Goal: Task Accomplishment & Management: Complete application form

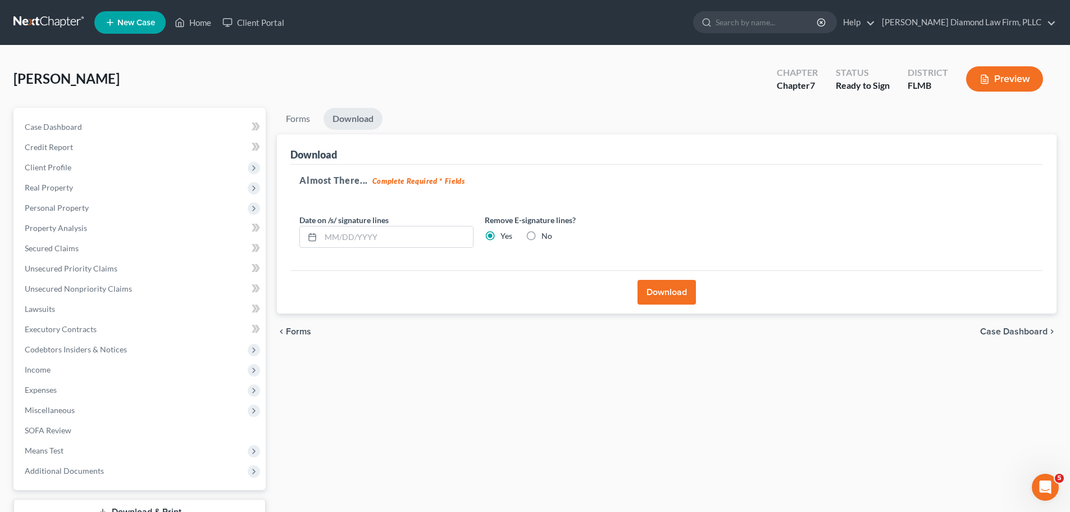
click at [22, 22] on link at bounding box center [49, 22] width 72 height 20
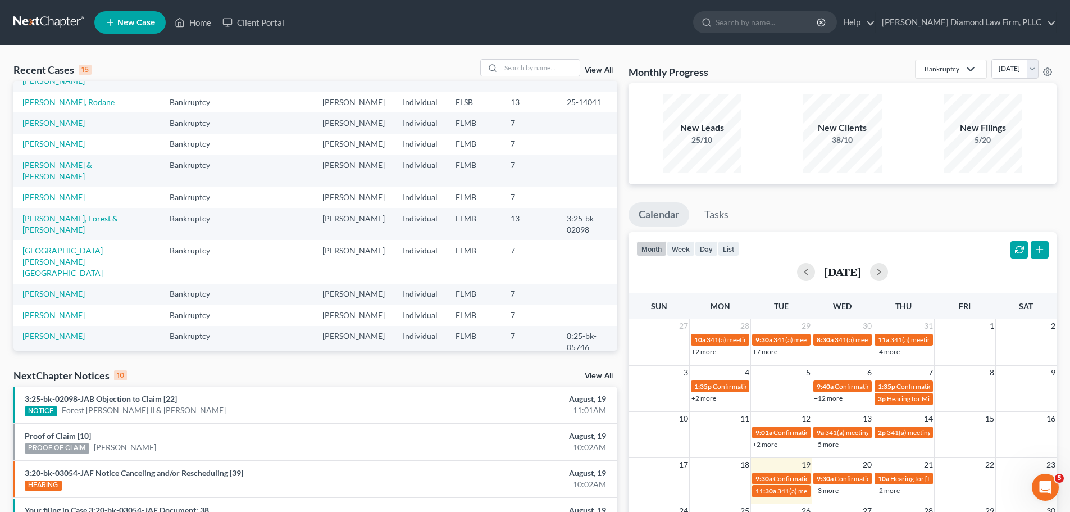
scroll to position [56, 0]
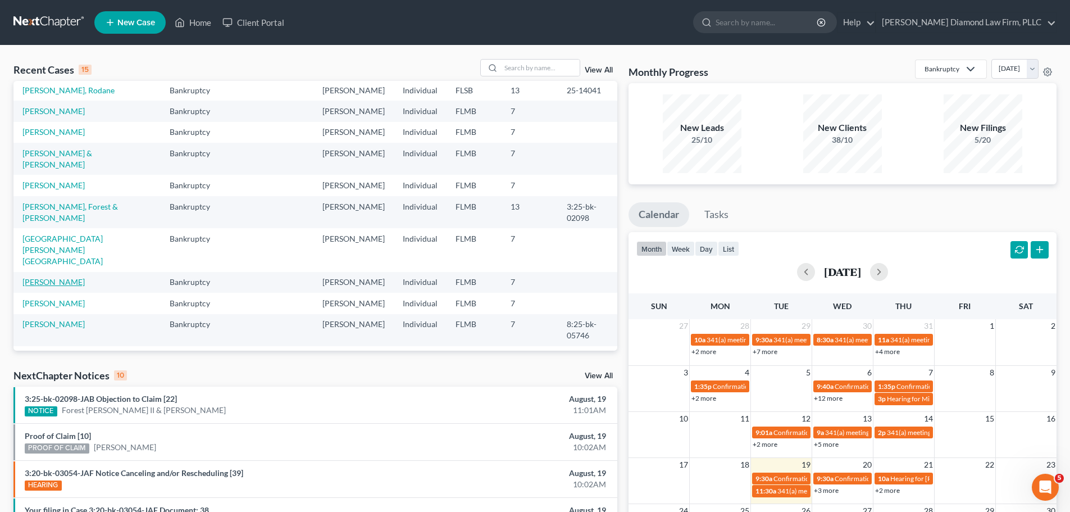
click at [67, 277] on link "[PERSON_NAME]" at bounding box center [53, 282] width 62 height 10
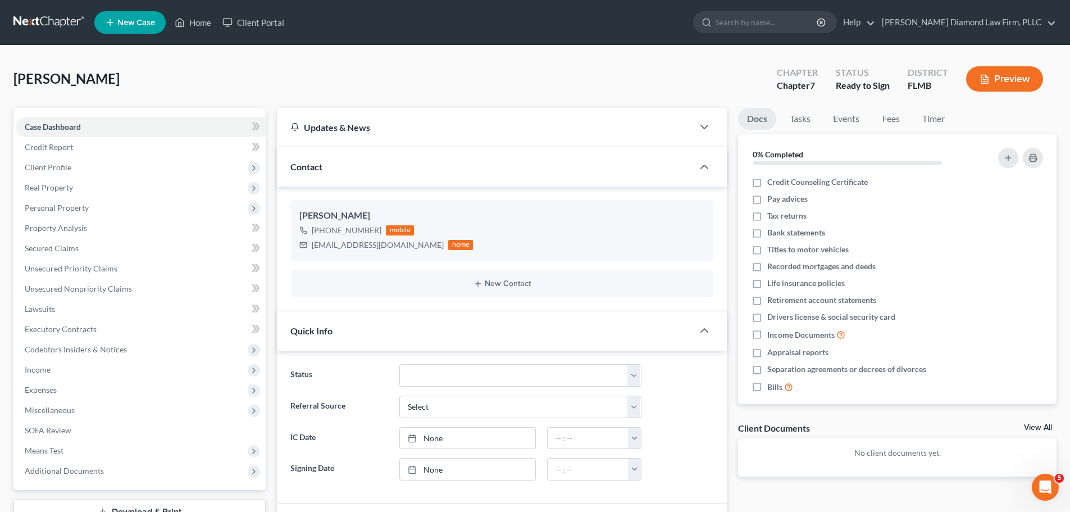
click at [57, 26] on link at bounding box center [49, 22] width 72 height 20
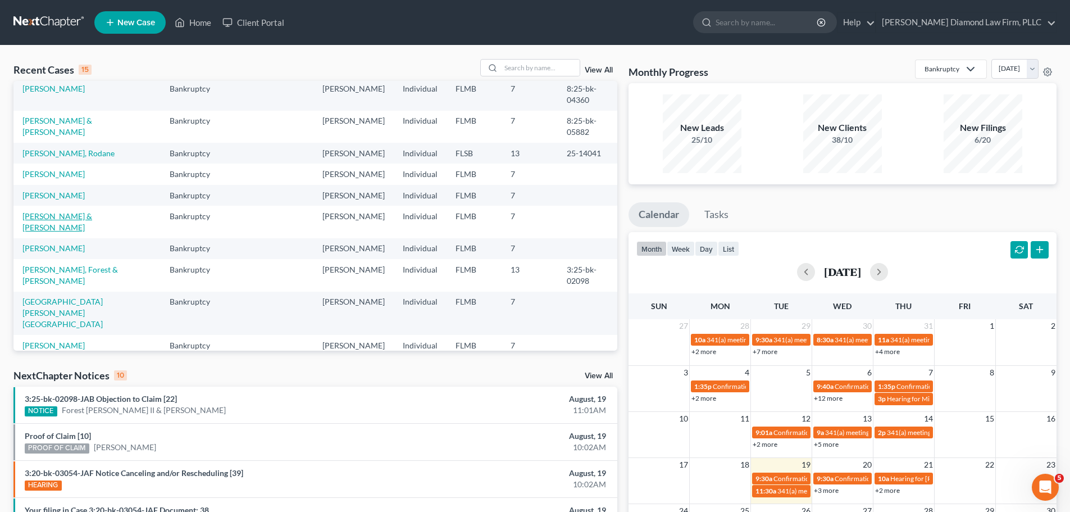
scroll to position [77, 0]
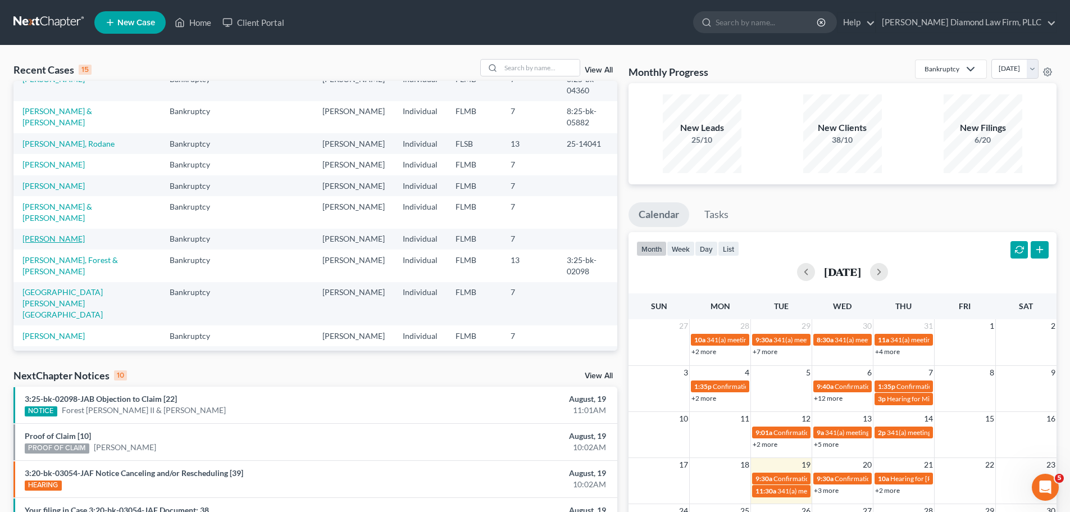
click at [38, 234] on link "[PERSON_NAME]" at bounding box center [53, 239] width 62 height 10
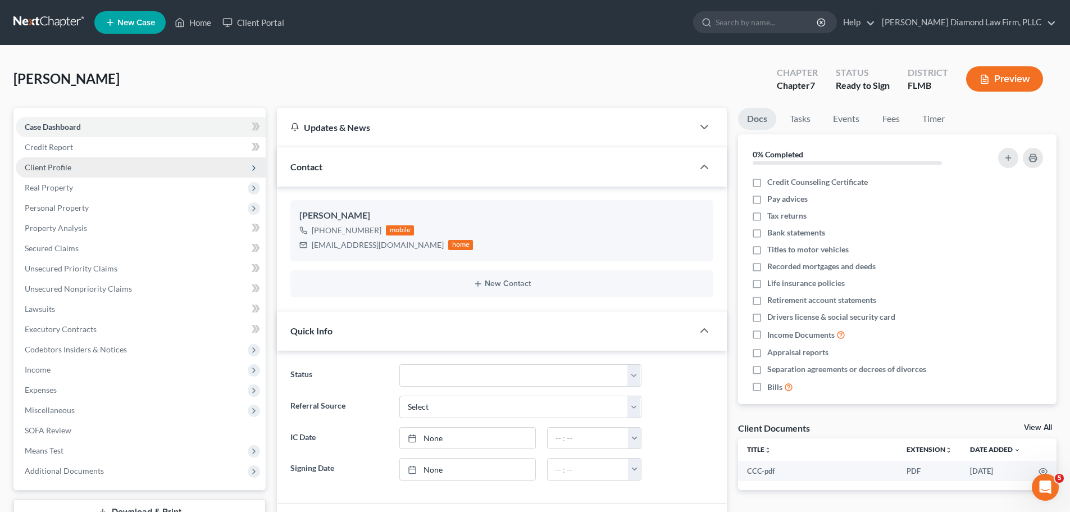
click at [71, 170] on span "Client Profile" at bounding box center [141, 167] width 250 height 20
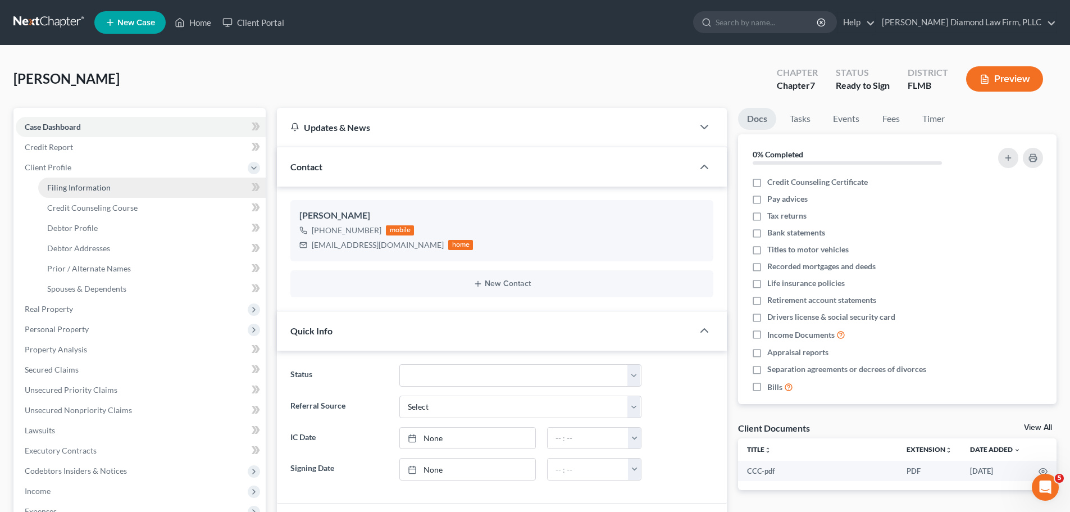
click at [70, 189] on span "Filing Information" at bounding box center [78, 187] width 63 height 10
select select "1"
select select "0"
select select "9"
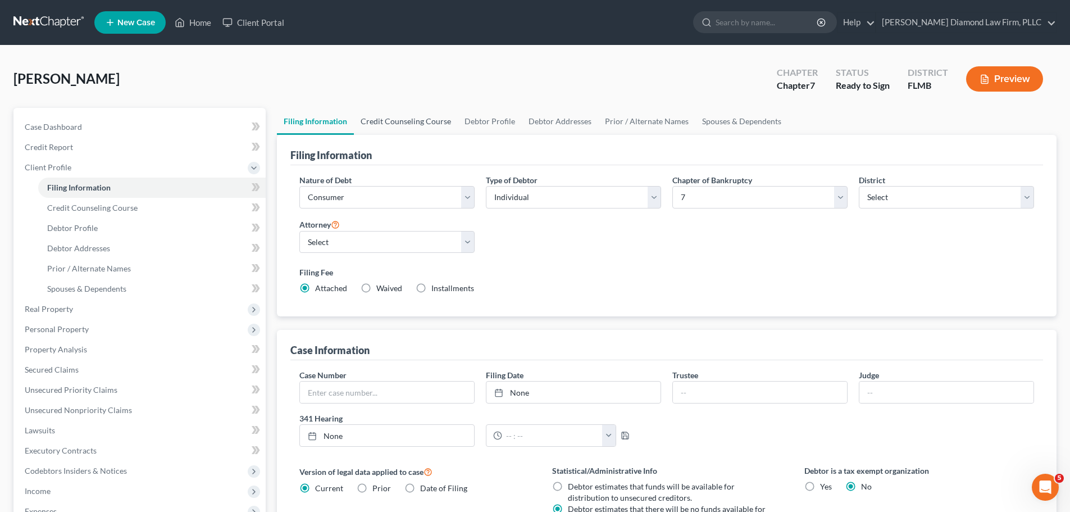
click at [426, 124] on link "Credit Counseling Course" at bounding box center [406, 121] width 104 height 27
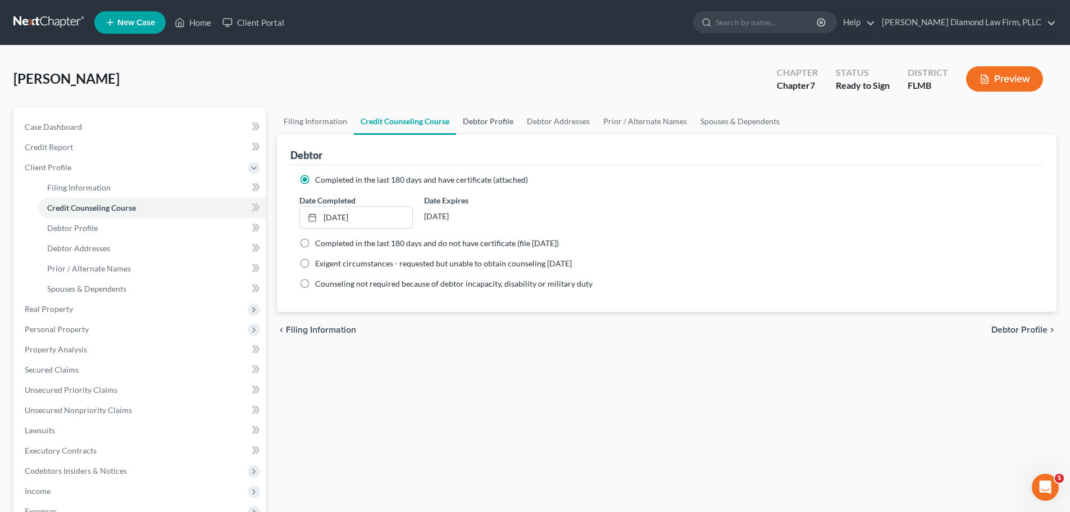
click at [482, 122] on link "Debtor Profile" at bounding box center [488, 121] width 64 height 27
select select "2"
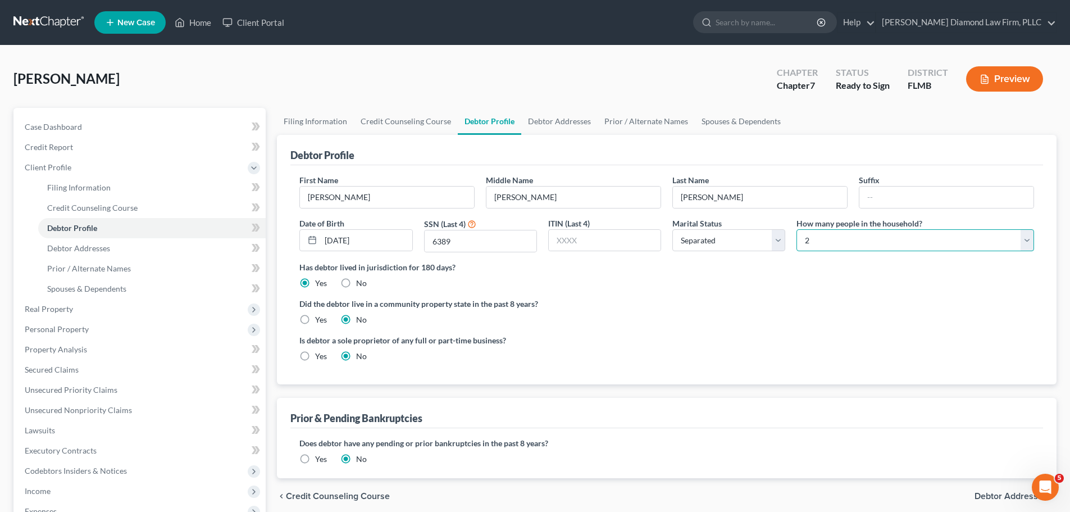
click at [864, 245] on select "Select 1 2 3 4 5 6 7 8 9 10 11 12 13 14 15 16 17 18 19 20" at bounding box center [915, 240] width 238 height 22
select select "2"
click at [796, 229] on select "Select 1 2 3 4 5 6 7 8 9 10 11 12 13 14 15 16 17 18 19 20" at bounding box center [915, 240] width 238 height 22
click at [722, 125] on link "Spouses & Dependents" at bounding box center [741, 121] width 93 height 27
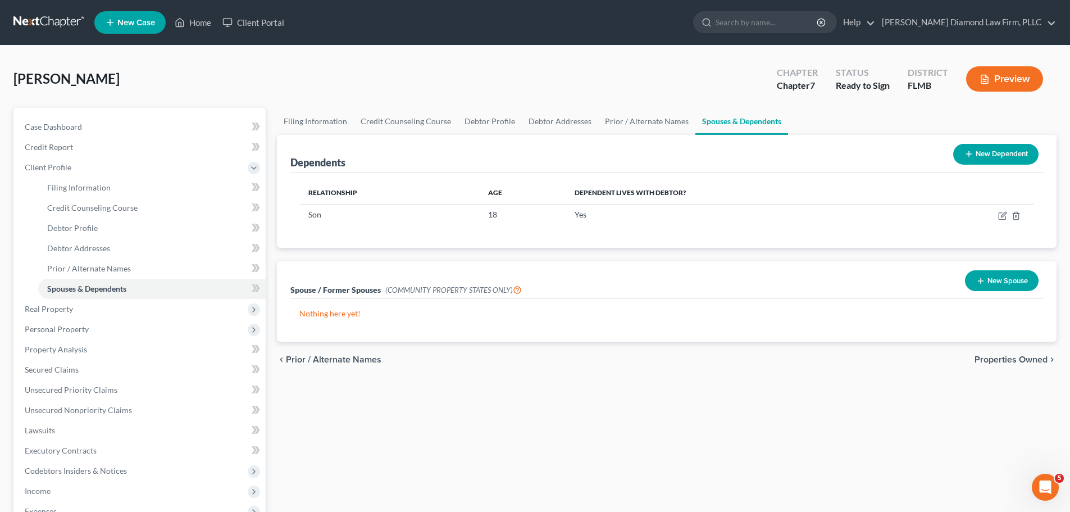
click at [989, 157] on button "New Dependent" at bounding box center [995, 154] width 85 height 21
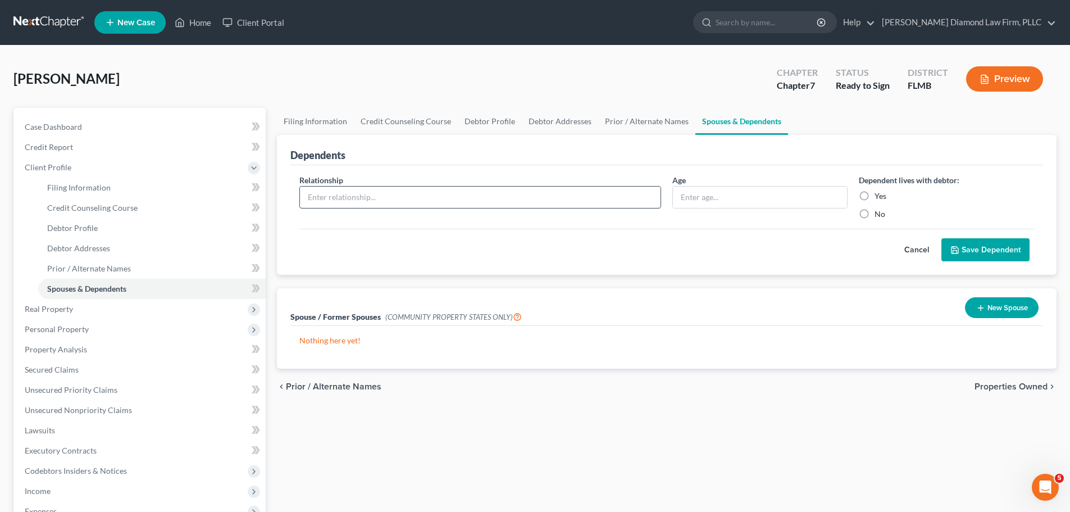
click at [429, 198] on input "text" at bounding box center [480, 196] width 361 height 21
type input "Mother"
click at [874, 192] on label "Yes" at bounding box center [880, 195] width 12 height 11
click at [879, 192] on input "Yes" at bounding box center [882, 193] width 7 height 7
radio input "true"
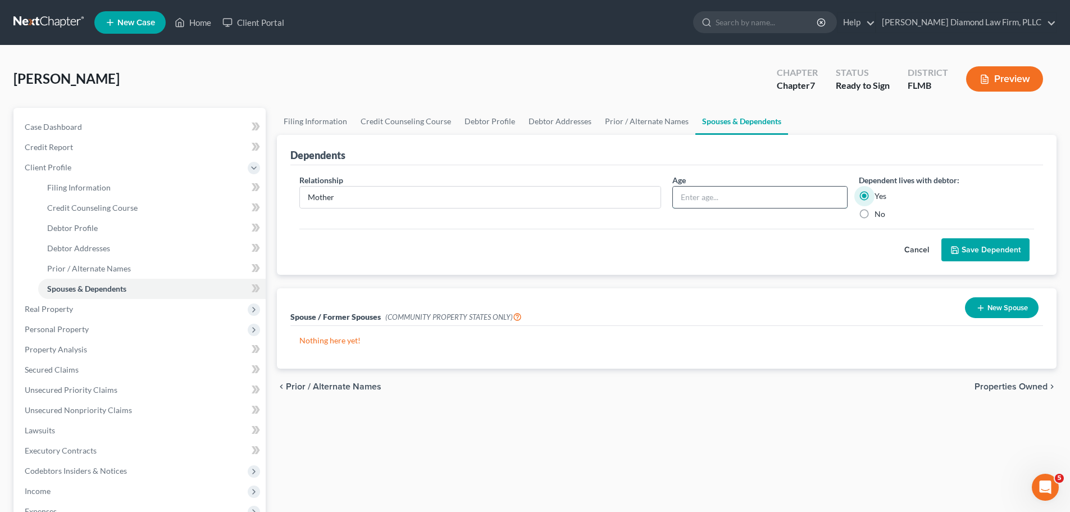
click at [740, 197] on input "text" at bounding box center [760, 196] width 174 height 21
type input "83"
click at [960, 238] on button "Save Dependent" at bounding box center [985, 250] width 88 height 24
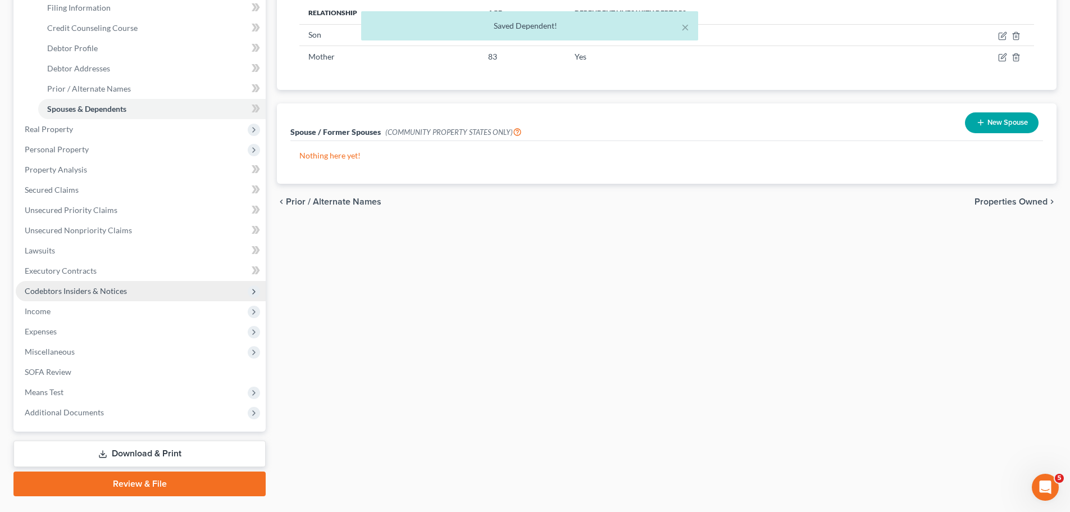
scroll to position [207, 0]
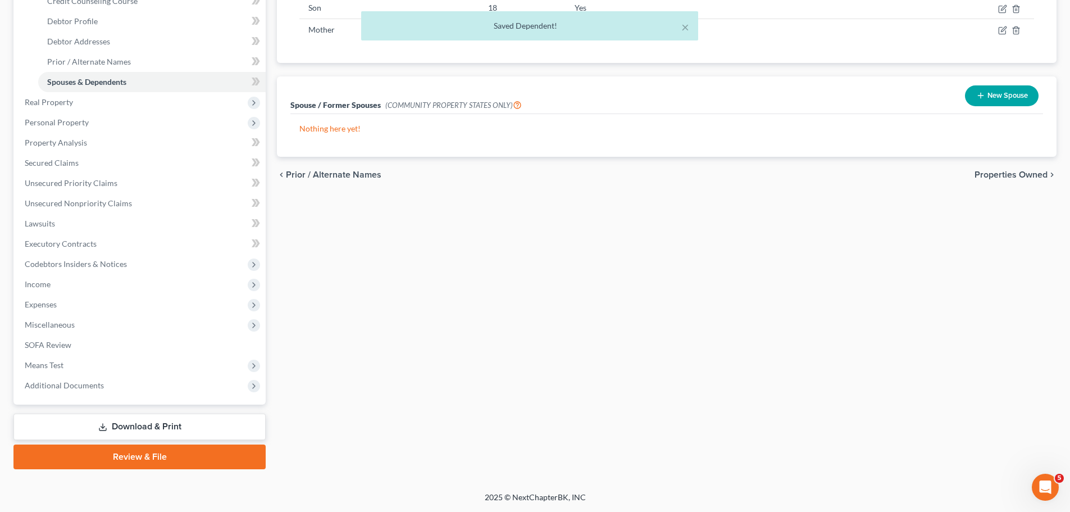
click at [98, 421] on link "Download & Print" at bounding box center [139, 426] width 252 height 26
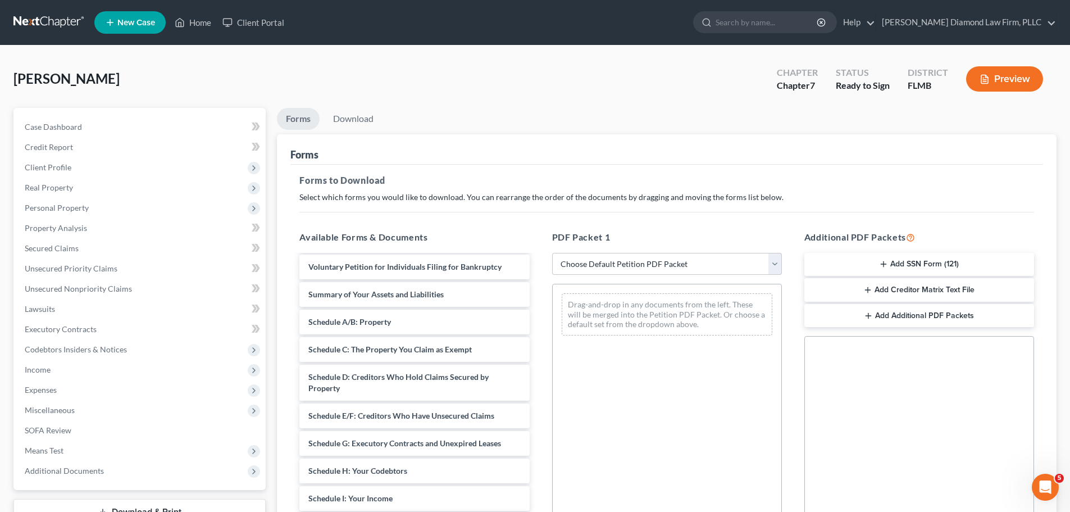
scroll to position [56, 0]
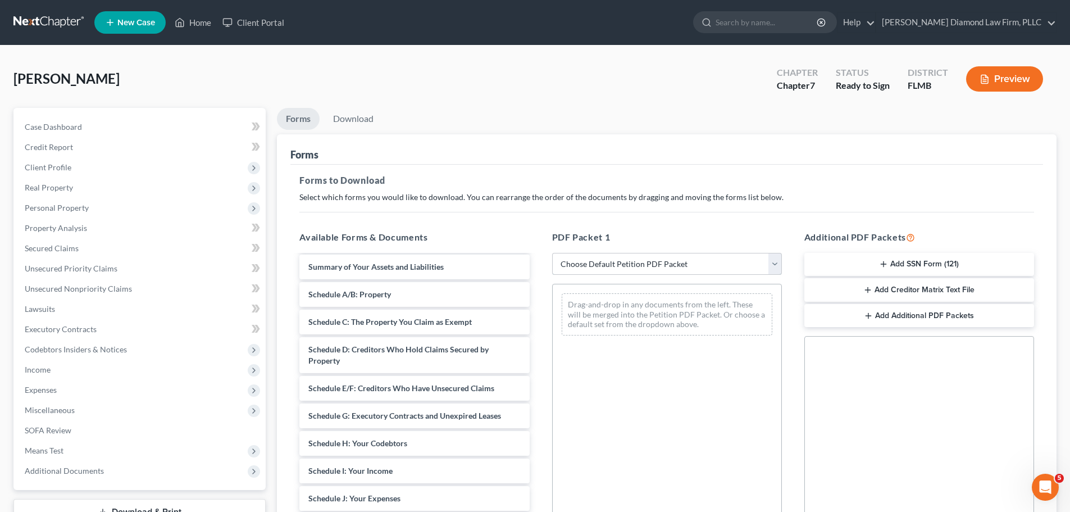
click at [617, 261] on select "Choose Default Petition PDF Packet Complete Bankruptcy Petition (all forms and …" at bounding box center [667, 264] width 230 height 22
select select "0"
click at [552, 253] on select "Choose Default Petition PDF Packet Complete Bankruptcy Petition (all forms and …" at bounding box center [667, 264] width 230 height 22
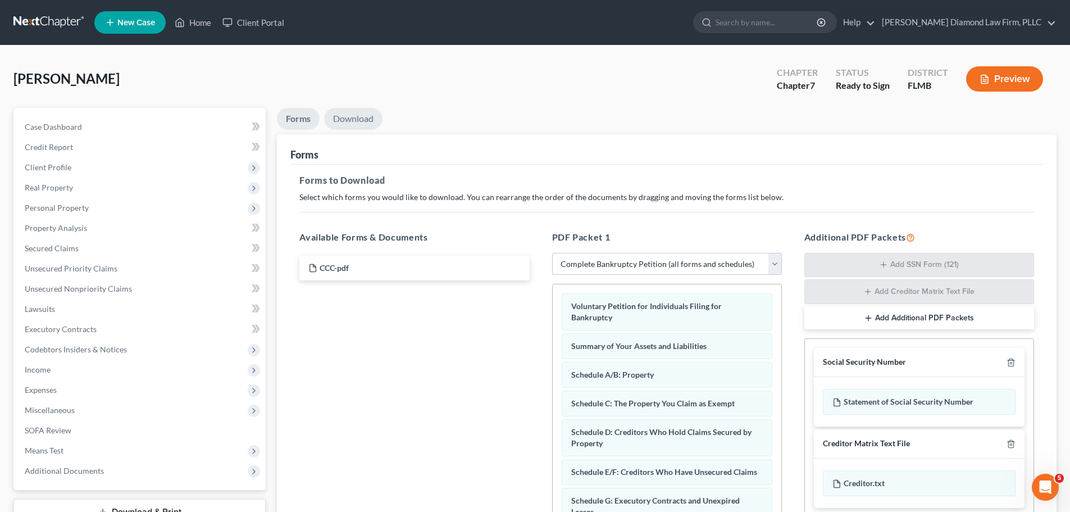
click at [372, 114] on link "Download" at bounding box center [353, 119] width 58 height 22
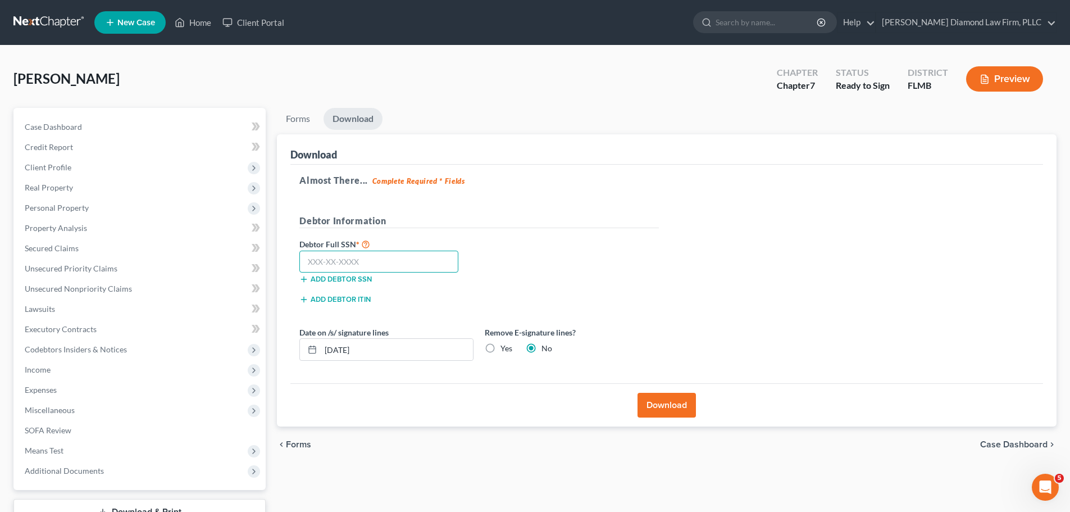
click at [361, 261] on input "text" at bounding box center [378, 261] width 159 height 22
click at [367, 262] on input "text" at bounding box center [378, 261] width 159 height 22
type input "590-15-6389"
click at [657, 410] on button "Download" at bounding box center [666, 405] width 58 height 25
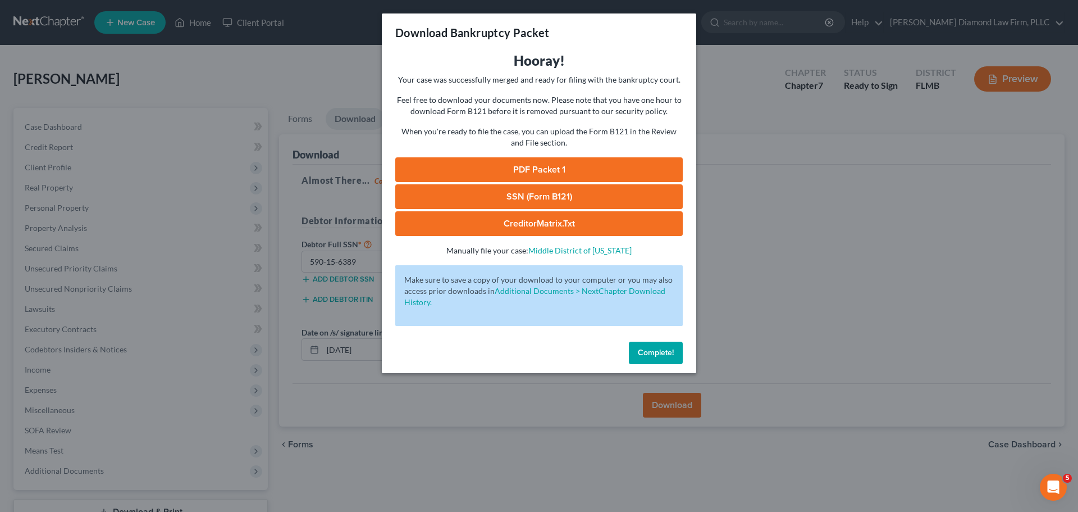
click at [544, 163] on link "PDF Packet 1" at bounding box center [539, 169] width 288 height 25
click at [646, 352] on span "Complete!" at bounding box center [656, 353] width 36 height 10
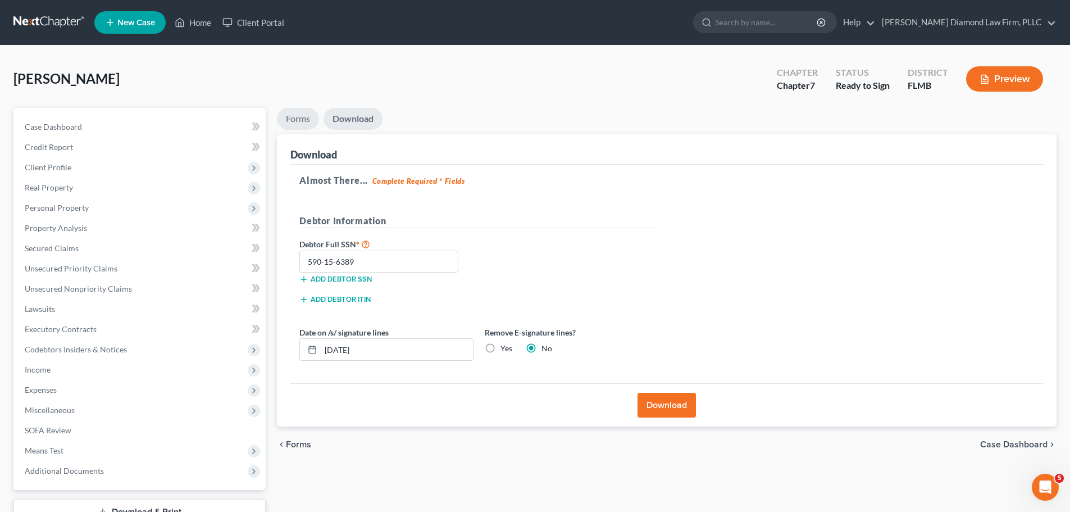
click at [291, 120] on link "Forms" at bounding box center [298, 119] width 42 height 22
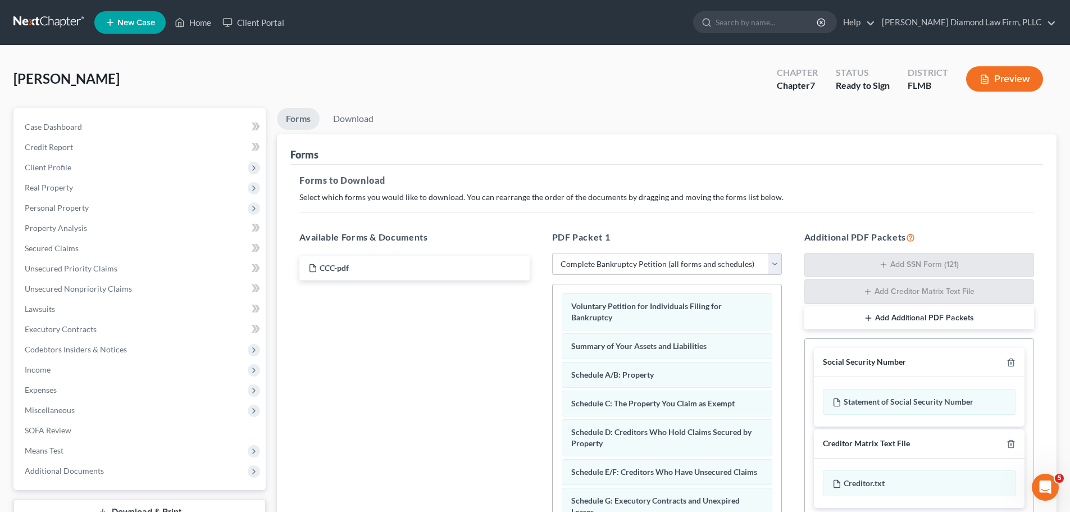
click at [706, 264] on select "Choose Default Petition PDF Packet Complete Bankruptcy Petition (all forms and …" at bounding box center [667, 264] width 230 height 22
select select "3"
click at [552, 253] on select "Choose Default Petition PDF Packet Complete Bankruptcy Petition (all forms and …" at bounding box center [667, 264] width 230 height 22
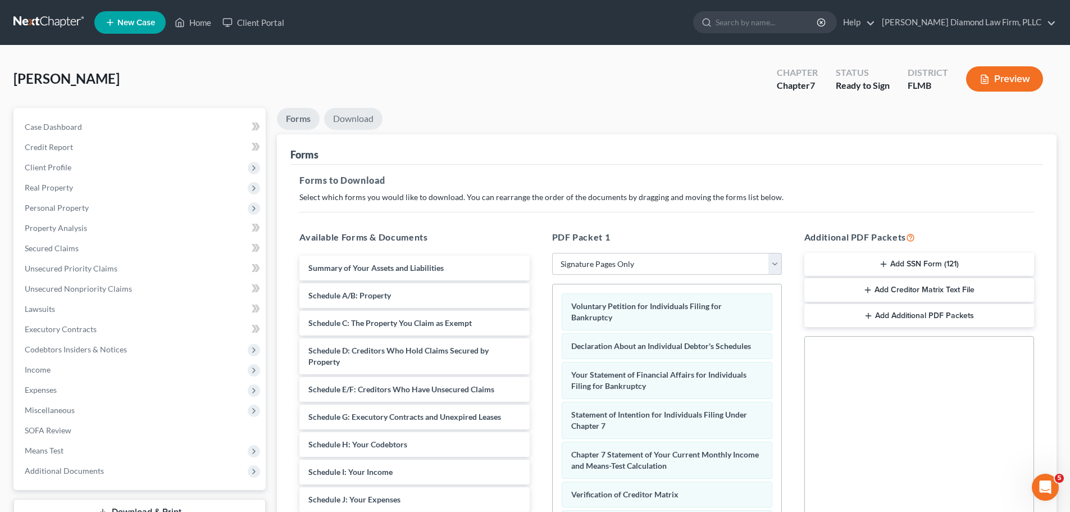
click at [359, 111] on link "Download" at bounding box center [353, 119] width 58 height 22
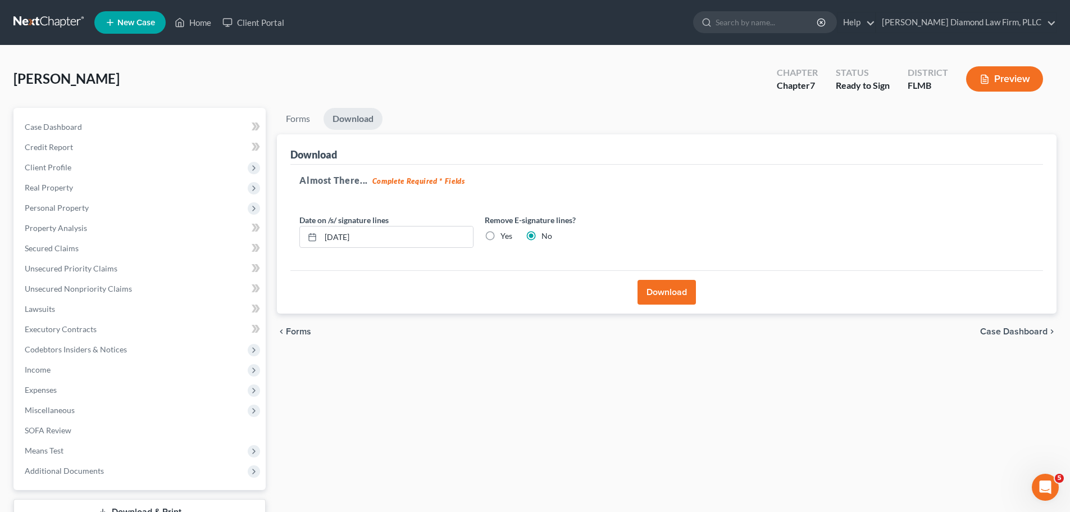
click at [510, 238] on label "Yes" at bounding box center [506, 235] width 12 height 11
click at [500, 238] on label "Yes" at bounding box center [506, 235] width 12 height 11
click at [505, 238] on input "Yes" at bounding box center [508, 233] width 7 height 7
radio input "true"
radio input "false"
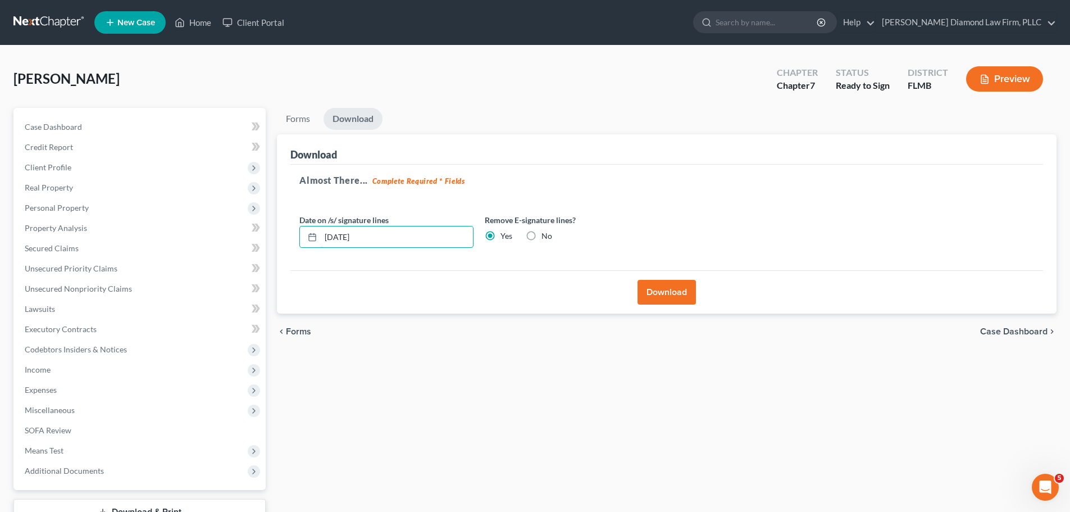
drag, startPoint x: 432, startPoint y: 238, endPoint x: 282, endPoint y: 243, distance: 150.0
click at [282, 243] on div "Download Almost There... Complete Required * Fields Date on /s/ signature lines…" at bounding box center [666, 224] width 779 height 180
click at [682, 289] on button "Download" at bounding box center [666, 292] width 58 height 25
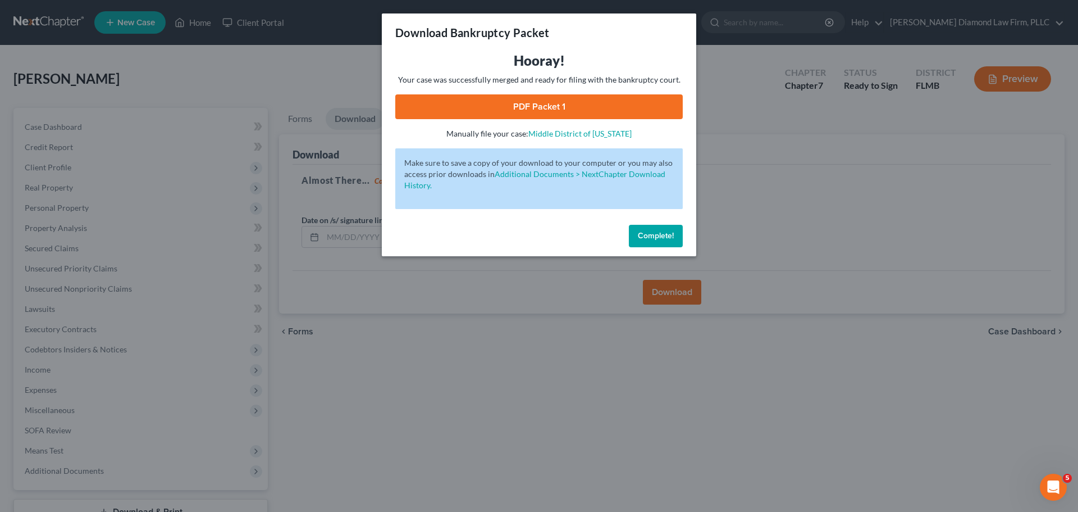
click at [531, 99] on link "PDF Packet 1" at bounding box center [539, 106] width 288 height 25
click at [664, 227] on button "Complete!" at bounding box center [656, 236] width 54 height 22
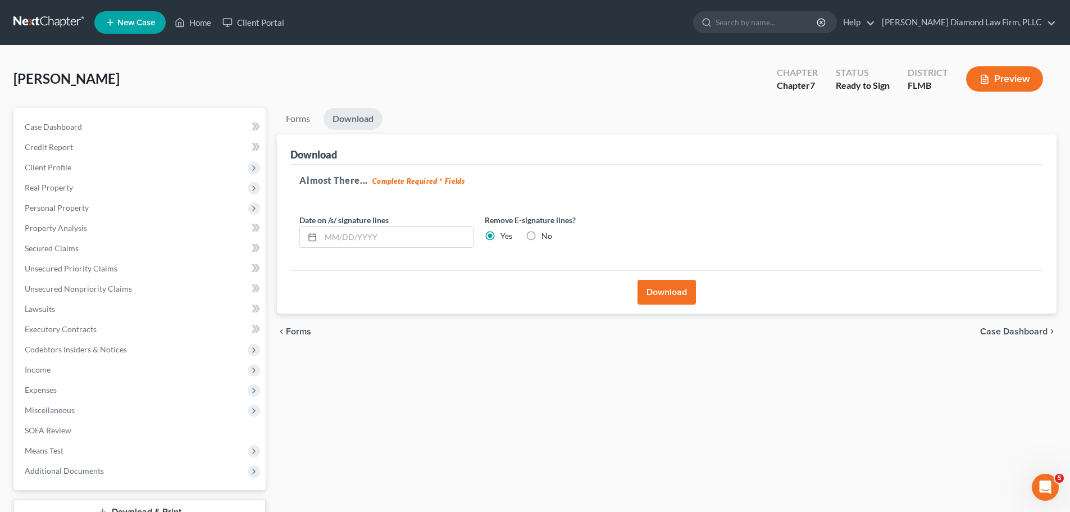
click at [60, 16] on link at bounding box center [49, 22] width 72 height 20
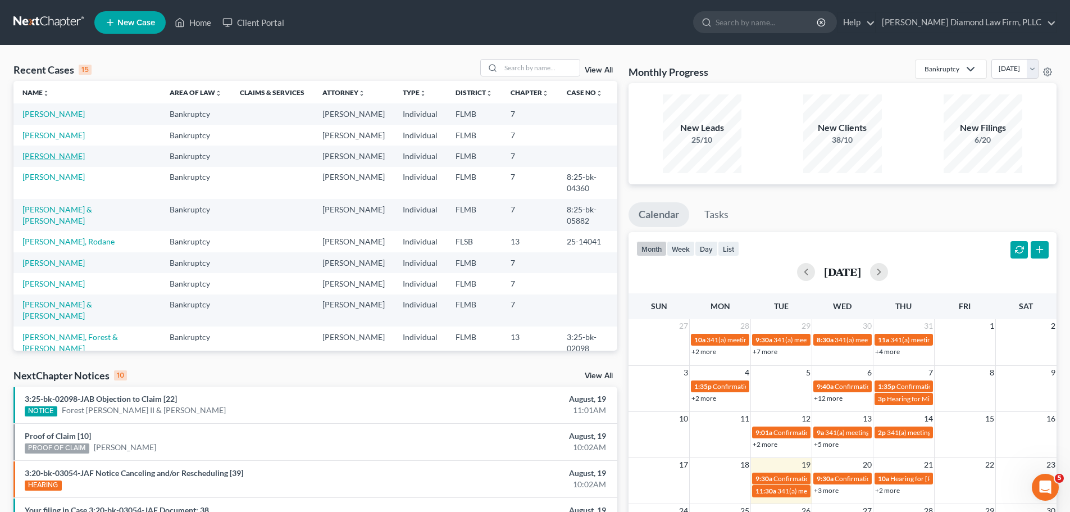
click at [57, 154] on link "[PERSON_NAME]" at bounding box center [53, 156] width 62 height 10
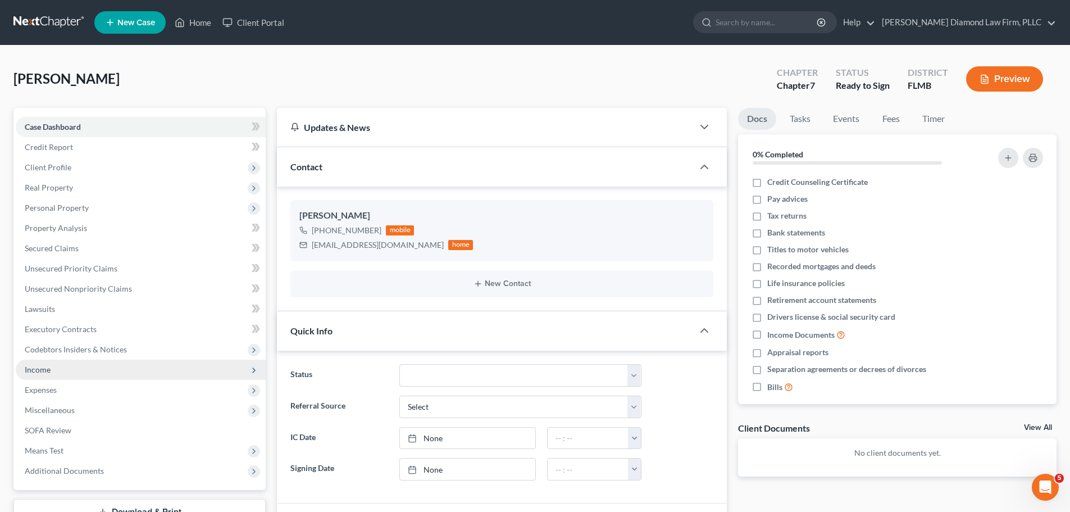
click at [61, 367] on span "Income" at bounding box center [141, 369] width 250 height 20
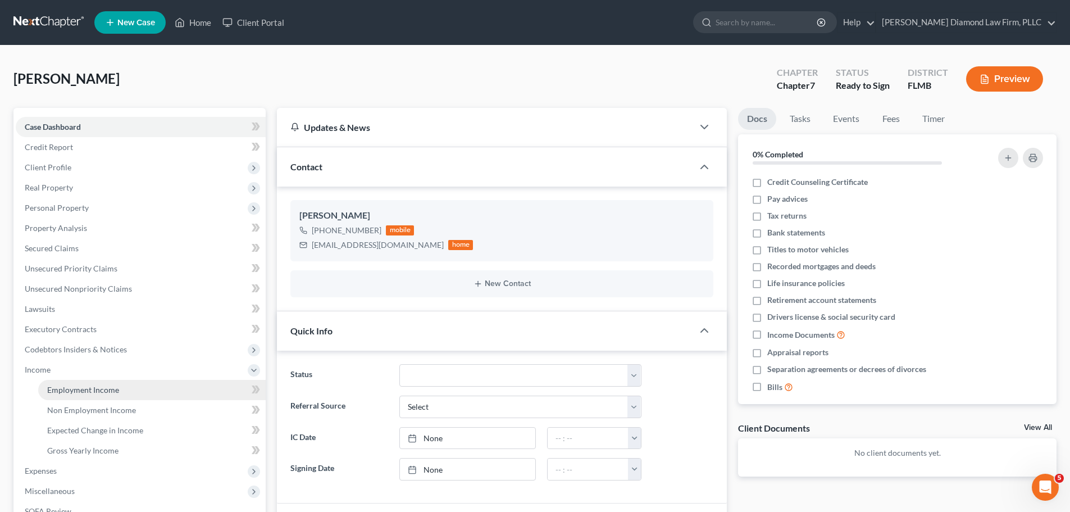
click at [90, 395] on link "Employment Income" at bounding box center [151, 390] width 227 height 20
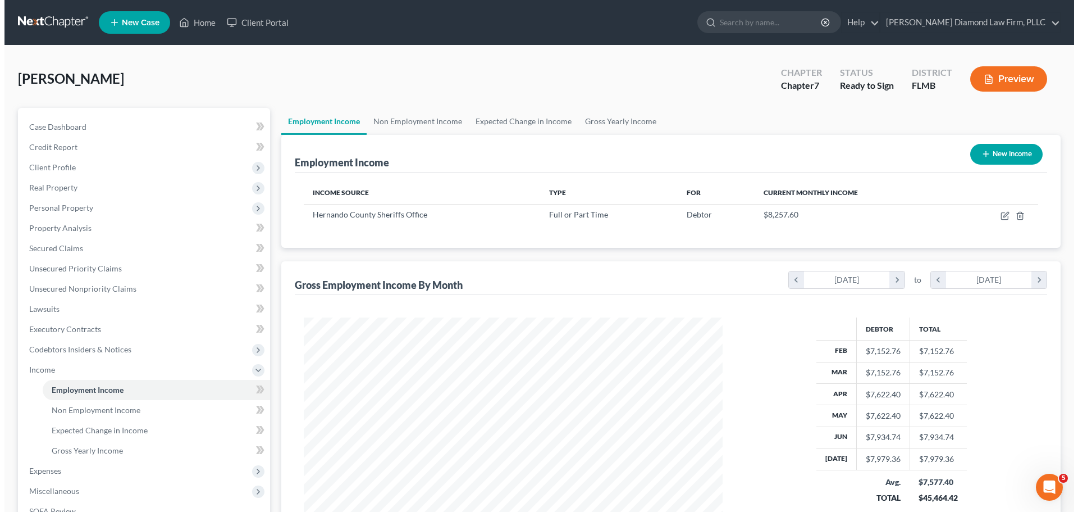
scroll to position [209, 441]
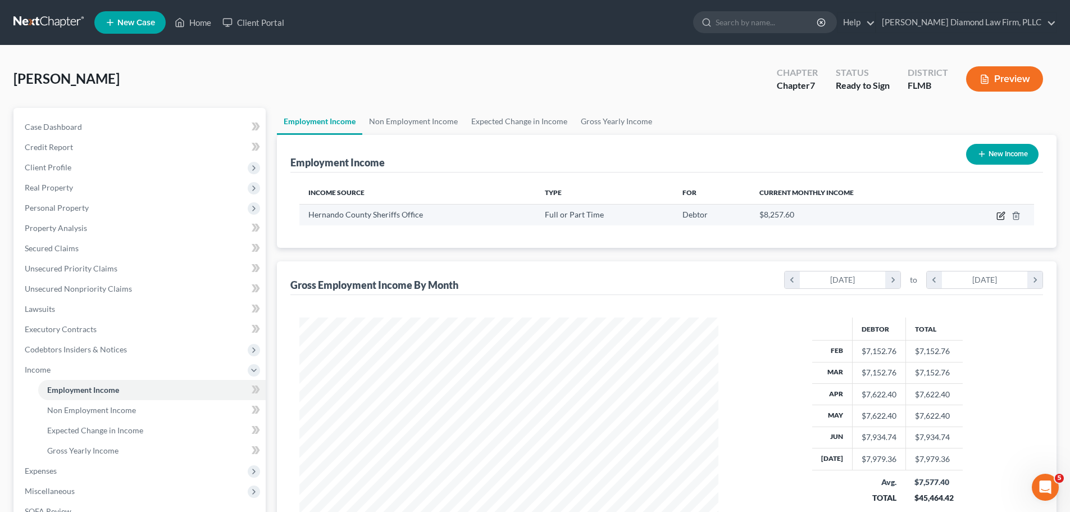
click at [1000, 216] on icon "button" at bounding box center [1001, 214] width 5 height 5
select select "0"
select select "9"
select select "2"
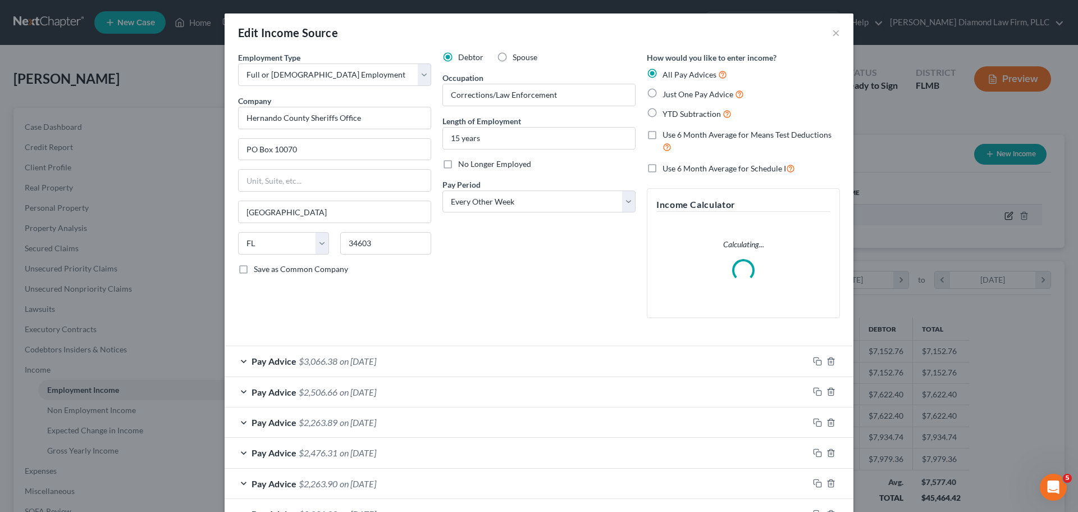
scroll to position [211, 445]
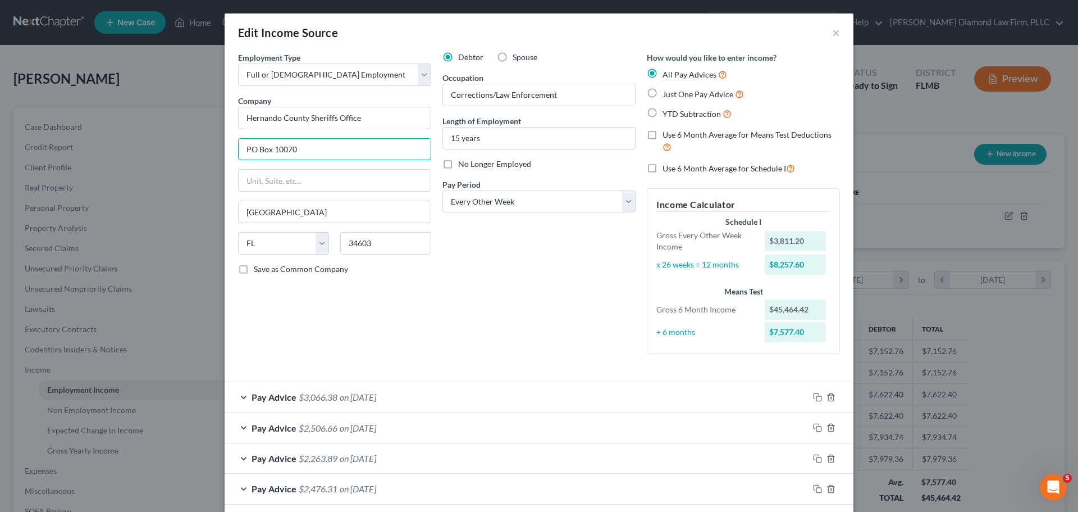
drag, startPoint x: 321, startPoint y: 152, endPoint x: 211, endPoint y: 152, distance: 110.1
click at [211, 152] on div "Edit Income Source × Employment Type * Select Full or Part Time Employment Self…" at bounding box center [539, 256] width 1078 height 512
type input "18900 Cortez Blvd"
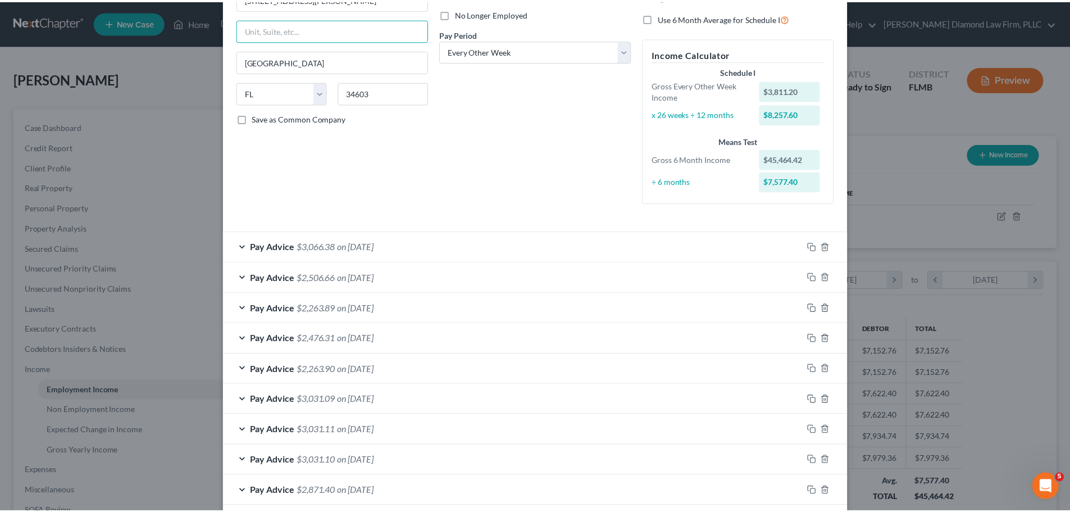
scroll to position [298, 0]
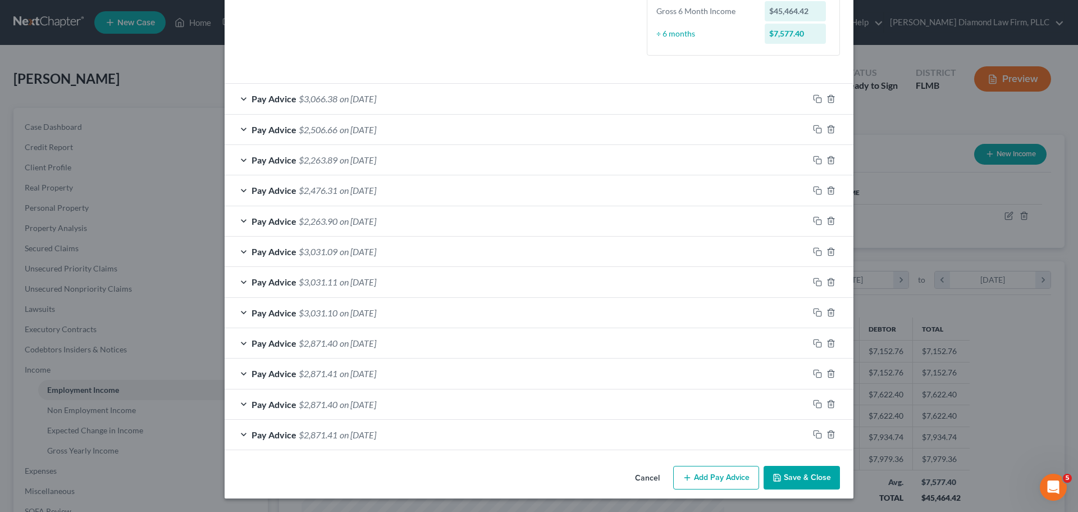
click at [796, 484] on button "Save & Close" at bounding box center [802, 478] width 76 height 24
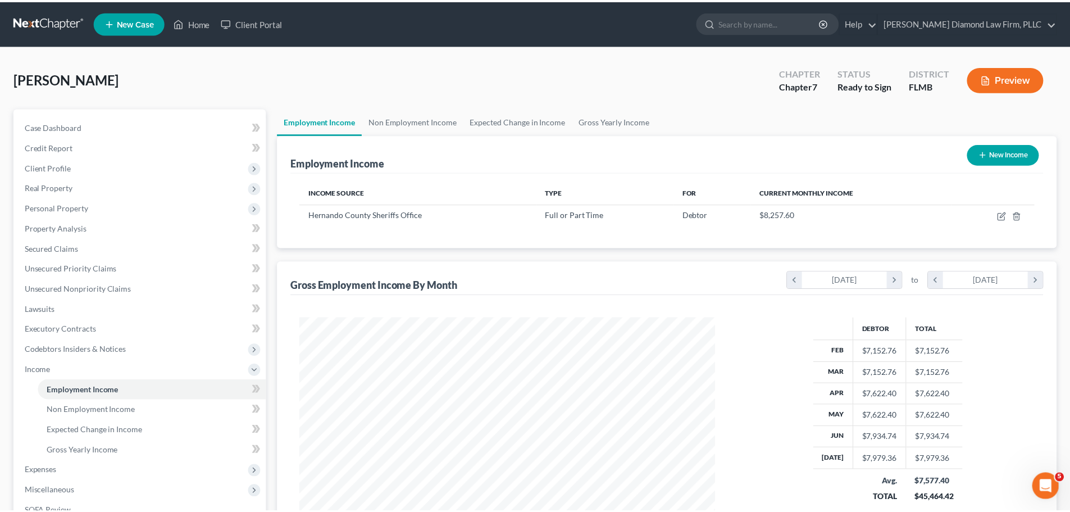
scroll to position [561320, 561088]
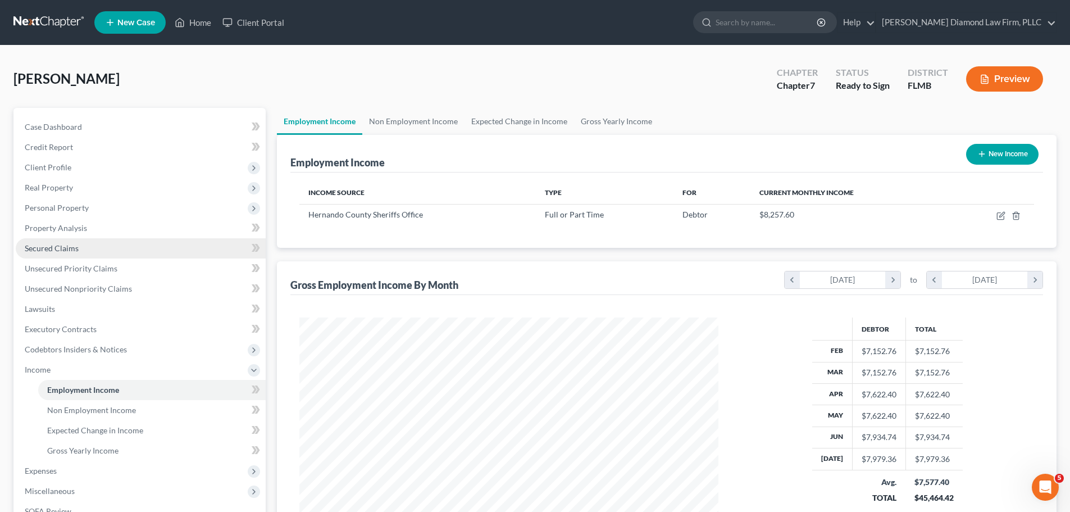
click at [65, 249] on span "Secured Claims" at bounding box center [52, 248] width 54 height 10
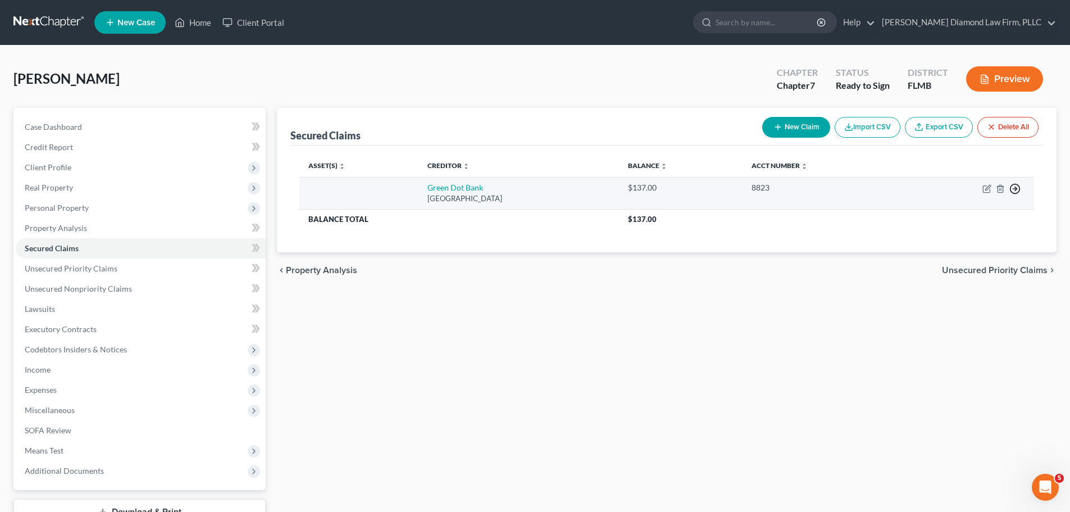
click at [1012, 186] on icon "button" at bounding box center [1014, 188] width 11 height 11
click at [953, 214] on link "Move to F" at bounding box center [963, 215] width 94 height 19
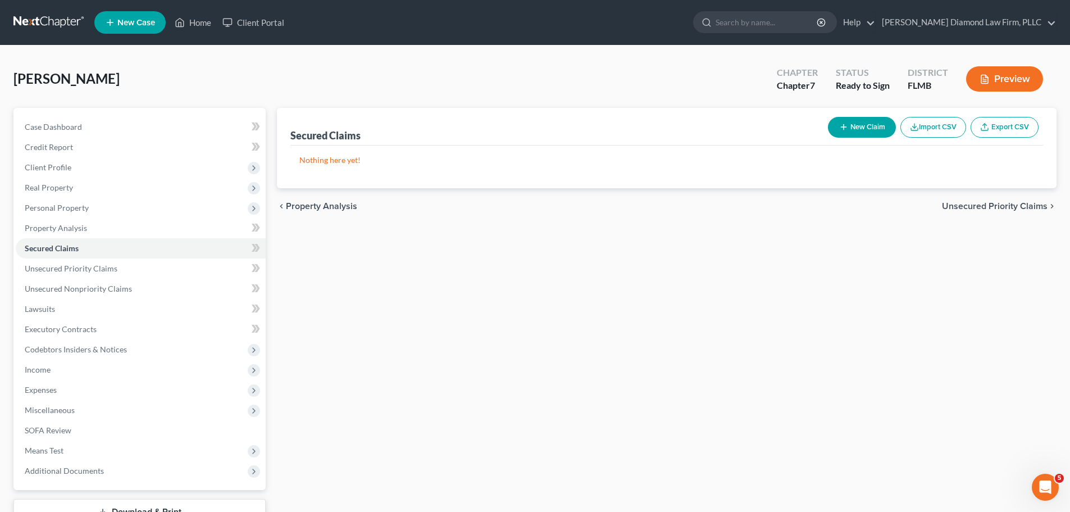
click at [42, 17] on link at bounding box center [49, 22] width 72 height 20
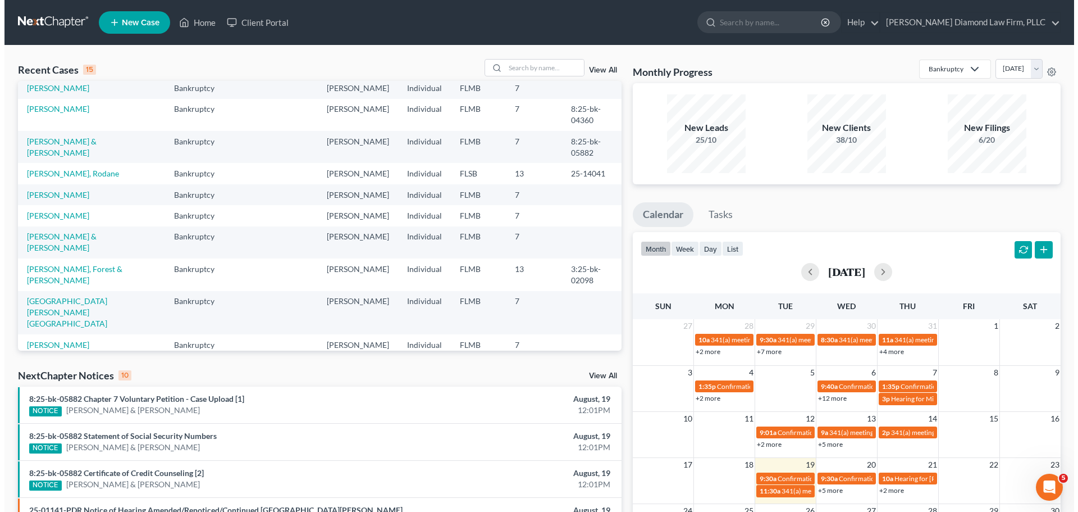
scroll to position [77, 0]
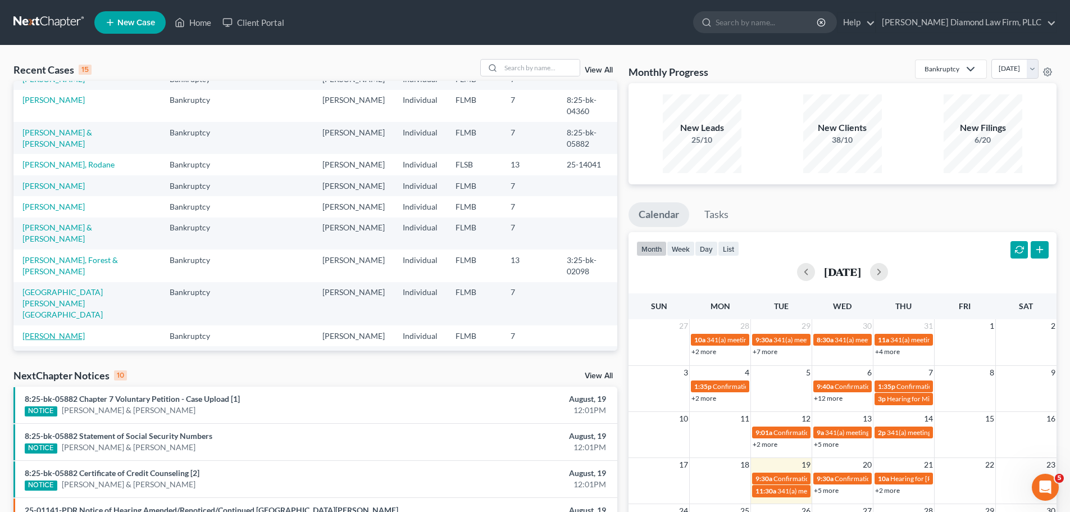
click at [72, 331] on link "[PERSON_NAME]" at bounding box center [53, 336] width 62 height 10
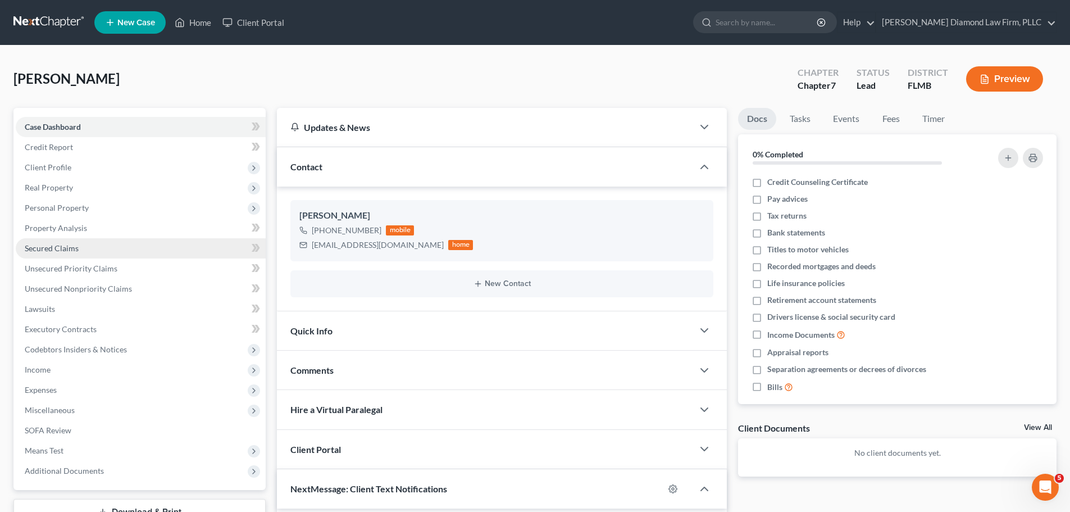
drag, startPoint x: 85, startPoint y: 245, endPoint x: 126, endPoint y: 246, distance: 41.0
click at [85, 245] on link "Secured Claims" at bounding box center [141, 248] width 250 height 20
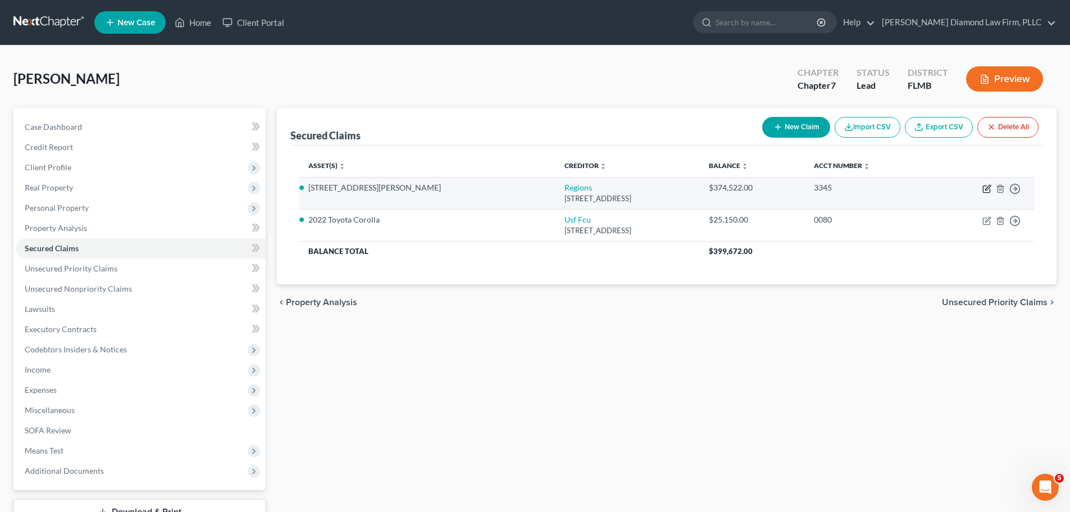
click at [988, 188] on icon "button" at bounding box center [987, 187] width 5 height 5
select select "25"
select select "3"
select select "4"
select select "3"
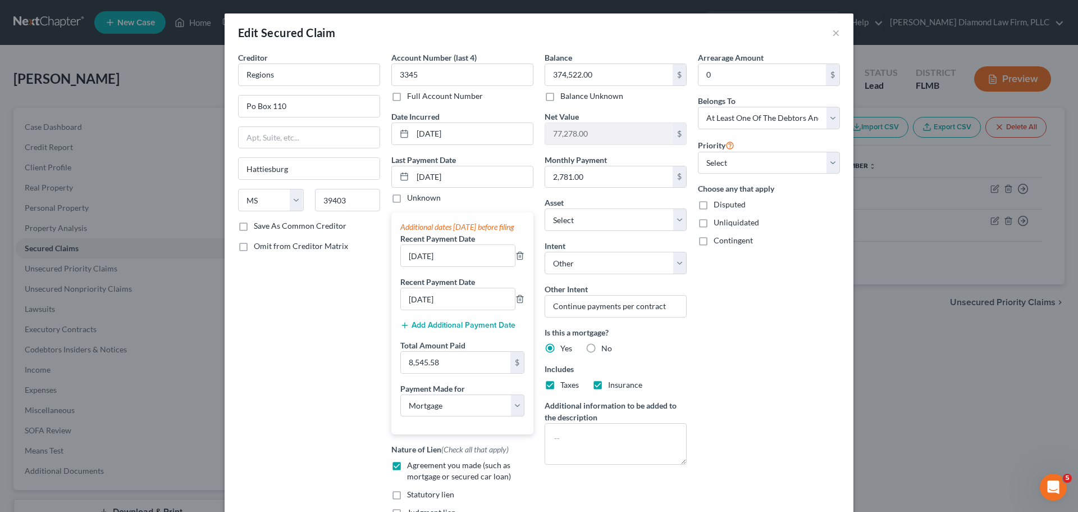
scroll to position [148, 0]
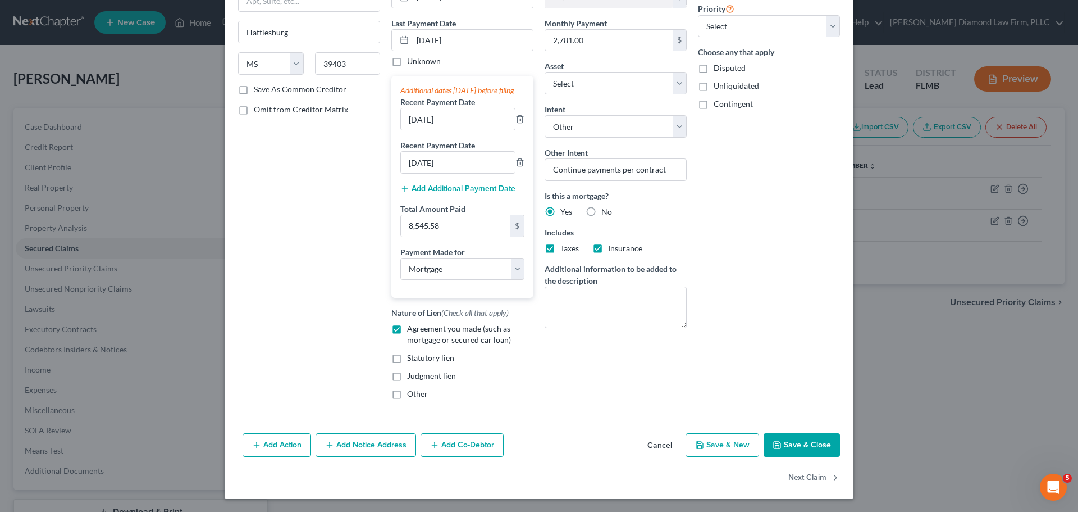
click at [471, 437] on button "Add Co-Debtor" at bounding box center [462, 445] width 83 height 24
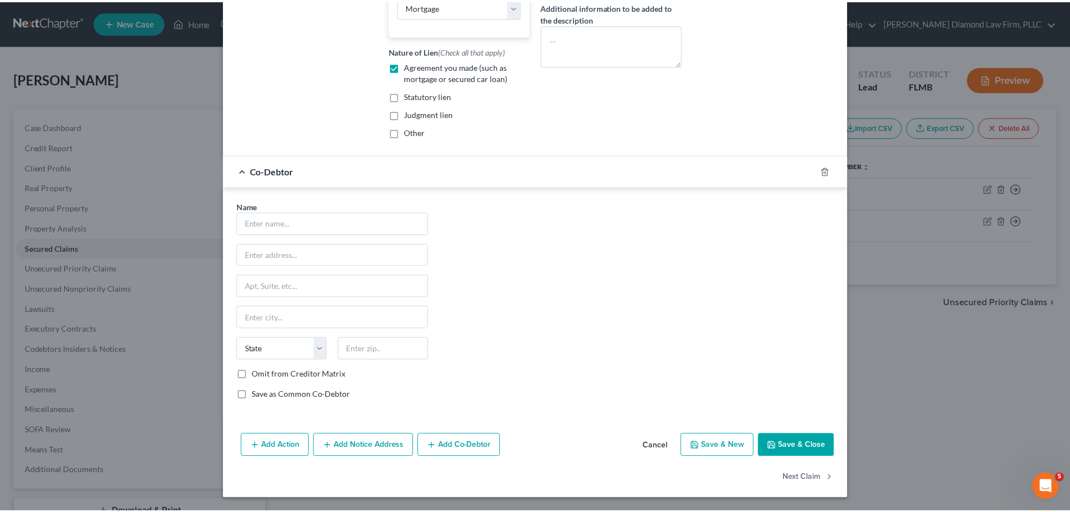
scroll to position [410, 0]
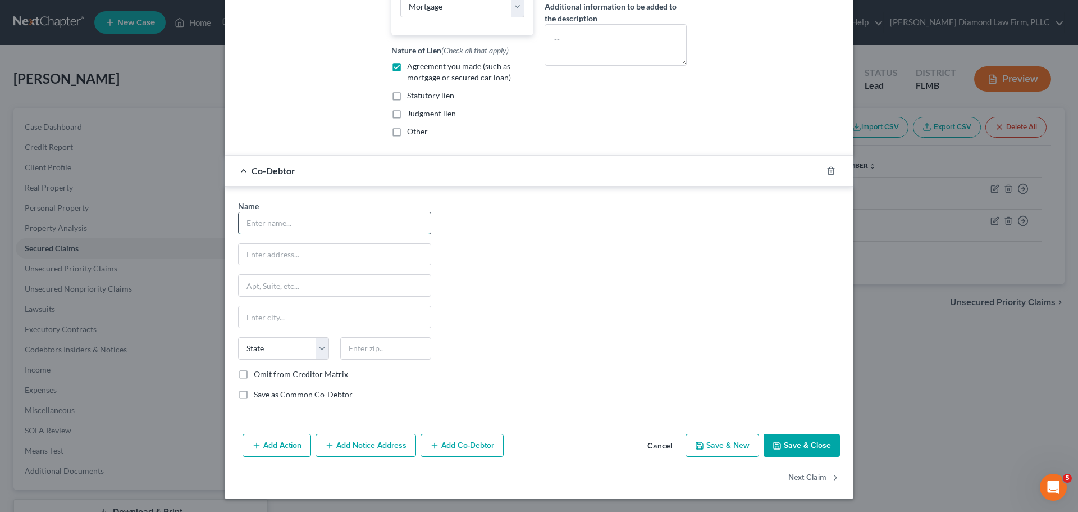
click at [284, 213] on input "text" at bounding box center [335, 222] width 192 height 21
click at [306, 224] on input "Andrew" at bounding box center [335, 222] width 192 height 21
type input "Andrew Gonzalez"
type input "103 W Alva St"
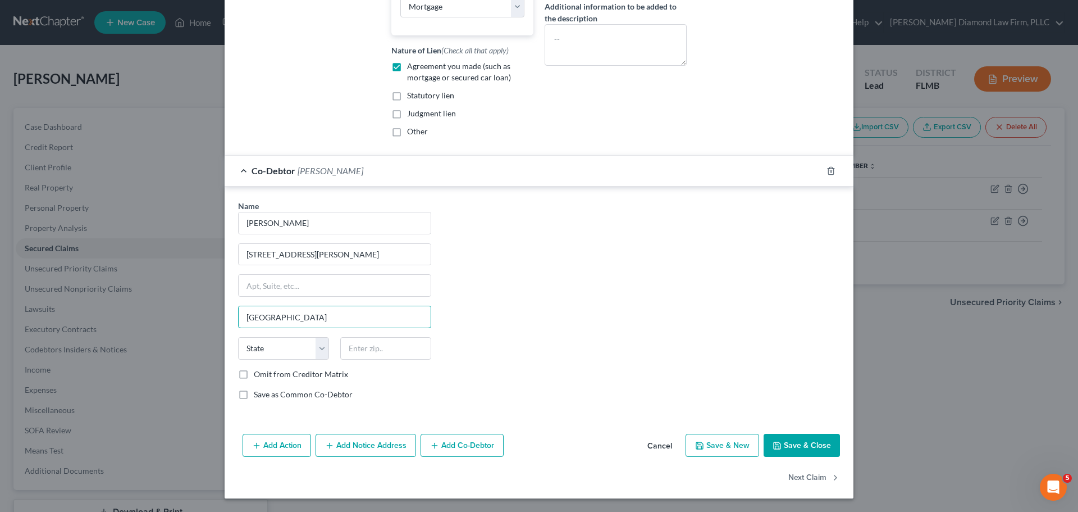
type input "Tampa"
select select "9"
type input "33603"
click at [298, 398] on label "Save as Common Co-Debtor" at bounding box center [303, 394] width 99 height 11
click at [266, 396] on input "Save as Common Co-Debtor" at bounding box center [261, 392] width 7 height 7
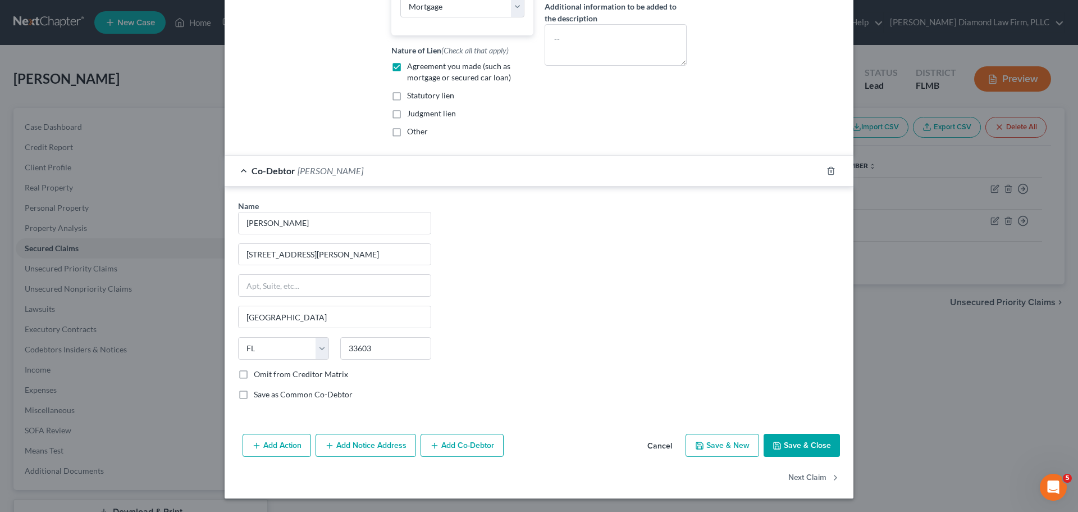
checkbox input "true"
click at [813, 446] on button "Save & Close" at bounding box center [802, 446] width 76 height 24
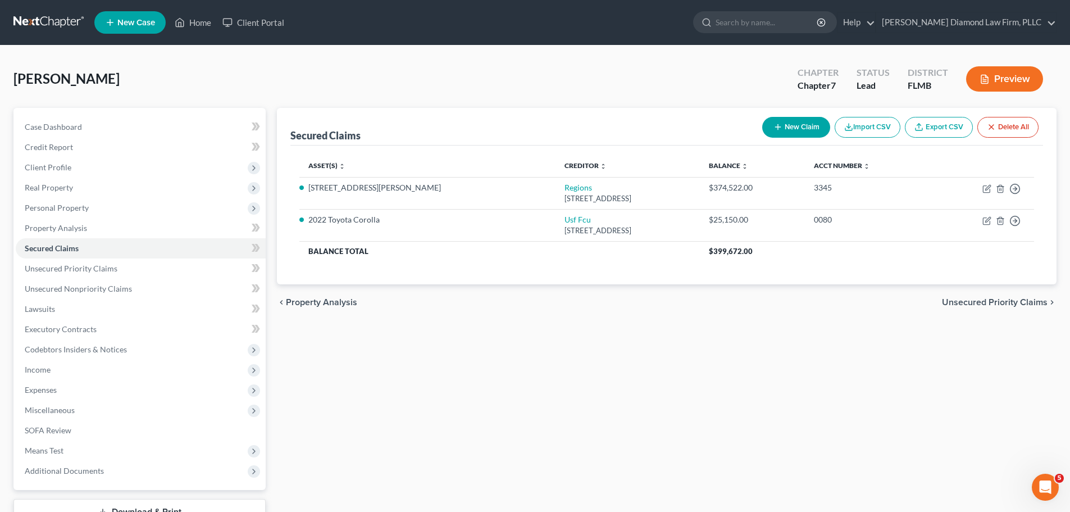
click at [21, 21] on link at bounding box center [49, 22] width 72 height 20
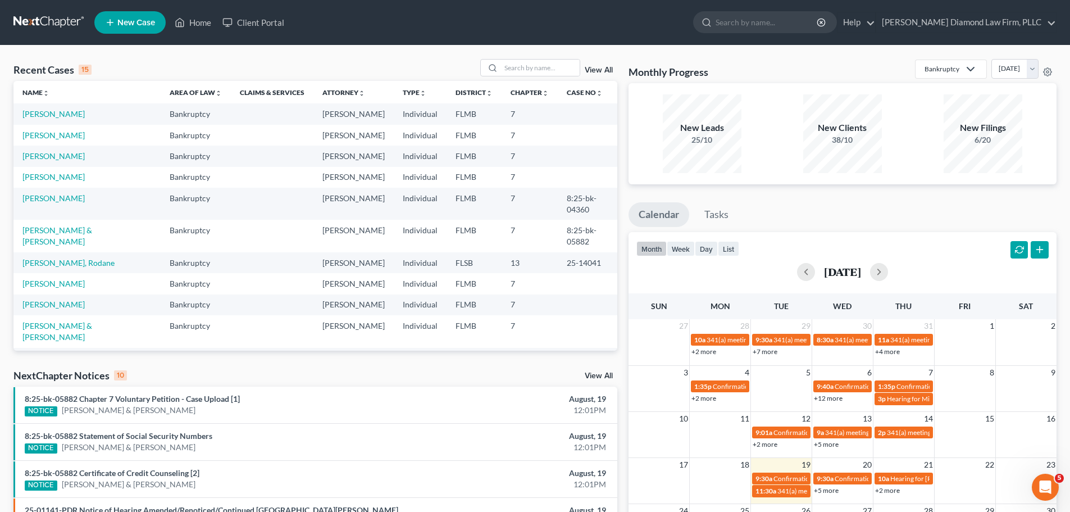
click at [40, 25] on link at bounding box center [49, 22] width 72 height 20
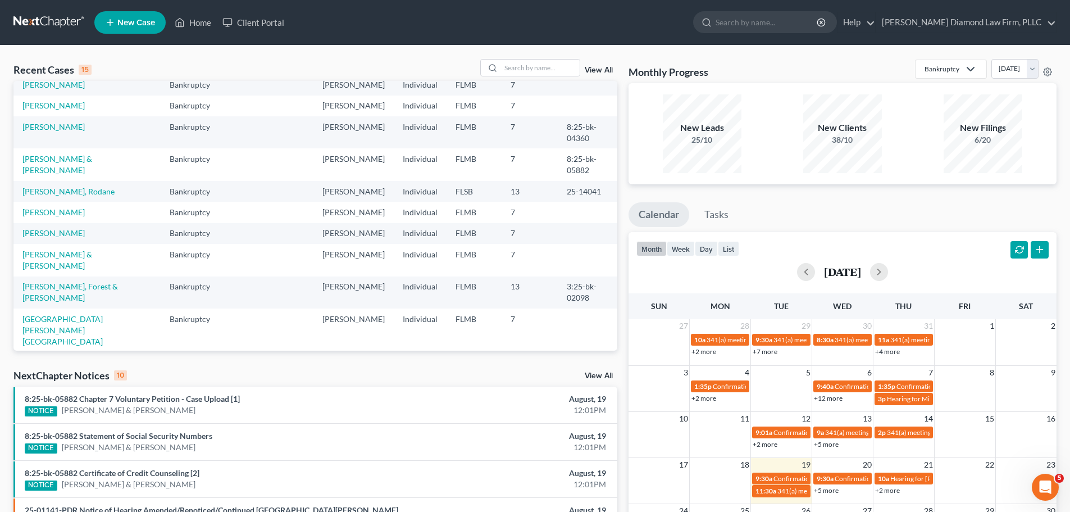
scroll to position [77, 0]
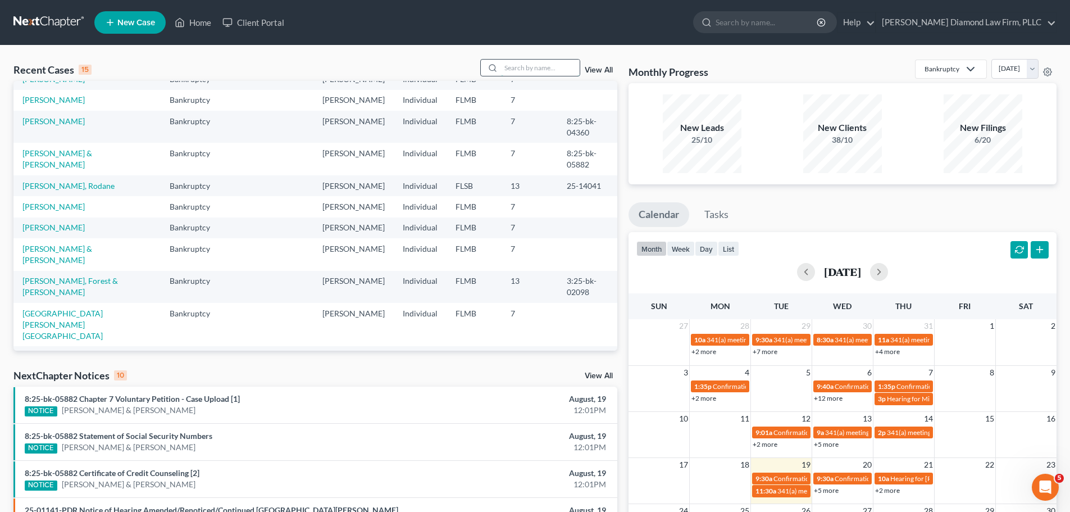
click at [510, 69] on input "search" at bounding box center [540, 68] width 79 height 16
type input "[PERSON_NAME]"
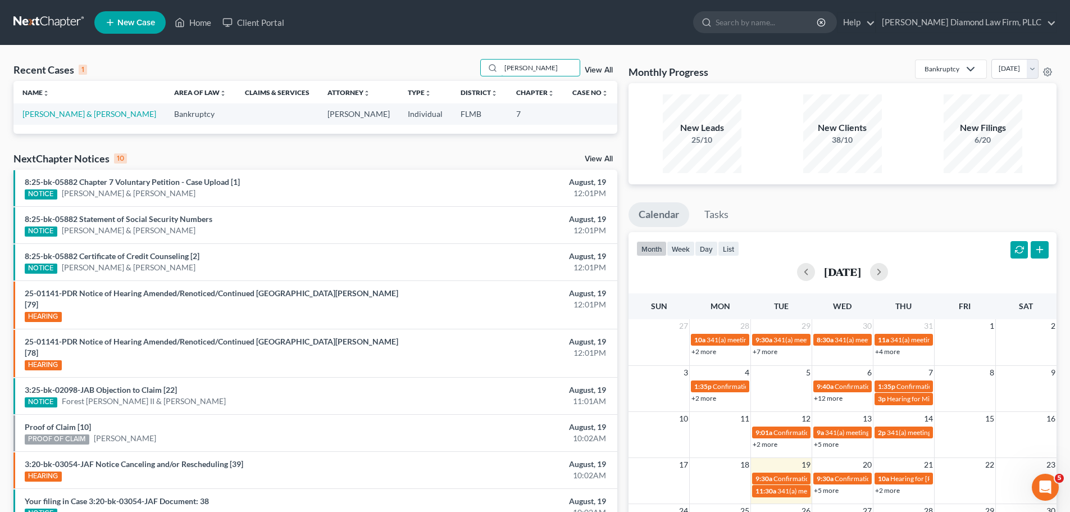
scroll to position [0, 0]
click at [116, 117] on link "[PERSON_NAME] & [PERSON_NAME]" at bounding box center [89, 114] width 134 height 10
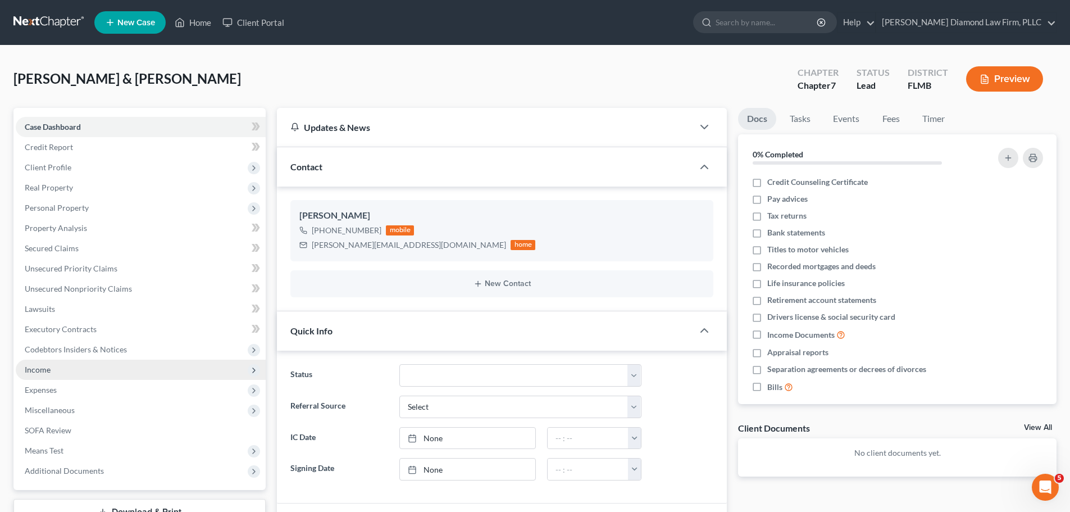
click at [84, 363] on span "Income" at bounding box center [141, 369] width 250 height 20
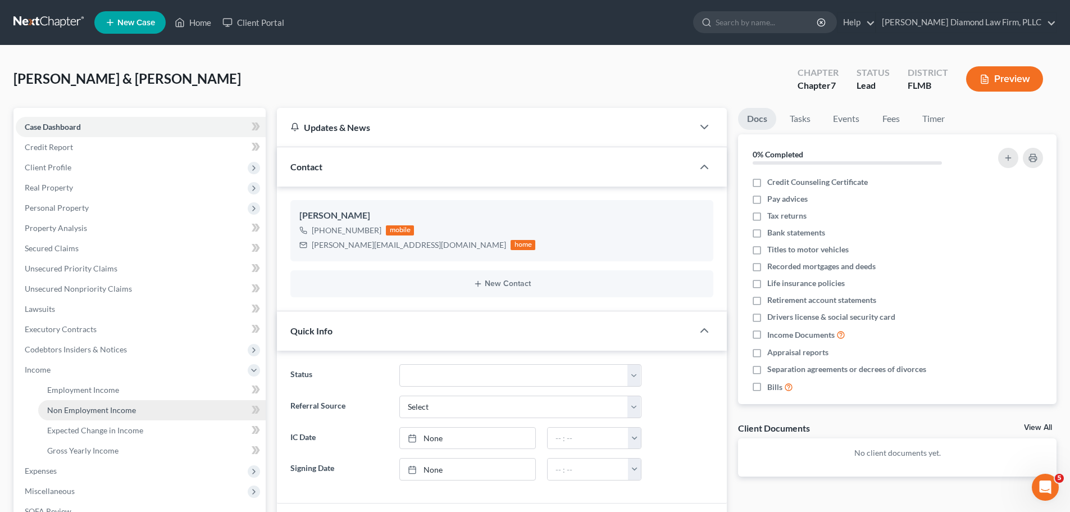
click at [84, 408] on span "Non Employment Income" at bounding box center [91, 410] width 89 height 10
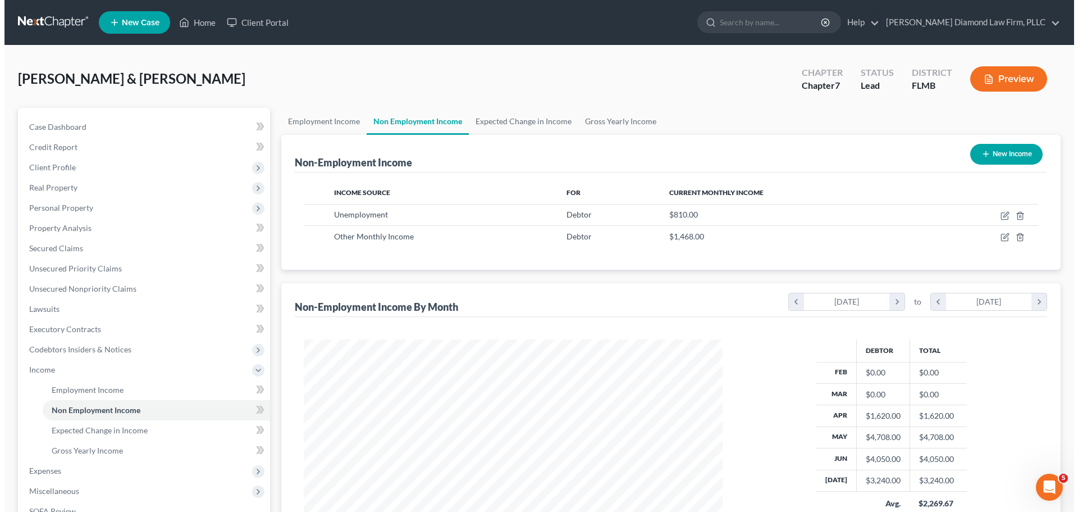
scroll to position [209, 441]
click at [980, 147] on button "New Income" at bounding box center [1002, 154] width 72 height 21
select select "0"
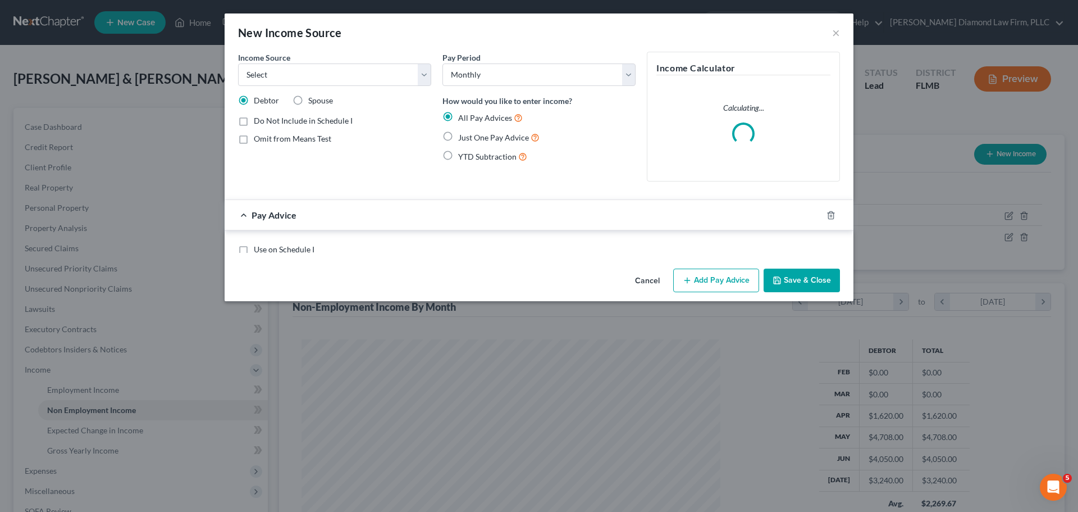
scroll to position [211, 445]
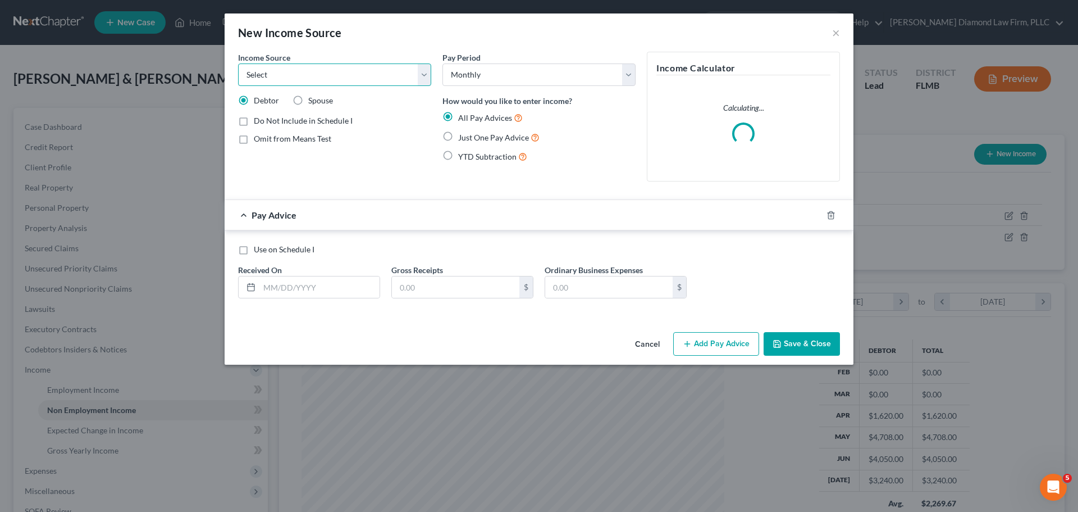
click at [340, 79] on select "Select Unemployment Disability (from employer) Pension Retirement Social Securi…" at bounding box center [334, 74] width 193 height 22
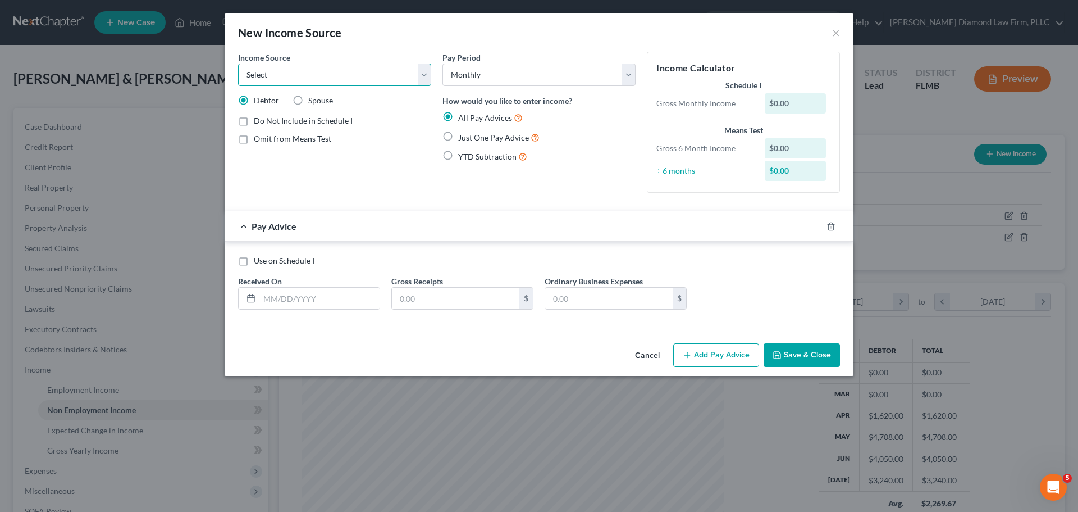
select select "8"
click at [238, 63] on select "Select Unemployment Disability (from employer) Pension Retirement Social Securi…" at bounding box center [334, 74] width 193 height 22
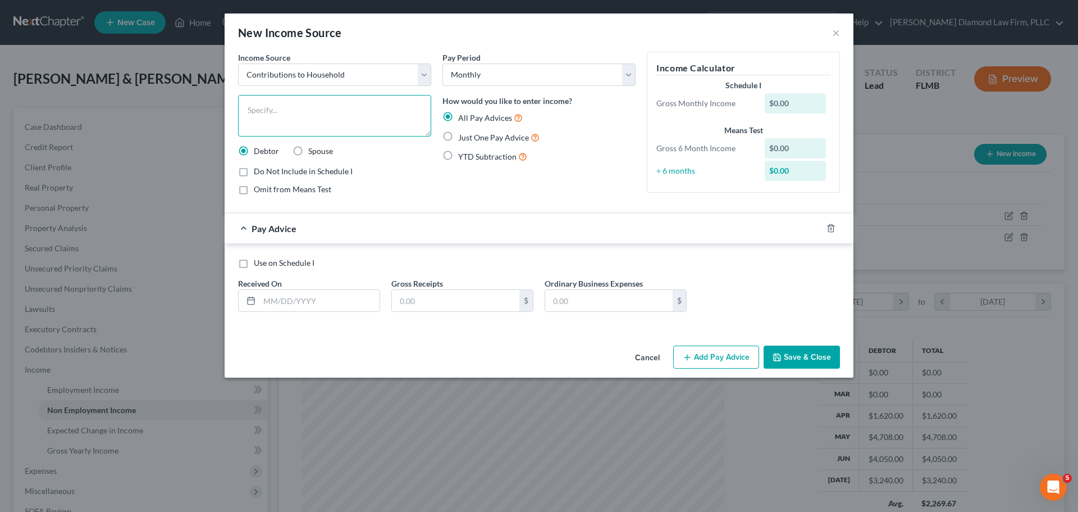
click at [312, 114] on textarea at bounding box center [334, 116] width 193 height 42
type textarea "Contributions from friends and family"
click at [335, 298] on input "text" at bounding box center [319, 300] width 120 height 21
click at [331, 295] on input "07/31/225" at bounding box center [319, 300] width 120 height 21
type input "07/31/2025"
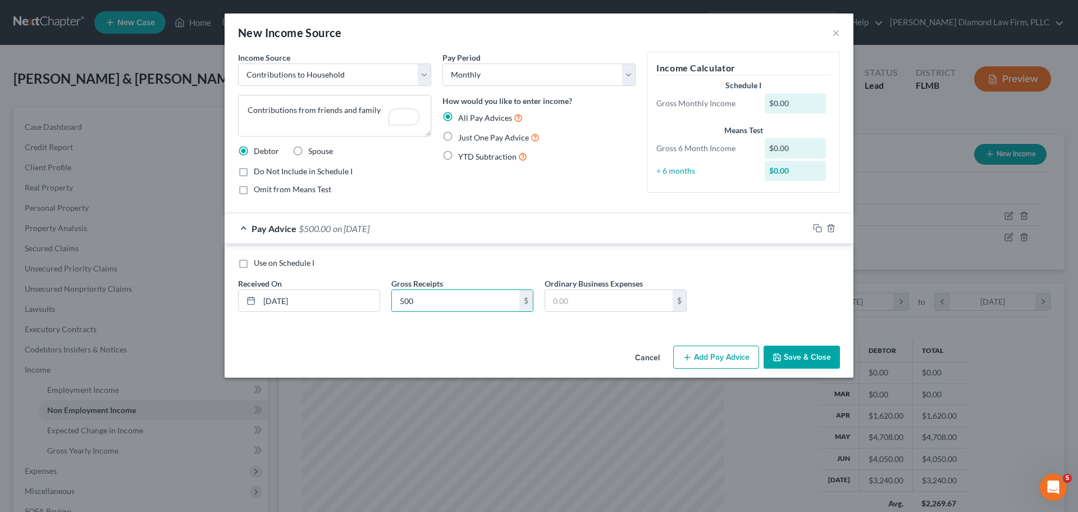
type input "500"
click at [738, 357] on button "Add Pay Advice" at bounding box center [716, 357] width 86 height 24
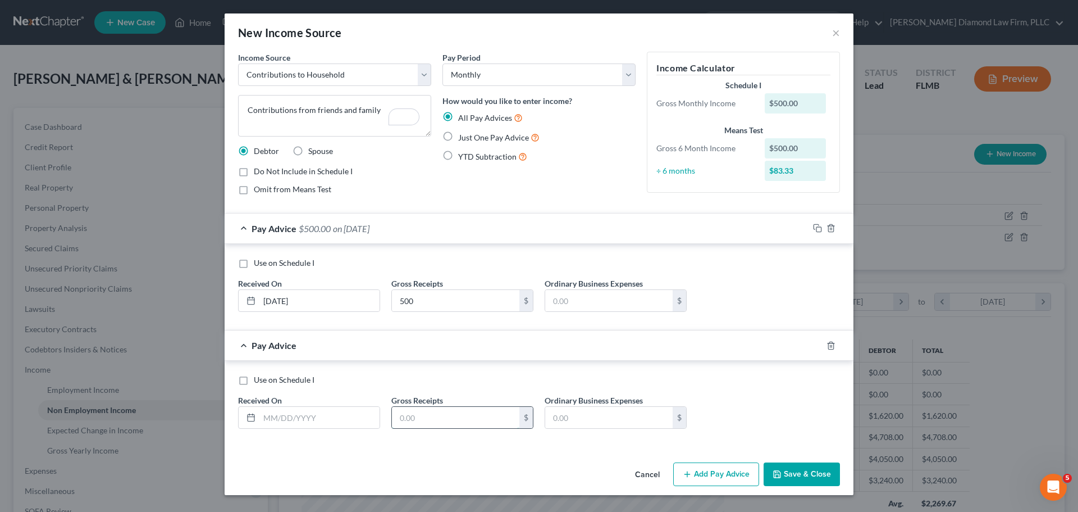
click at [429, 414] on input "text" at bounding box center [455, 417] width 127 height 21
type input "2,400"
click at [304, 423] on input "text" at bounding box center [319, 417] width 120 height 21
type input "05/30/2025"
click at [815, 345] on icon "button" at bounding box center [817, 345] width 9 height 9
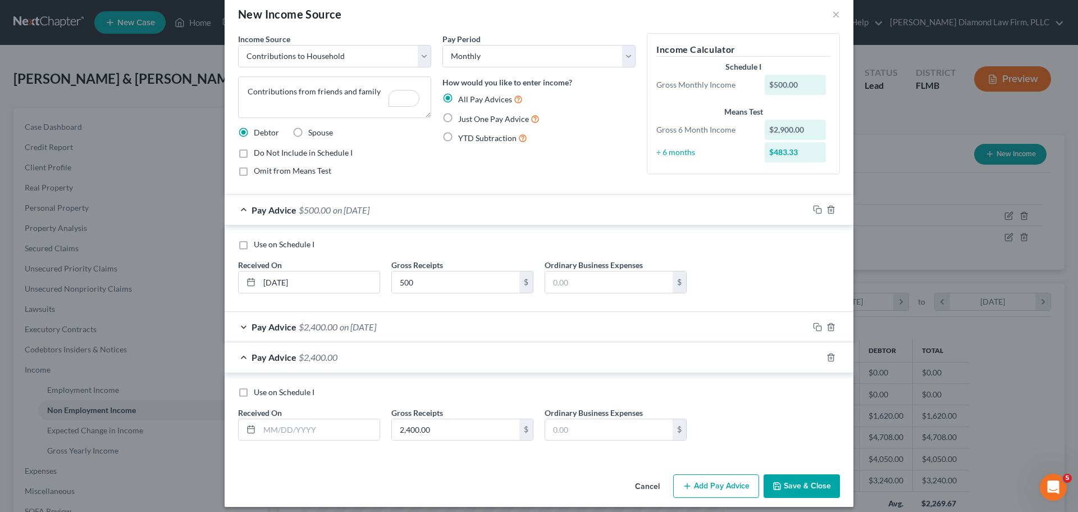
scroll to position [27, 0]
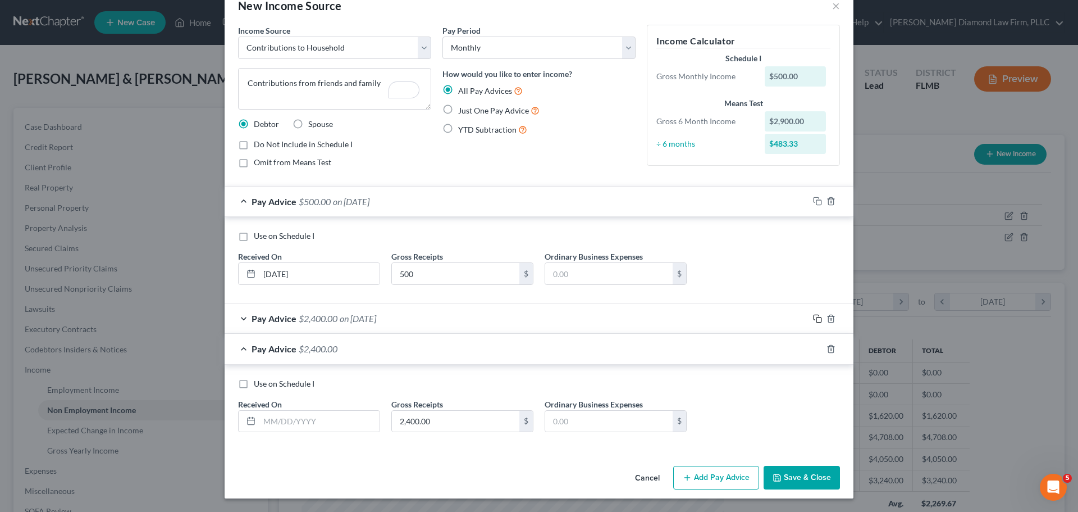
click at [815, 318] on icon "button" at bounding box center [817, 318] width 9 height 9
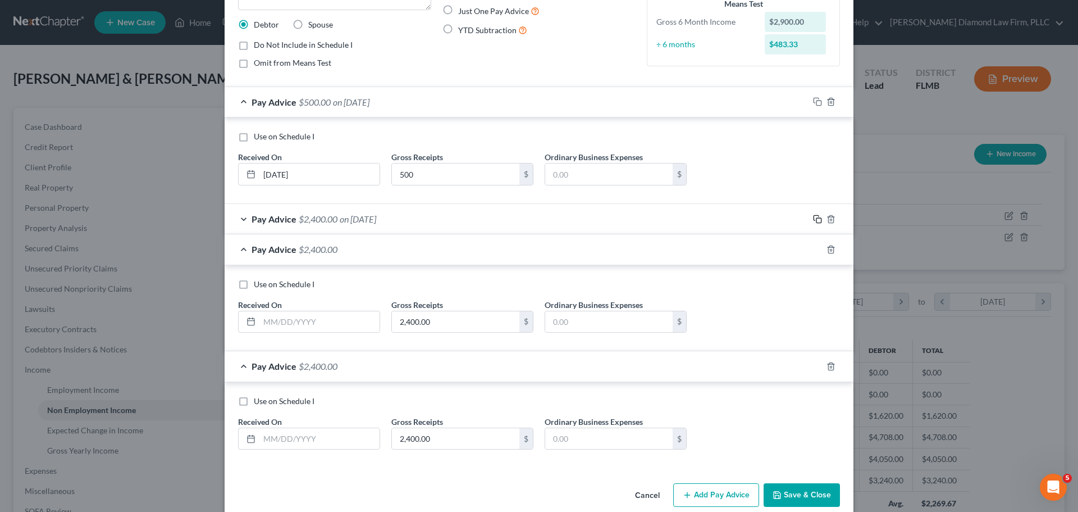
scroll to position [144, 0]
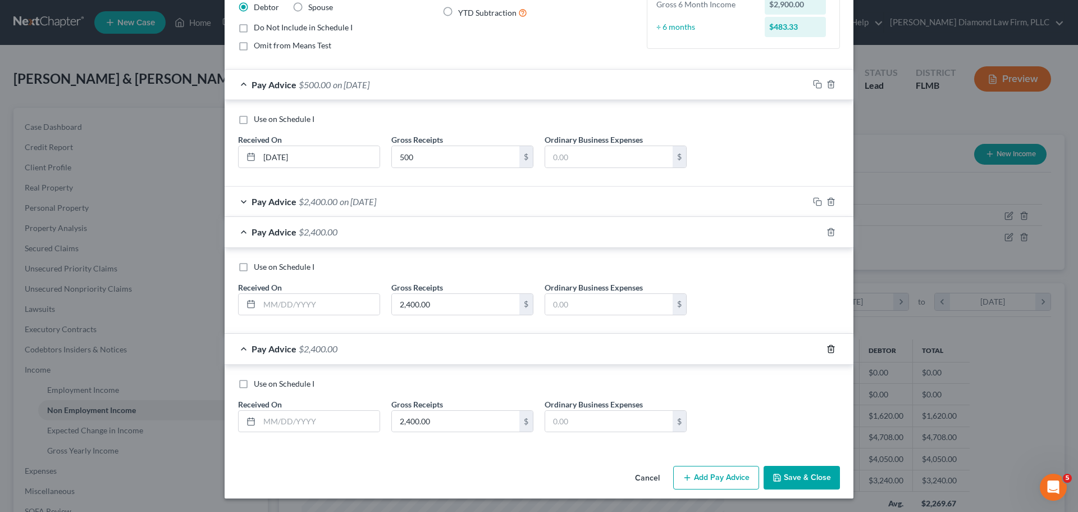
click at [827, 349] on icon "button" at bounding box center [831, 348] width 9 height 9
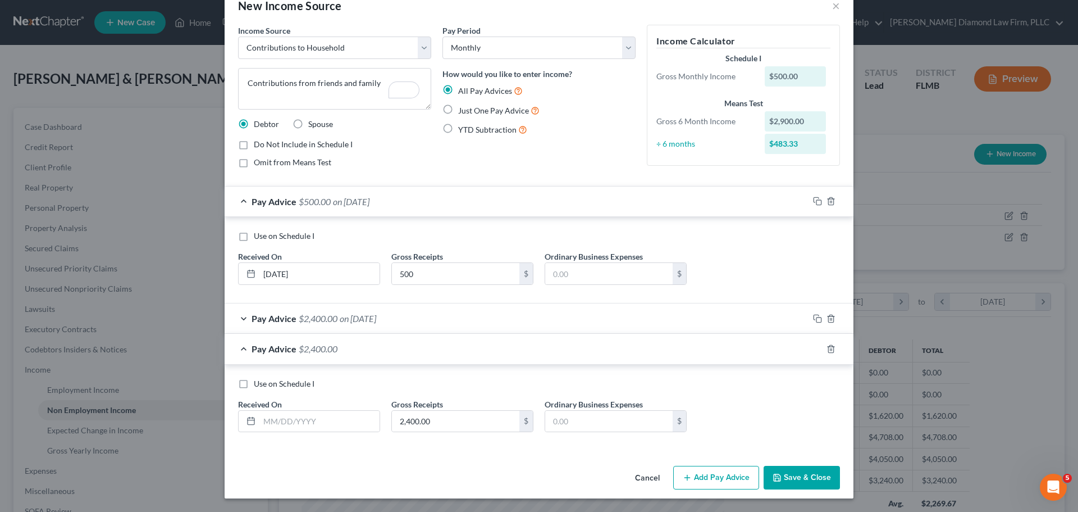
scroll to position [27, 0]
click at [317, 427] on input "text" at bounding box center [319, 420] width 120 height 21
type input "04/30/2025"
type input "2,540"
click at [815, 347] on icon "button" at bounding box center [817, 348] width 9 height 9
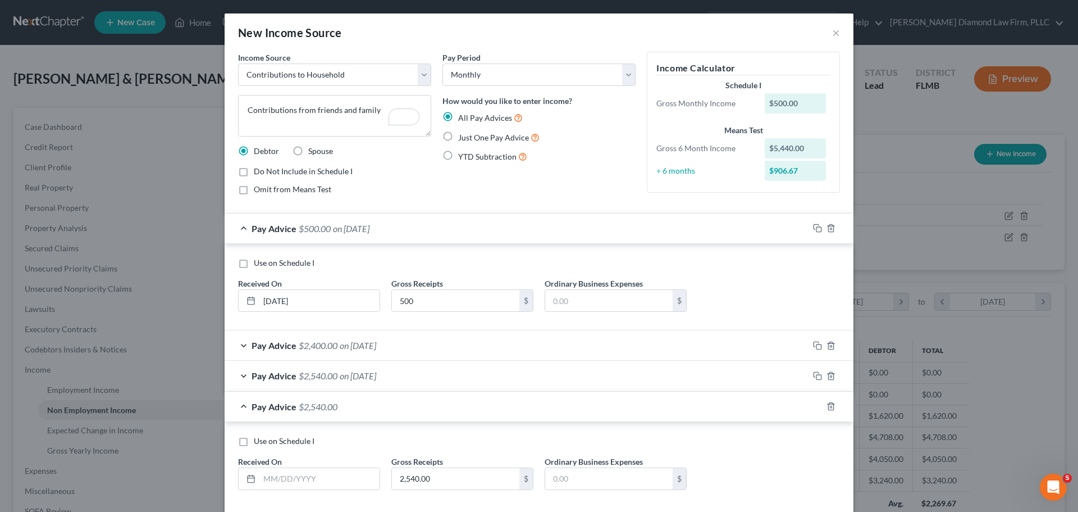
scroll to position [57, 0]
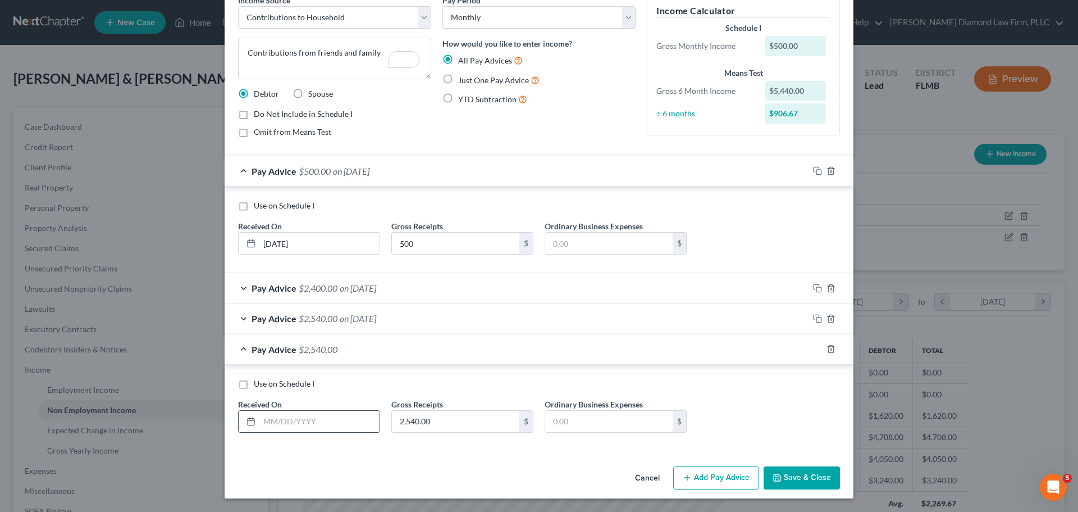
click at [307, 425] on input "text" at bounding box center [319, 420] width 120 height 21
type input "03/31/2025"
type input "1,911.89"
click at [813, 350] on icon "button" at bounding box center [817, 348] width 9 height 9
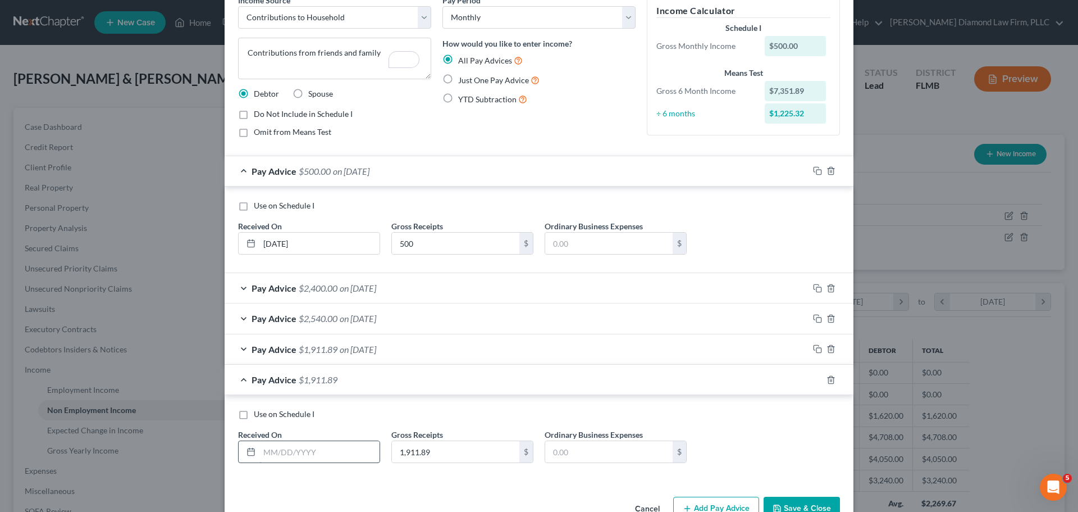
drag, startPoint x: 343, startPoint y: 440, endPoint x: 342, endPoint y: 453, distance: 13.0
click at [343, 440] on div "Received On *" at bounding box center [308, 445] width 153 height 34
click at [342, 453] on input "text" at bounding box center [319, 451] width 120 height 21
type input "02/28/2025"
click at [449, 440] on div "1,911.89 $" at bounding box center [462, 451] width 142 height 22
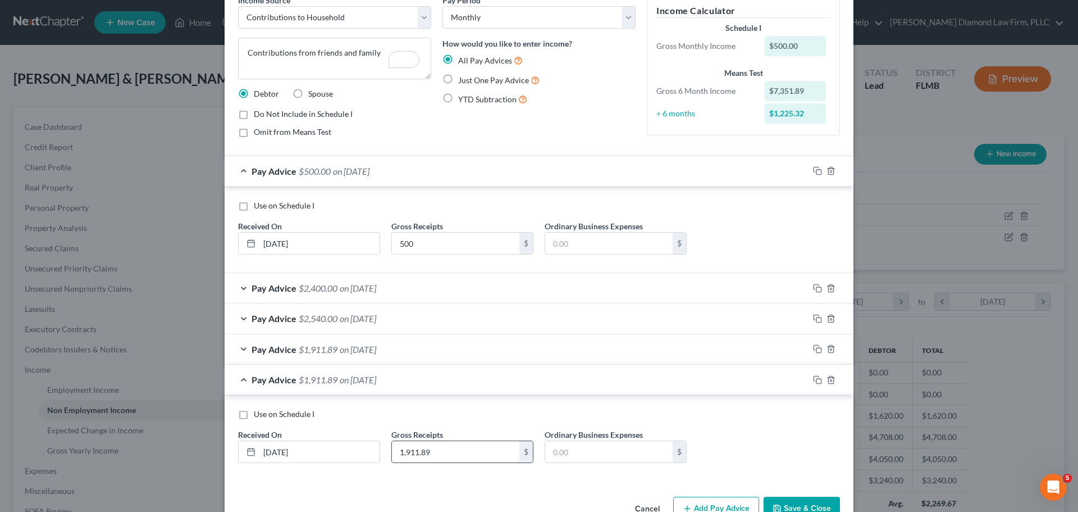
click at [443, 458] on input "1,911.89" at bounding box center [455, 451] width 127 height 21
type input "500"
click at [798, 501] on button "Save & Close" at bounding box center [802, 508] width 76 height 24
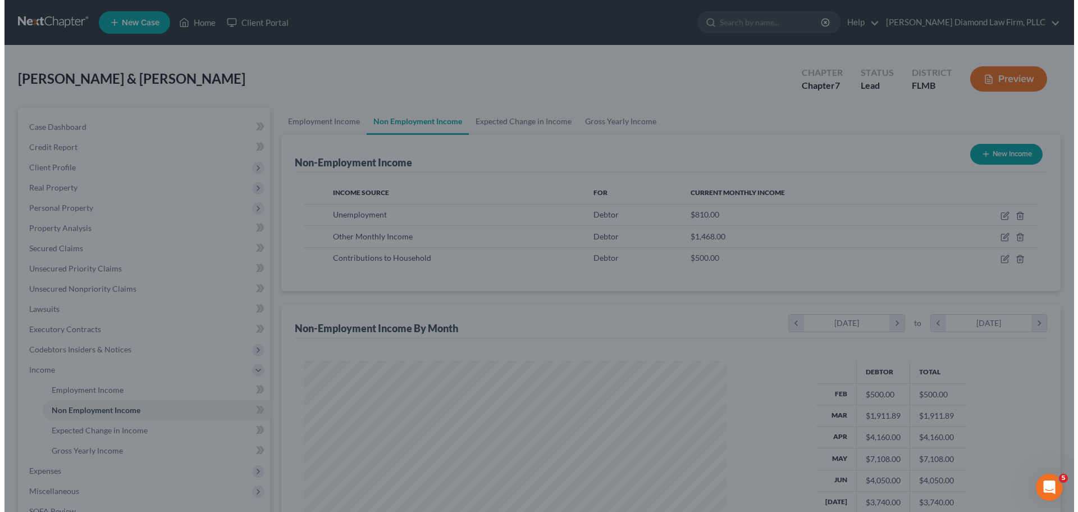
scroll to position [561320, 561088]
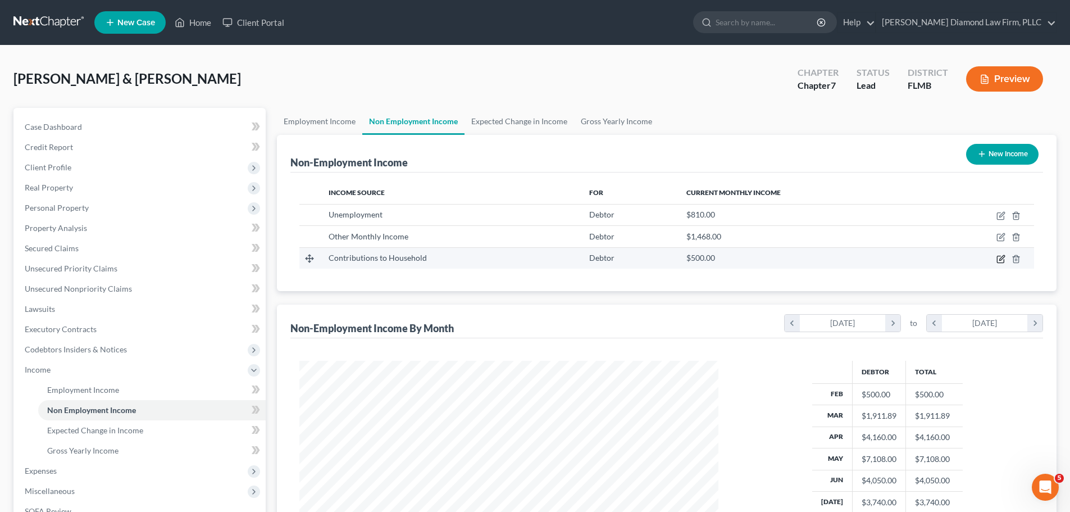
click at [1002, 258] on icon "button" at bounding box center [1000, 258] width 9 height 9
select select "8"
select select "0"
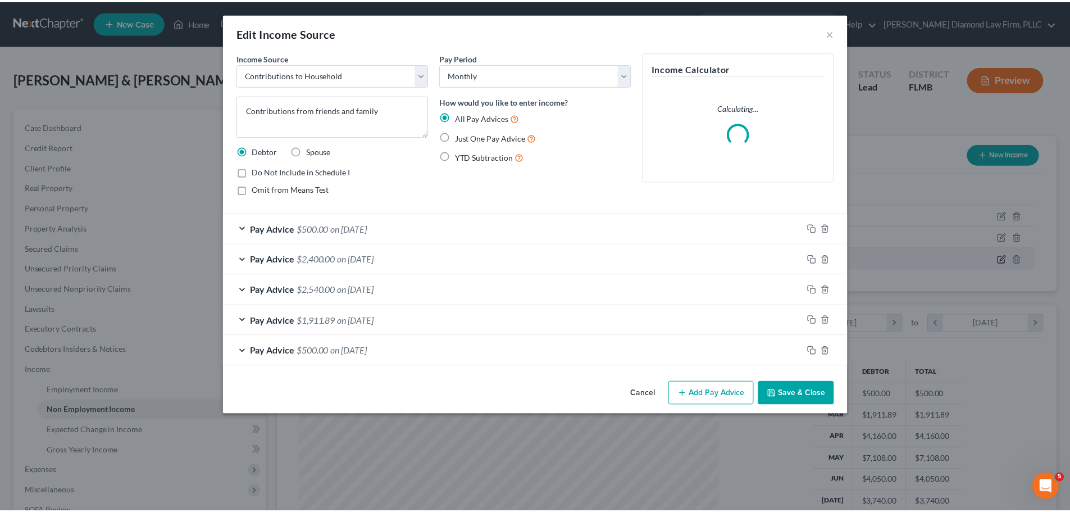
scroll to position [211, 445]
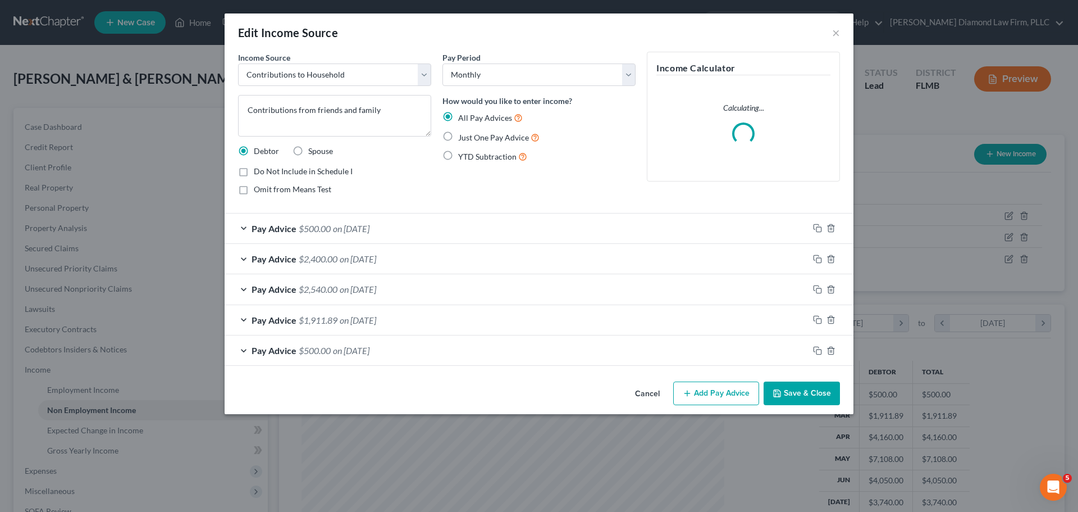
click at [416, 238] on div "Pay Advice $500.00 on 07/31/2025" at bounding box center [517, 228] width 584 height 30
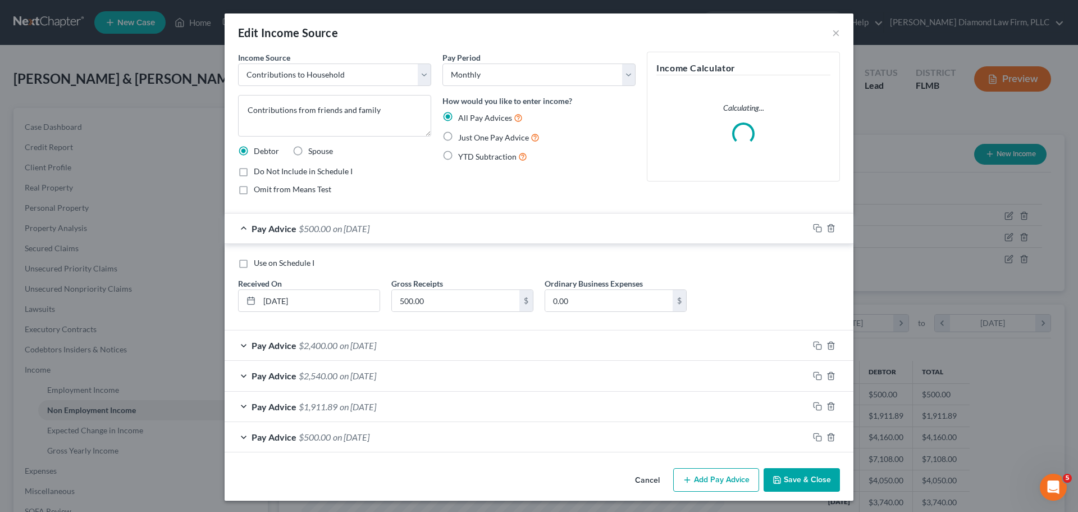
click at [416, 238] on div "Pay Advice $500.00 on 07/31/2025" at bounding box center [517, 228] width 584 height 30
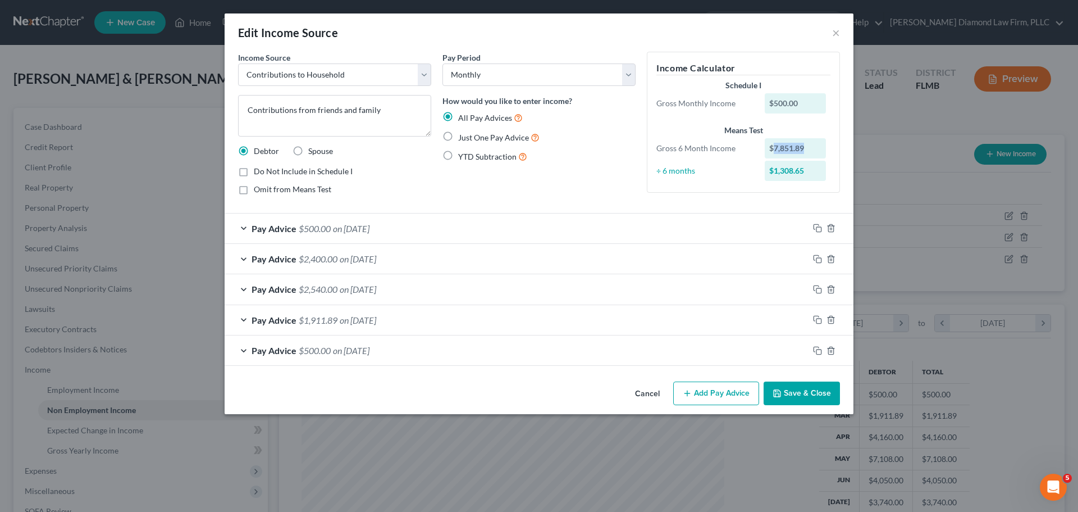
drag, startPoint x: 812, startPoint y: 148, endPoint x: 775, endPoint y: 152, distance: 37.3
click at [775, 152] on div "$7,851.89" at bounding box center [796, 148] width 62 height 20
copy div "7,851.89"
click at [647, 396] on button "Cancel" at bounding box center [647, 393] width 43 height 22
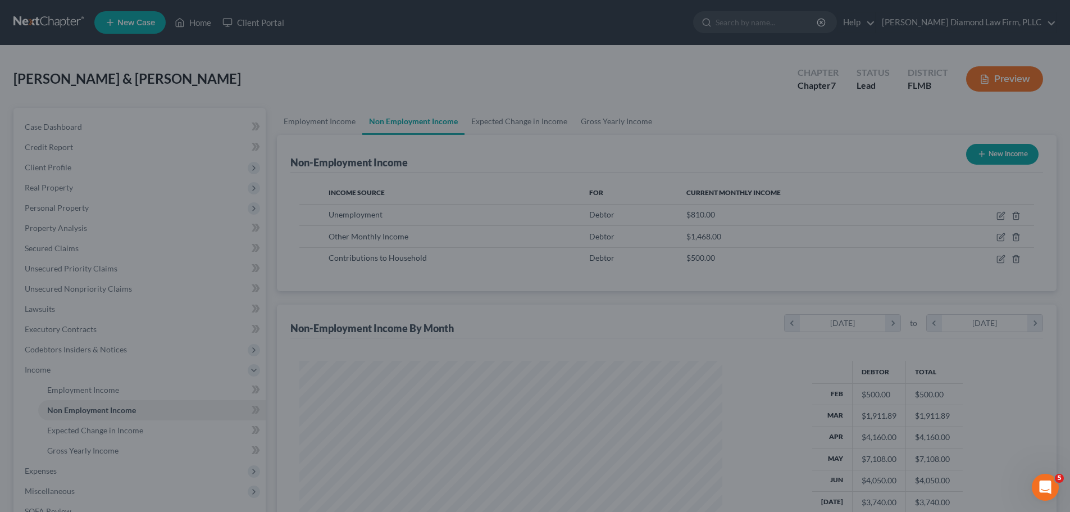
scroll to position [561320, 561088]
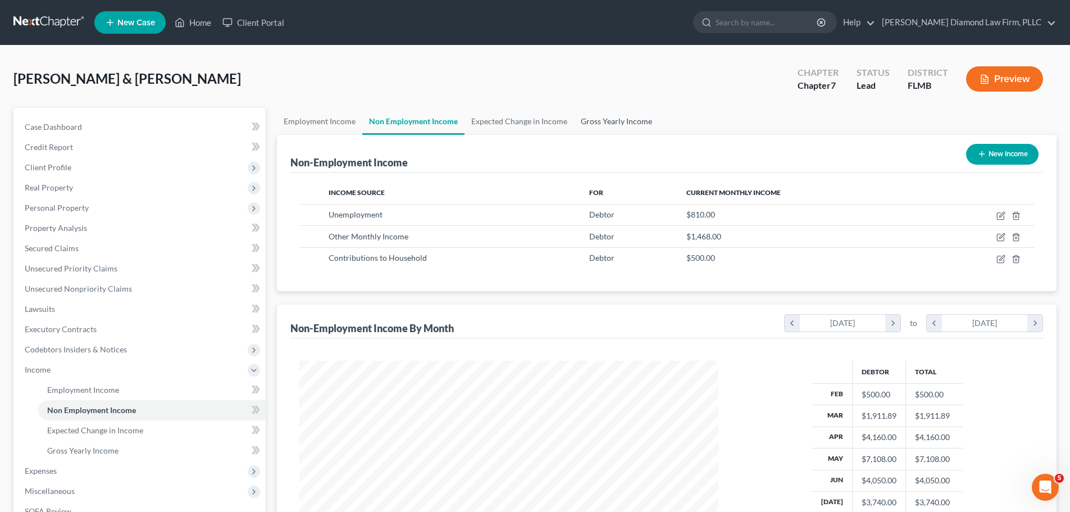
click at [626, 119] on link "Gross Yearly Income" at bounding box center [616, 121] width 85 height 27
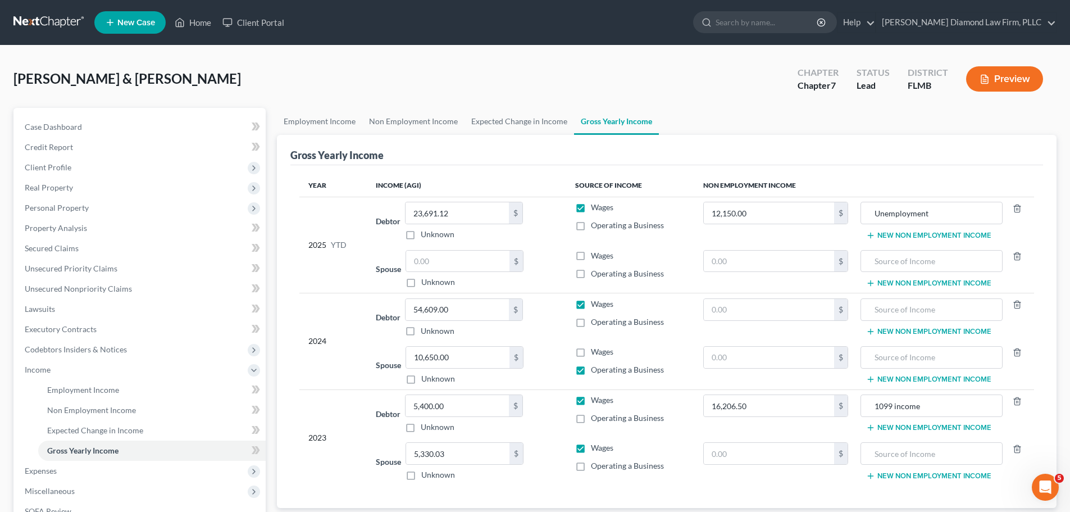
click at [908, 238] on button "New Non Employment Income" at bounding box center [928, 235] width 125 height 9
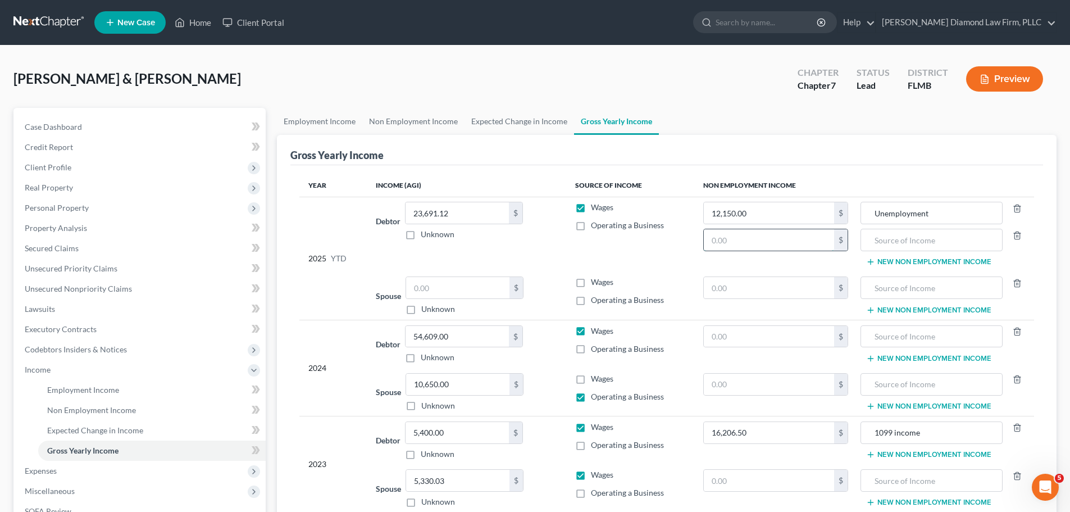
click at [819, 239] on input "text" at bounding box center [769, 239] width 131 height 21
paste input "7,851.89"
type input "7,851.89"
click at [918, 240] on input "text" at bounding box center [930, 239] width 129 height 21
type input "Contributions from friends and family"
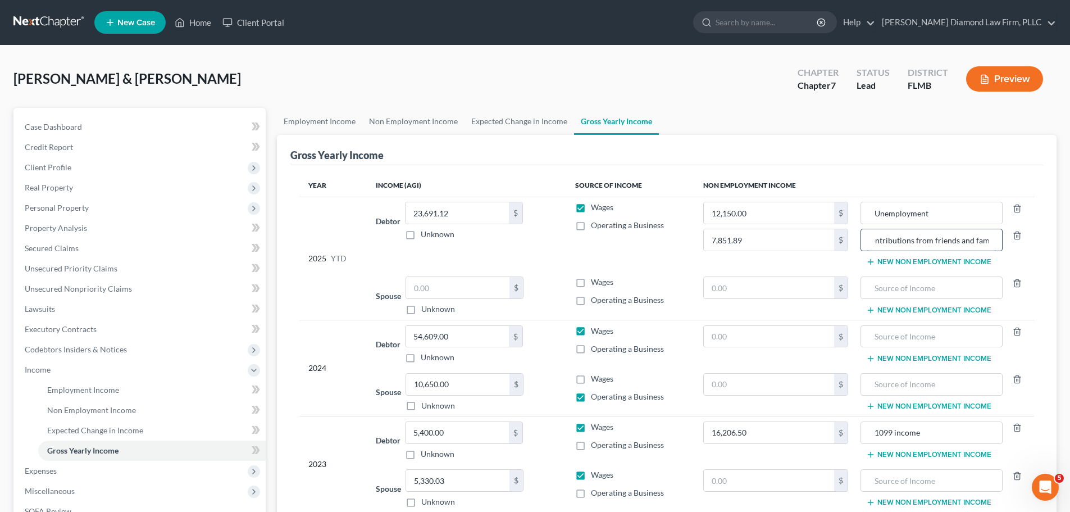
scroll to position [0, 16]
click at [1015, 232] on icon "button" at bounding box center [1016, 234] width 5 height 7
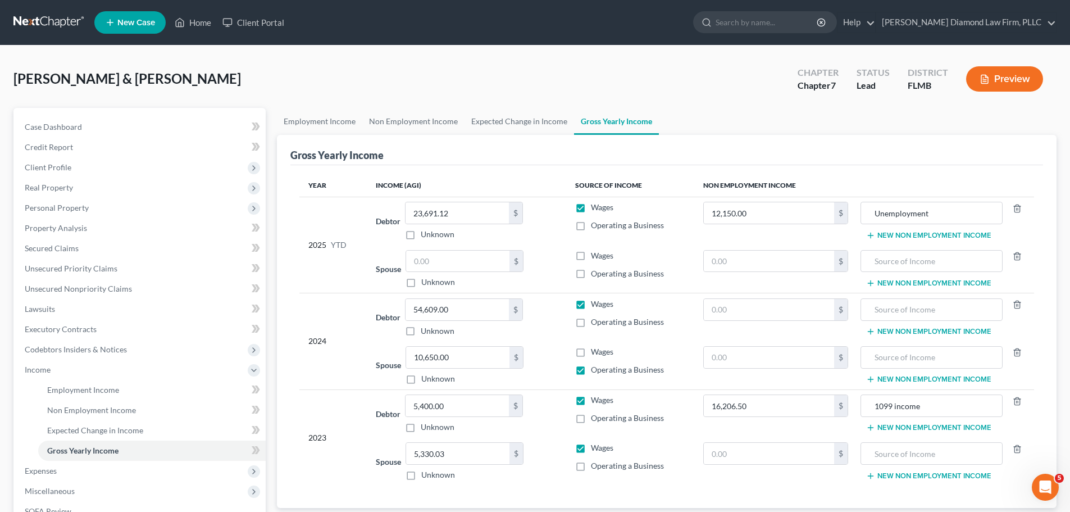
click at [494, 136] on div "Gross Yearly Income" at bounding box center [666, 150] width 752 height 30
click at [426, 120] on link "Non Employment Income" at bounding box center [413, 121] width 102 height 27
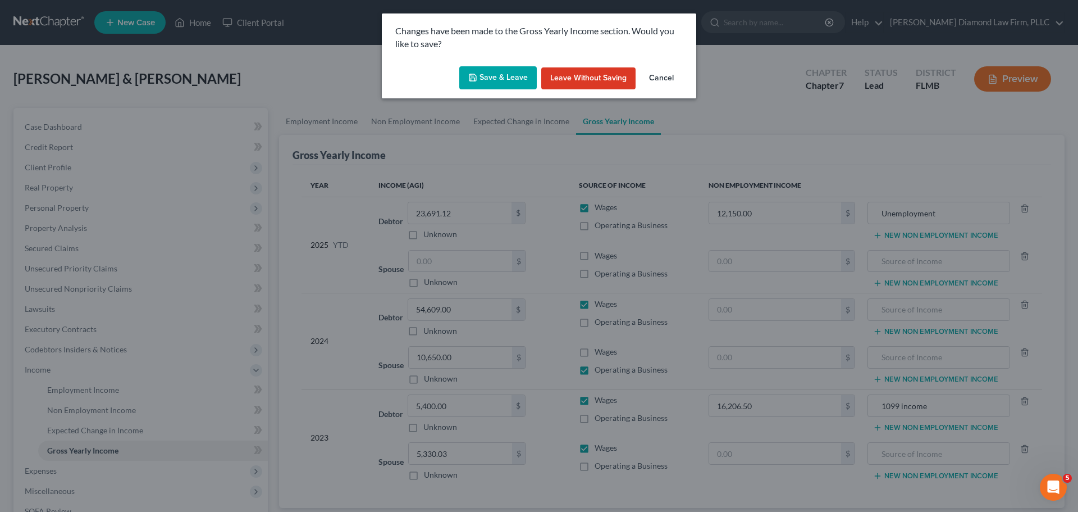
click at [497, 74] on button "Save & Leave" at bounding box center [497, 78] width 77 height 24
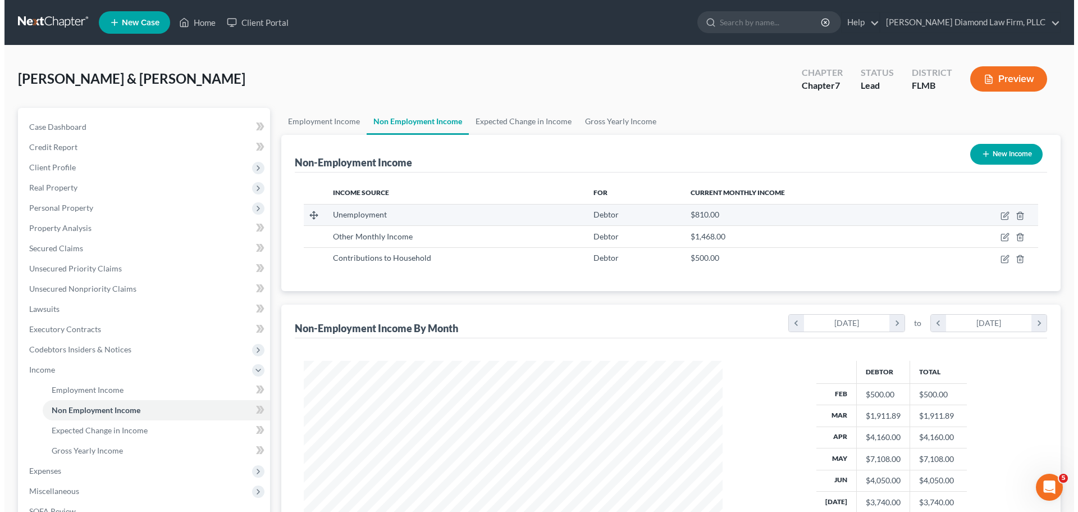
scroll to position [209, 441]
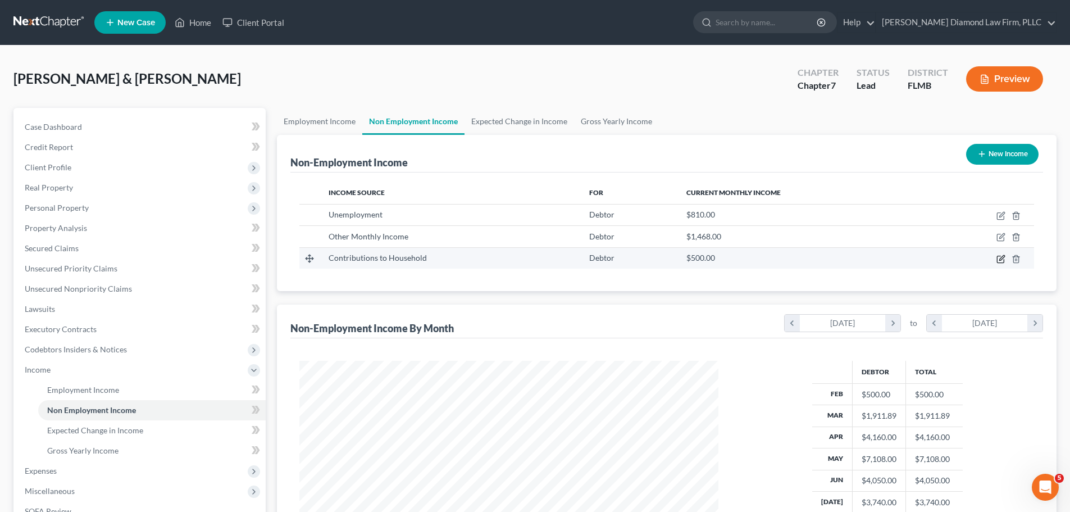
click at [999, 261] on icon "button" at bounding box center [1000, 258] width 9 height 9
select select "8"
select select "0"
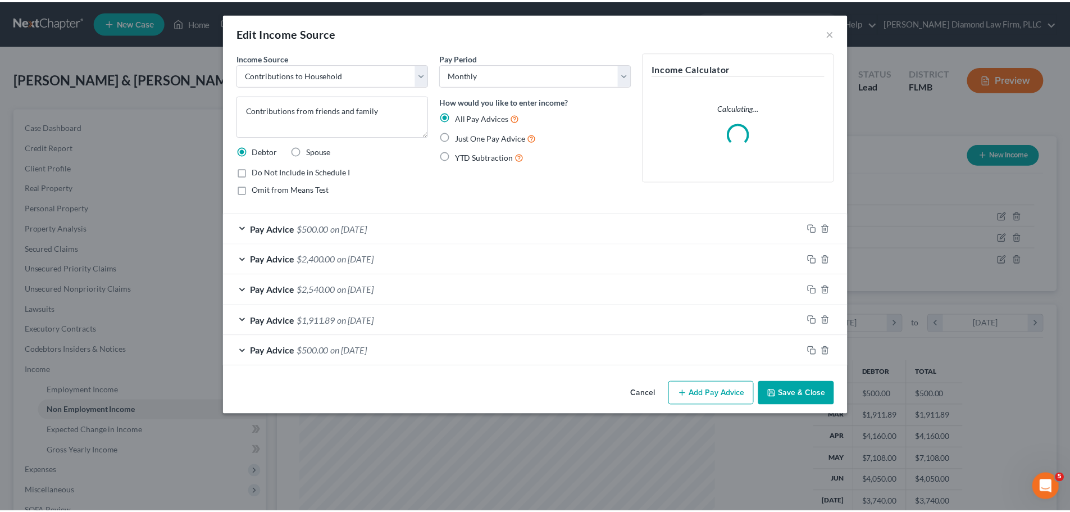
scroll to position [211, 445]
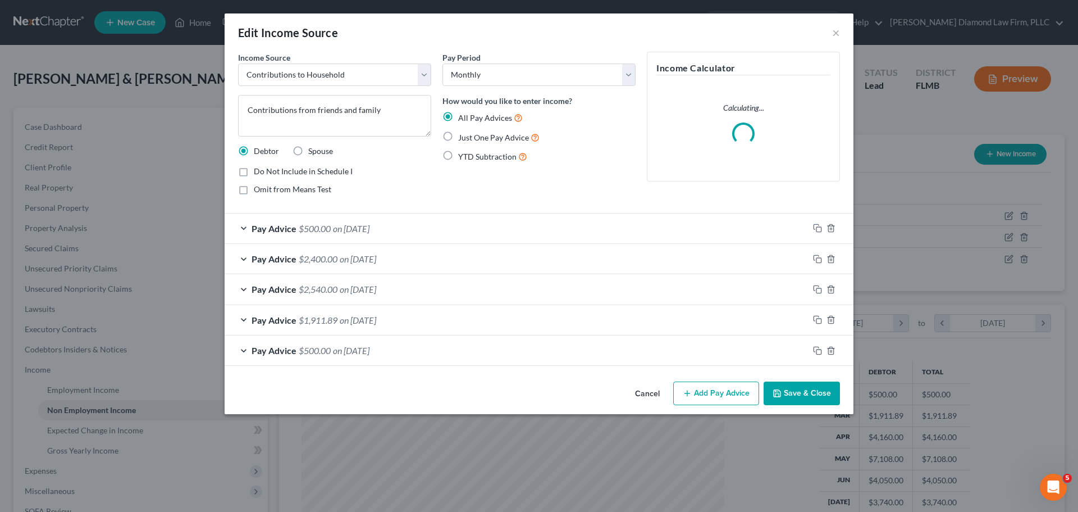
click at [306, 173] on span "Do Not Include in Schedule I" at bounding box center [303, 171] width 99 height 10
click at [266, 173] on input "Do Not Include in Schedule I" at bounding box center [261, 169] width 7 height 7
checkbox input "true"
click at [813, 385] on button "Save & Close" at bounding box center [802, 393] width 76 height 24
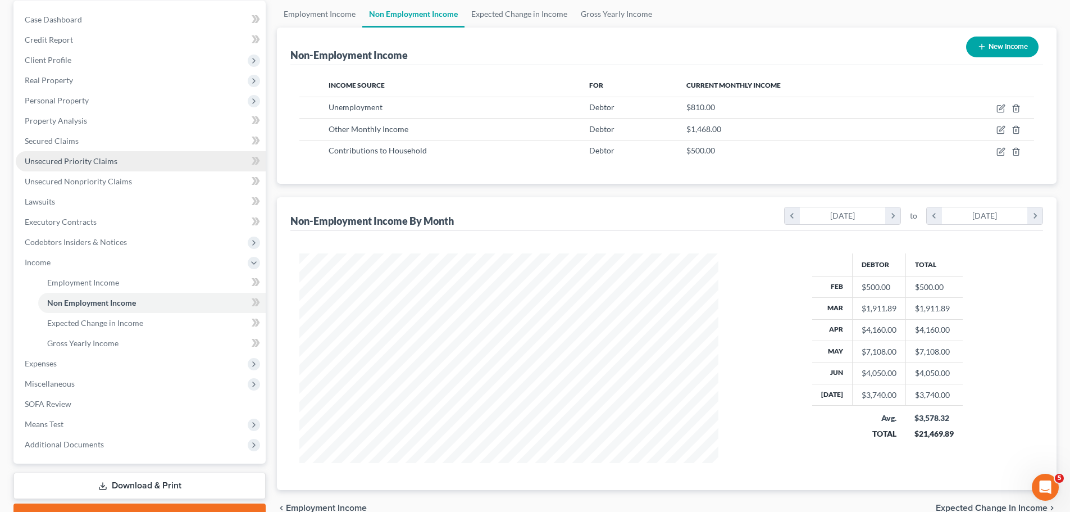
scroll to position [112, 0]
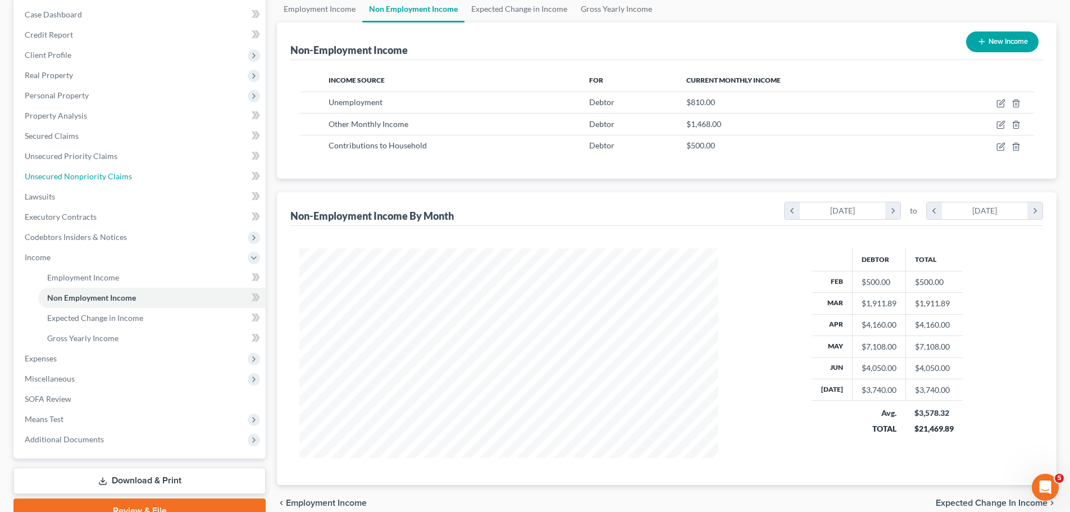
drag, startPoint x: 76, startPoint y: 173, endPoint x: 657, endPoint y: 185, distance: 580.7
click at [76, 173] on span "Unsecured Nonpriority Claims" at bounding box center [78, 176] width 107 height 10
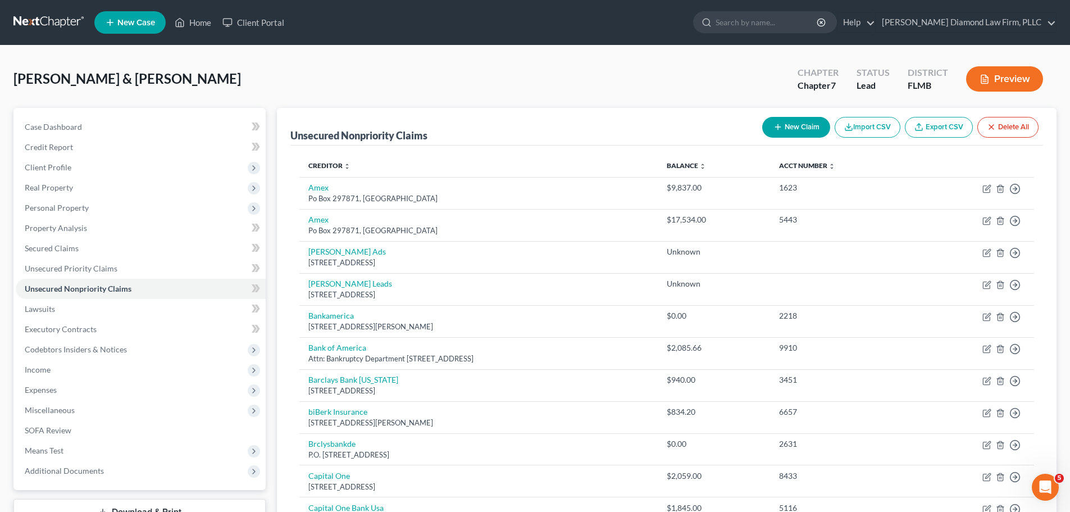
click at [772, 134] on button "New Claim" at bounding box center [796, 127] width 68 height 21
select select "2"
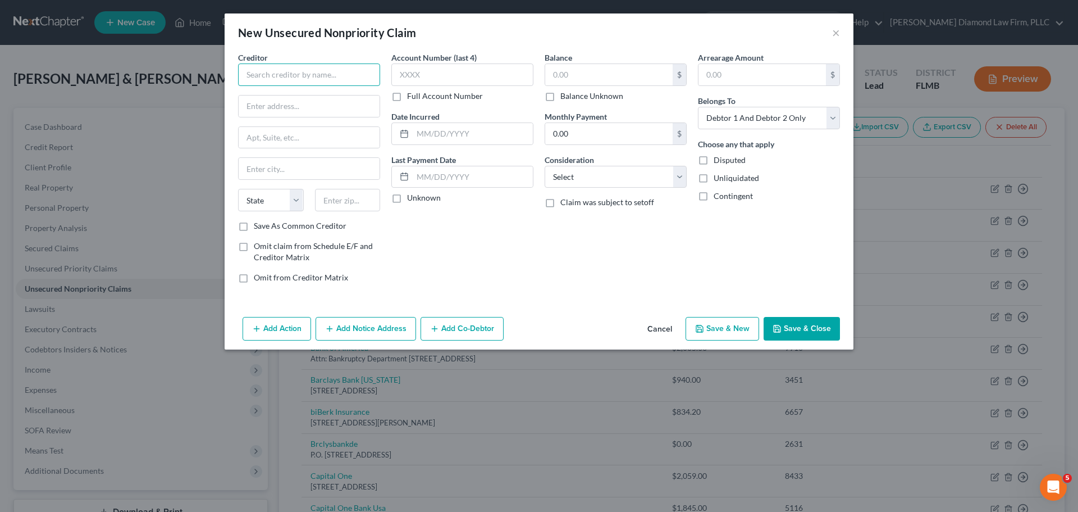
click at [260, 82] on input "text" at bounding box center [309, 74] width 142 height 22
click at [318, 76] on input "text" at bounding box center [309, 74] width 142 height 22
type input "Sheri Sardella"
click at [586, 74] on input "text" at bounding box center [608, 74] width 127 height 21
type input "70,000"
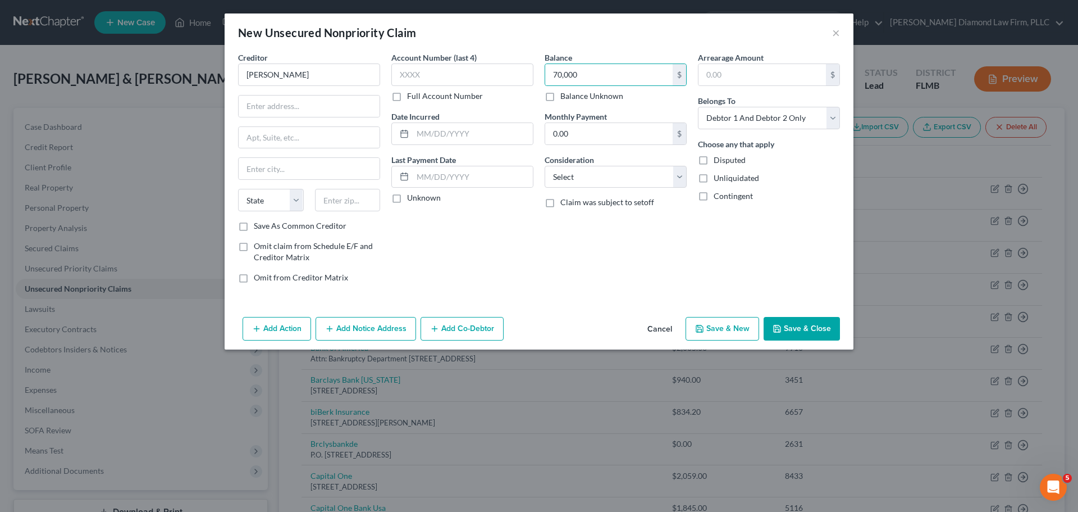
click at [801, 323] on button "Save & Close" at bounding box center [802, 329] width 76 height 24
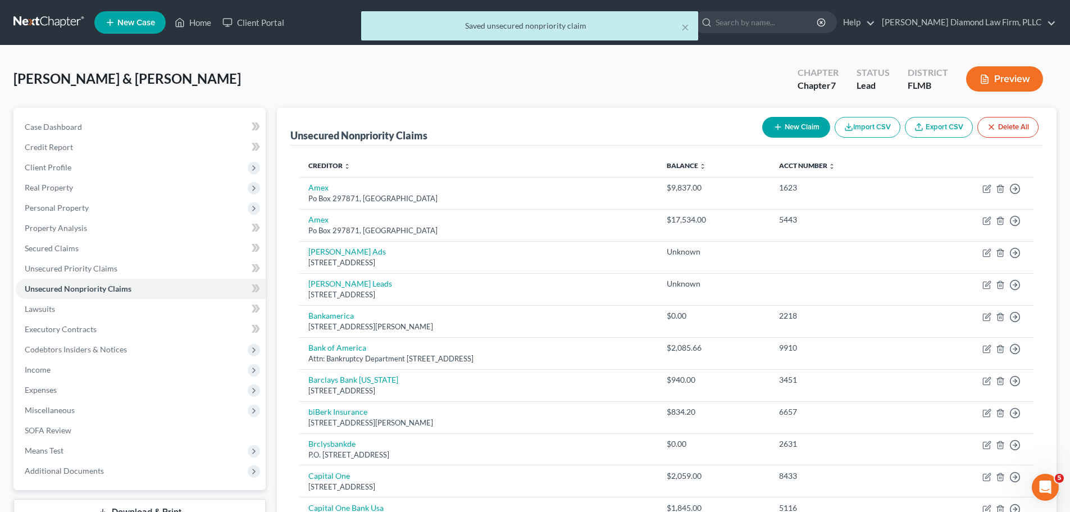
click at [789, 122] on button "New Claim" at bounding box center [796, 127] width 68 height 21
select select "2"
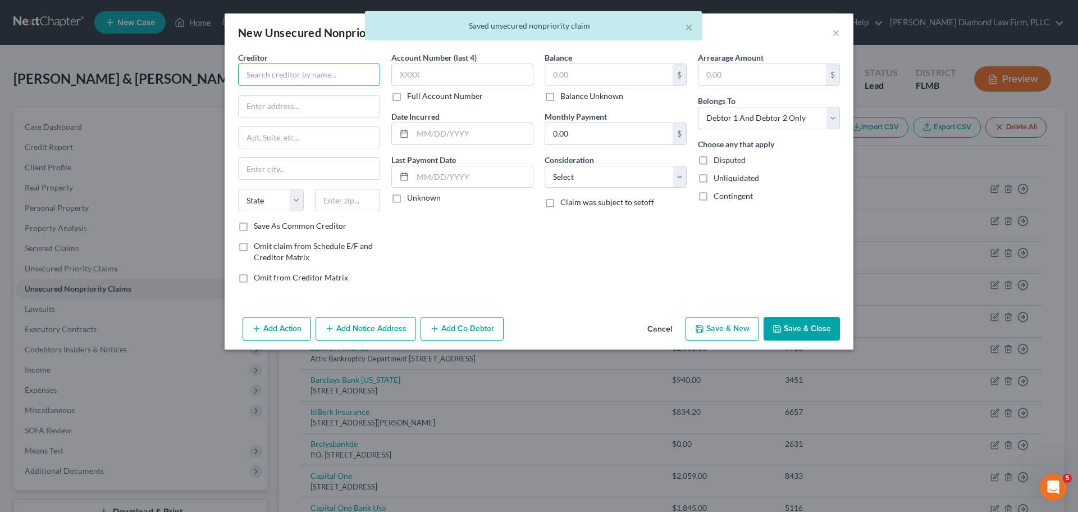
click at [303, 80] on input "text" at bounding box center [309, 74] width 142 height 22
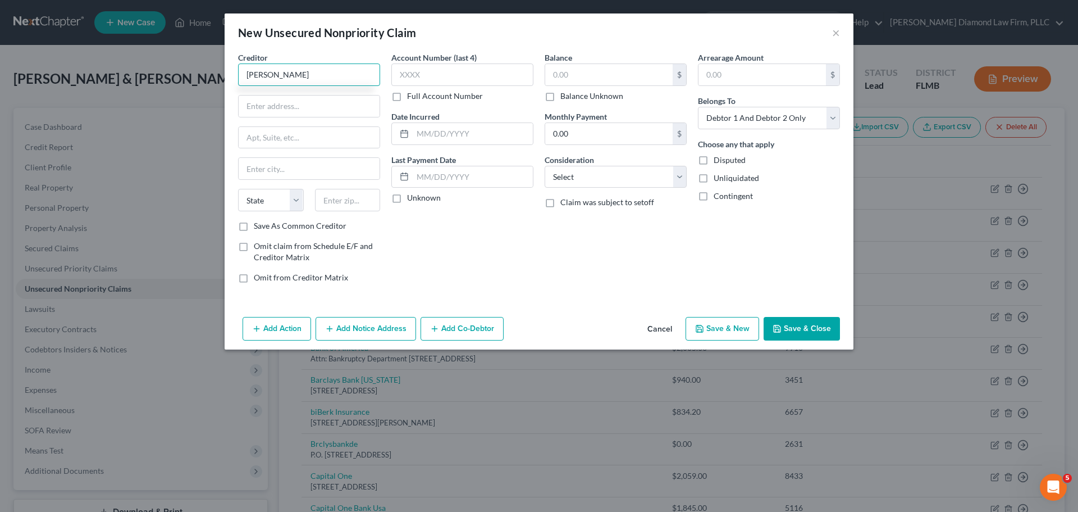
click at [330, 78] on input "Jarold" at bounding box center [309, 74] width 142 height 22
type input "Jarold Beato"
click at [581, 66] on input "text" at bounding box center [608, 74] width 127 height 21
type input "50,000"
click at [817, 327] on button "Save & Close" at bounding box center [802, 329] width 76 height 24
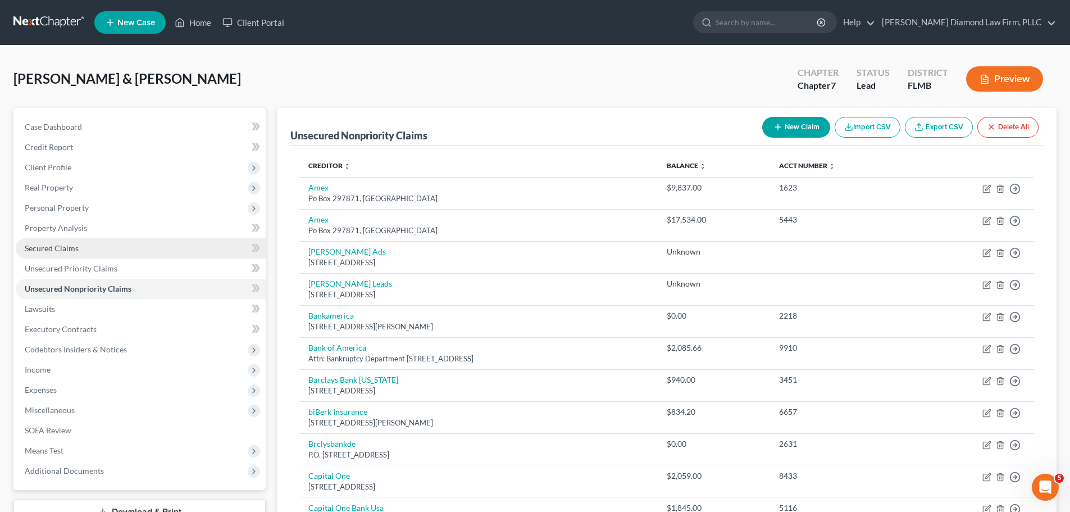
click at [73, 246] on span "Secured Claims" at bounding box center [52, 248] width 54 height 10
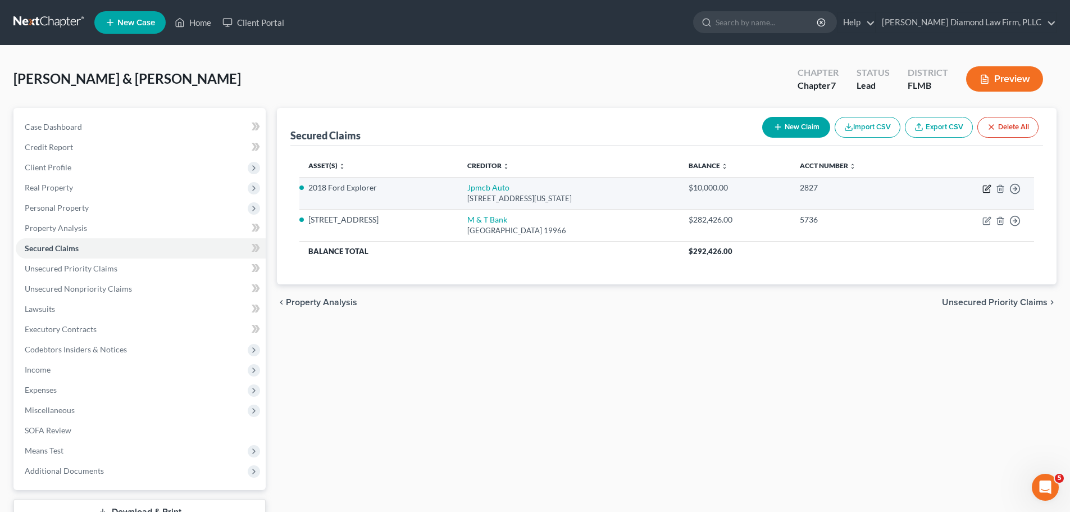
click at [983, 186] on icon "button" at bounding box center [986, 189] width 7 height 7
select select "19"
select select "0"
select select "2"
select select "0"
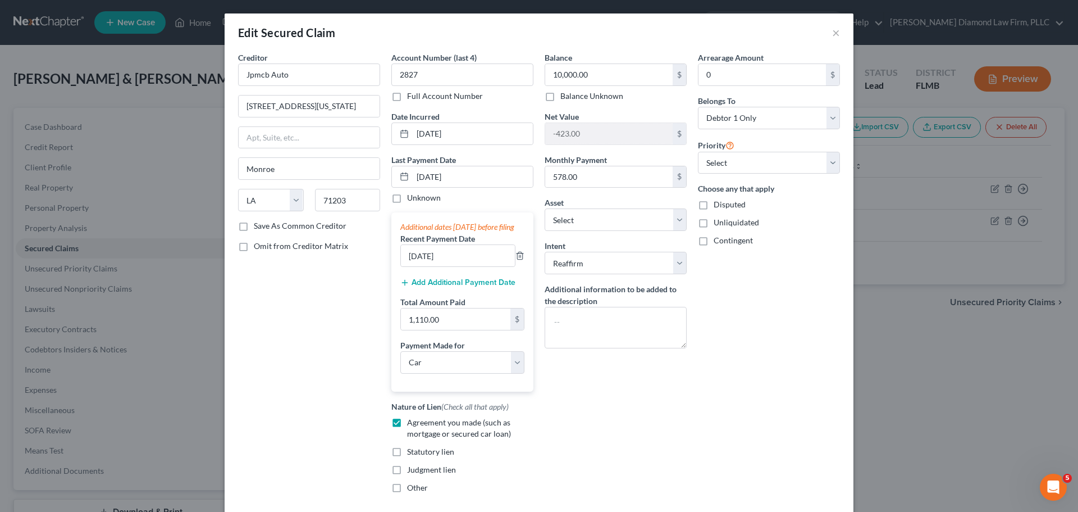
click at [628, 438] on div "Balance 10,000.00 $ Balance Unknown Balance Undetermined 10,000.00 $ Balance Un…" at bounding box center [615, 277] width 153 height 450
type input "580"
click at [510, 266] on input "05/09/2025" at bounding box center [458, 255] width 114 height 21
click at [518, 260] on icon "button" at bounding box center [519, 255] width 9 height 9
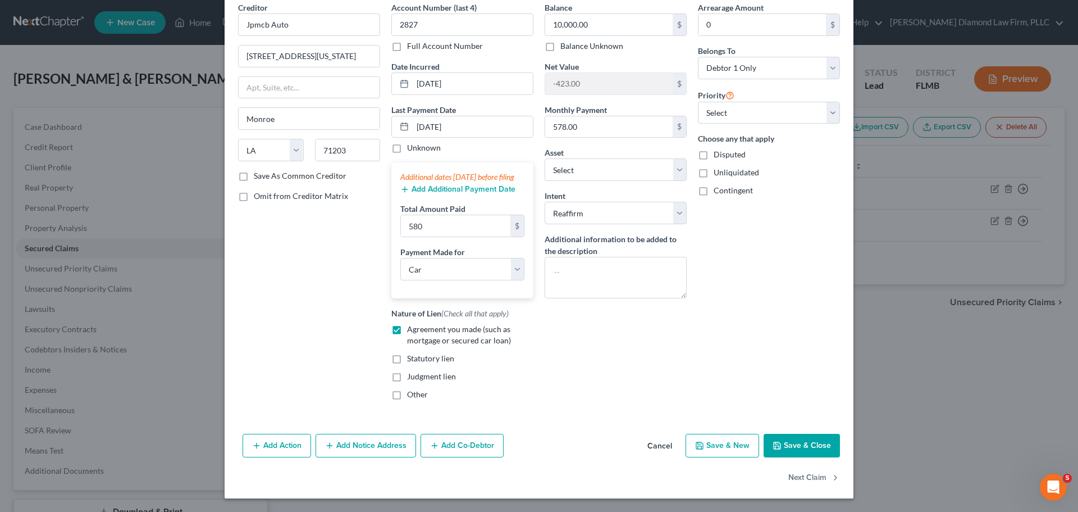
scroll to position [61, 0]
click at [800, 438] on button "Save & Close" at bounding box center [802, 446] width 76 height 24
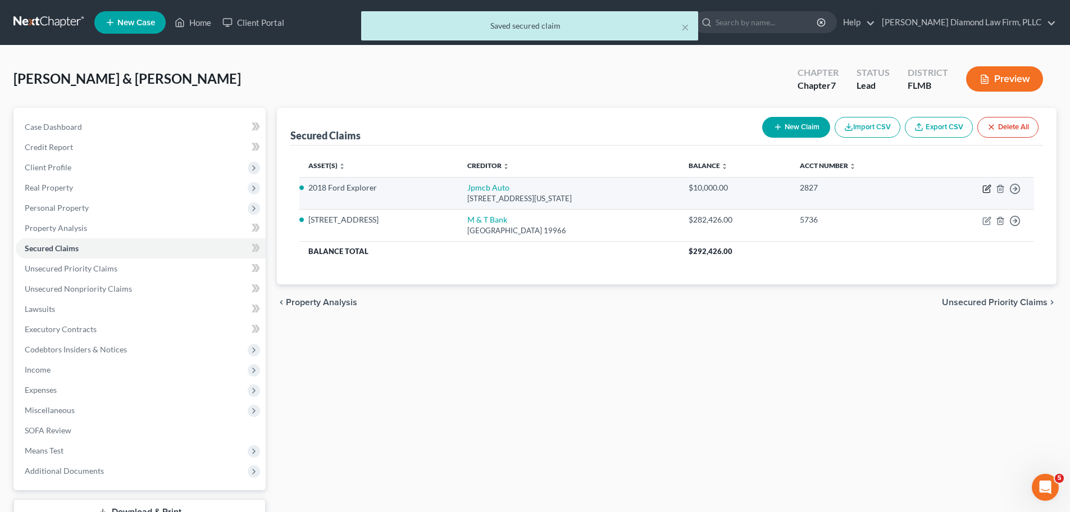
click at [988, 188] on icon "button" at bounding box center [986, 188] width 9 height 9
select select "19"
select select "0"
select select "2"
select select "0"
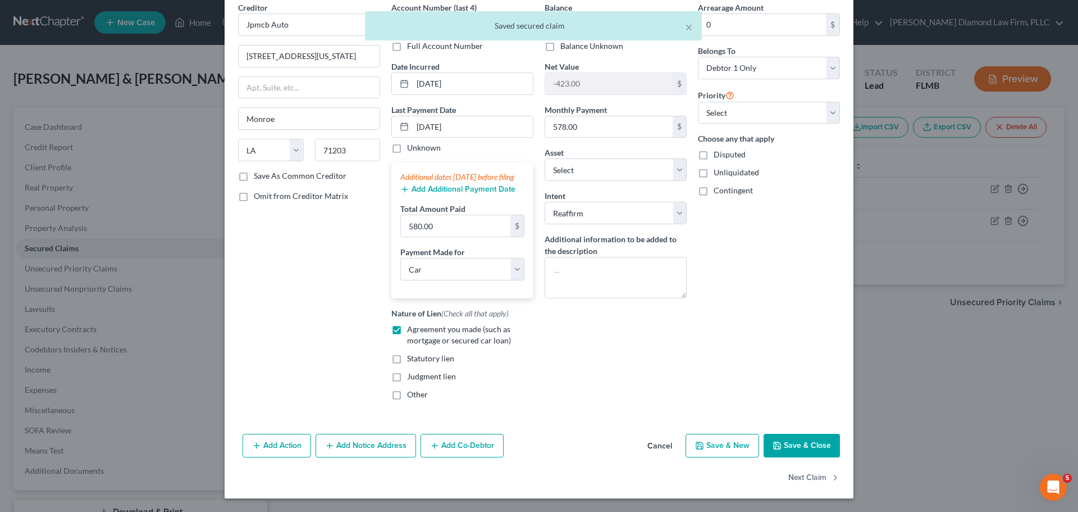
click at [650, 445] on button "Cancel" at bounding box center [659, 446] width 43 height 22
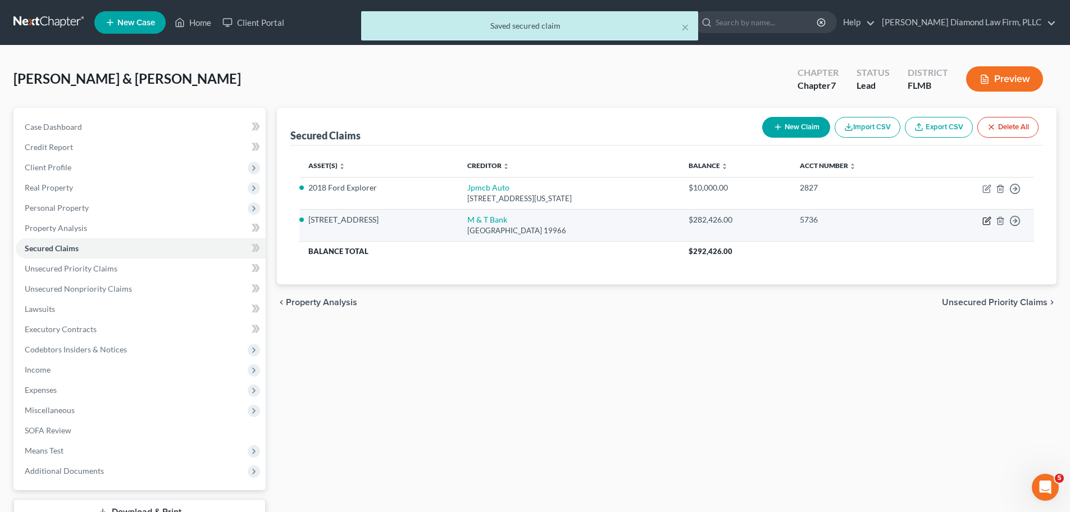
click at [984, 221] on icon "button" at bounding box center [986, 220] width 9 height 9
select select "7"
select select "2"
select select "4"
select select "1"
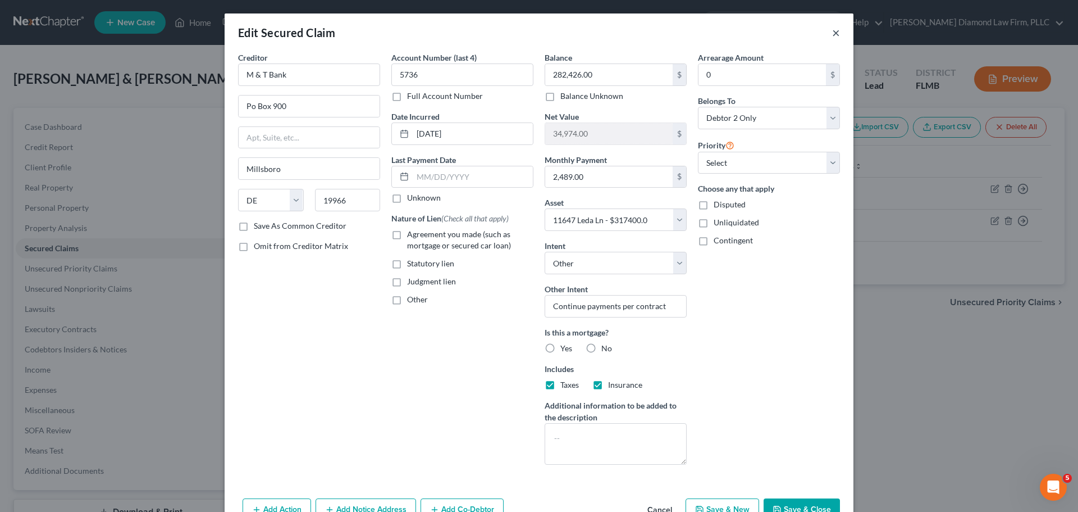
click at [834, 31] on button "×" at bounding box center [836, 32] width 8 height 13
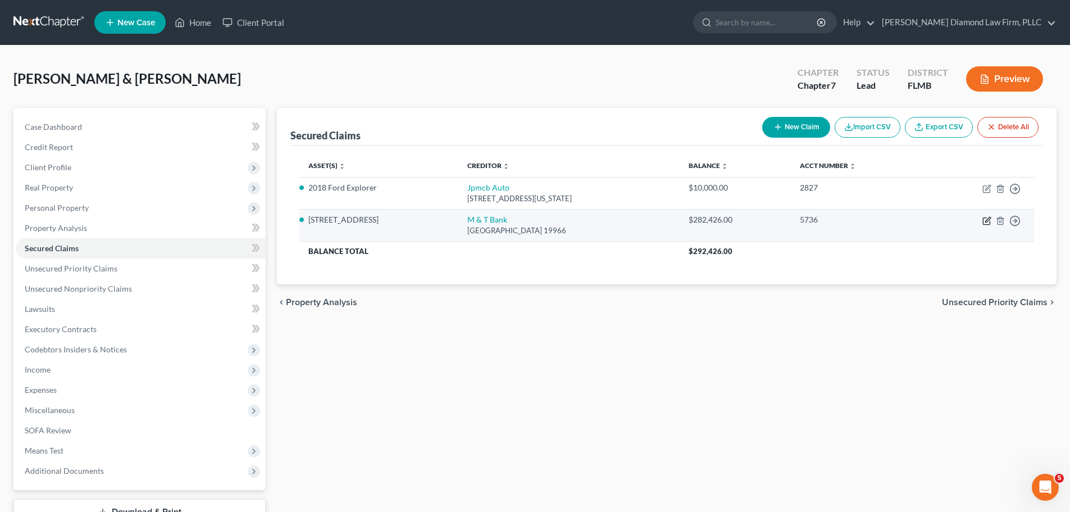
click at [985, 223] on icon "button" at bounding box center [986, 220] width 9 height 9
select select "7"
select select "2"
select select "4"
select select "1"
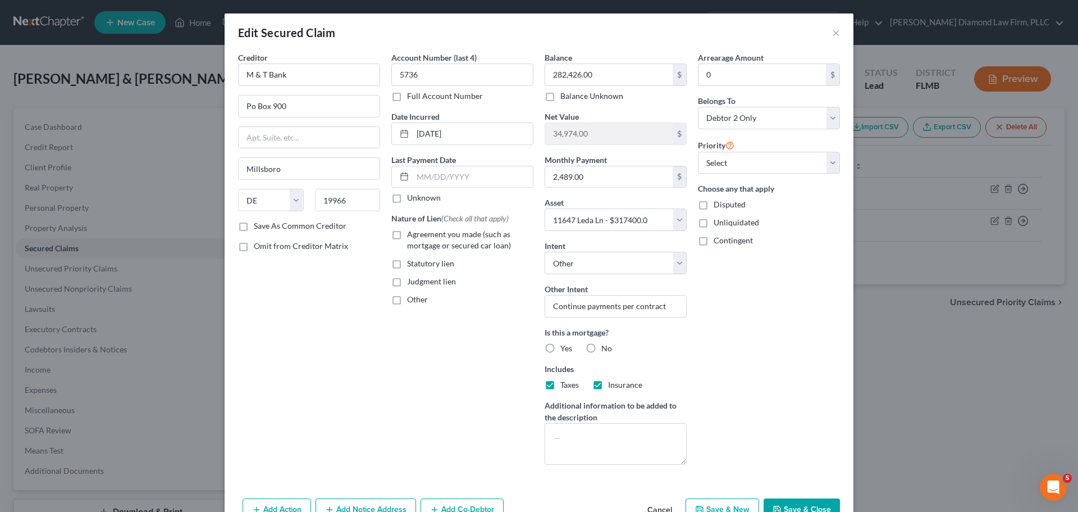
click at [468, 246] on span "Agreement you made (such as mortgage or secured car loan)" at bounding box center [459, 239] width 104 height 21
click at [419, 236] on input "Agreement you made (such as mortgage or secured car loan)" at bounding box center [415, 232] width 7 height 7
checkbox input "true"
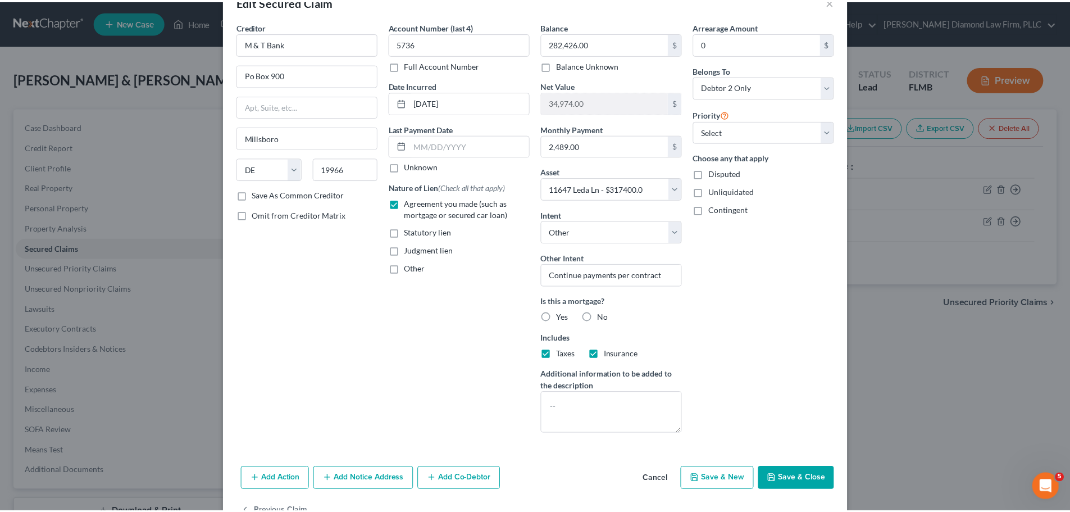
scroll to position [56, 0]
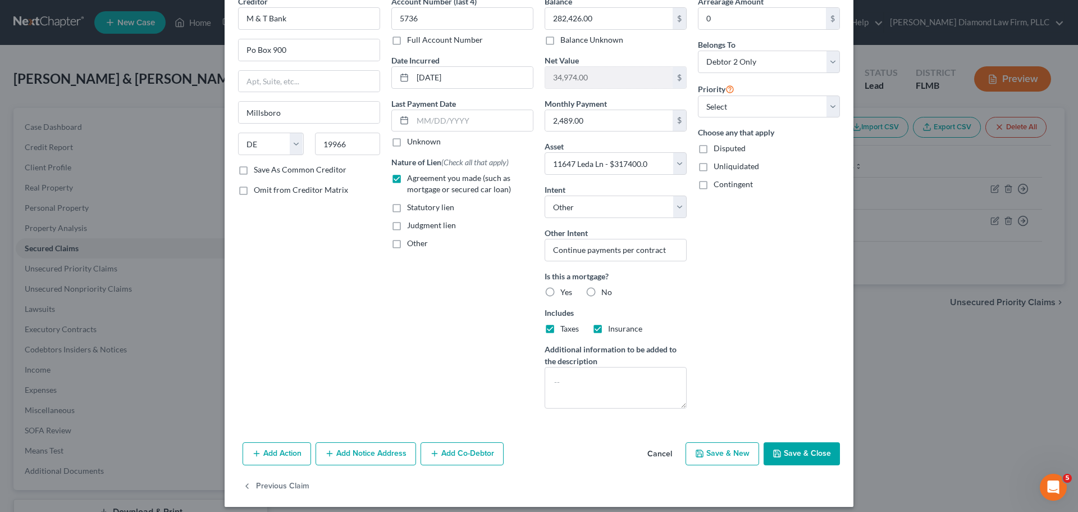
click at [802, 460] on button "Save & Close" at bounding box center [802, 454] width 76 height 24
select select
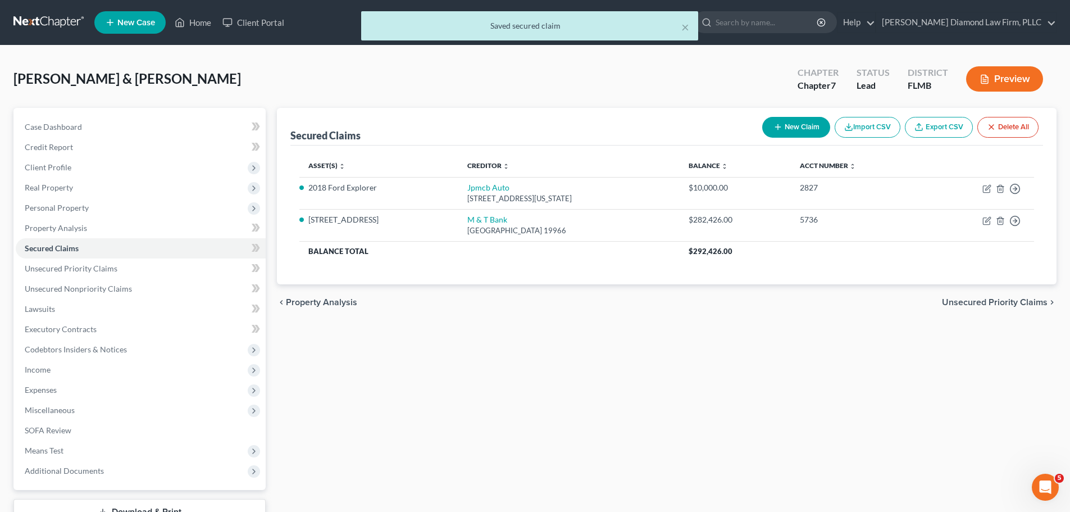
click at [802, 460] on div "Secured Claims New Claim Import CSV Export CSV Delete All Asset(s) expand_more …" at bounding box center [666, 331] width 791 height 446
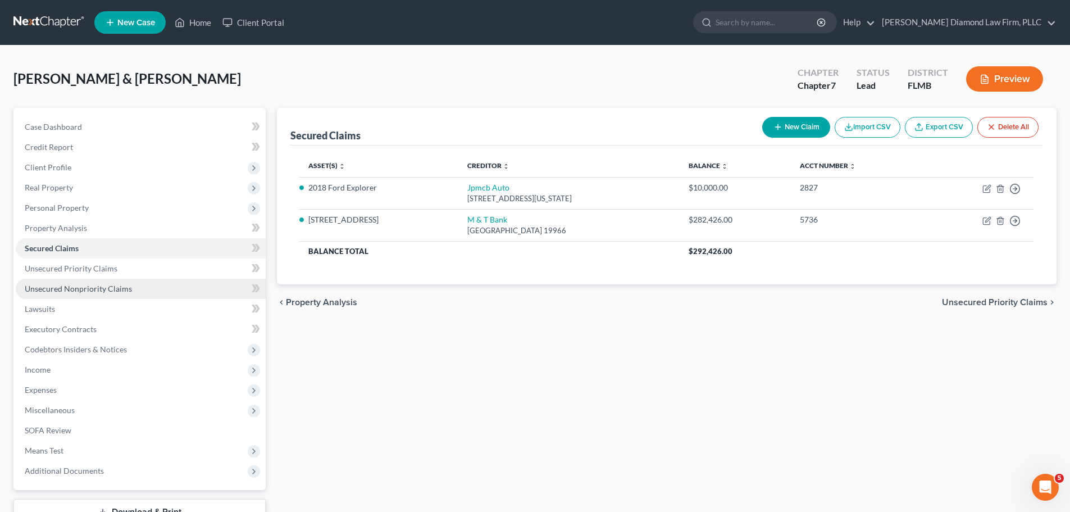
click at [112, 291] on span "Unsecured Nonpriority Claims" at bounding box center [78, 289] width 107 height 10
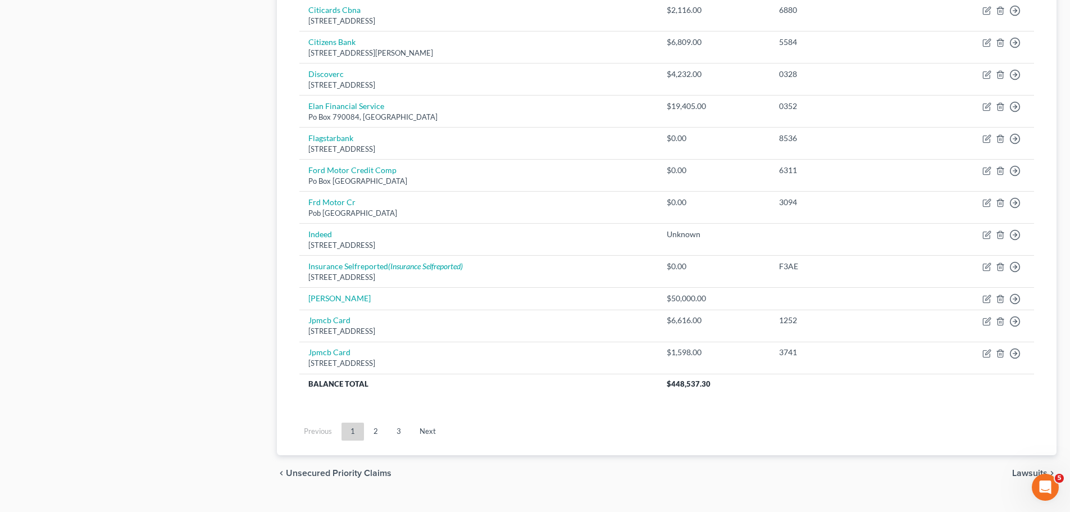
scroll to position [775, 0]
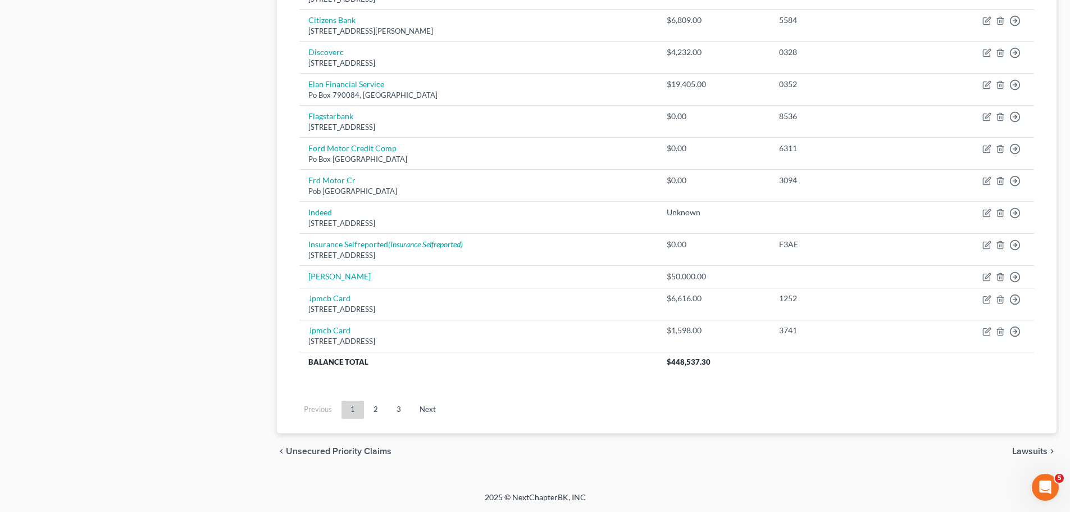
click at [383, 407] on link "2" at bounding box center [375, 409] width 22 height 18
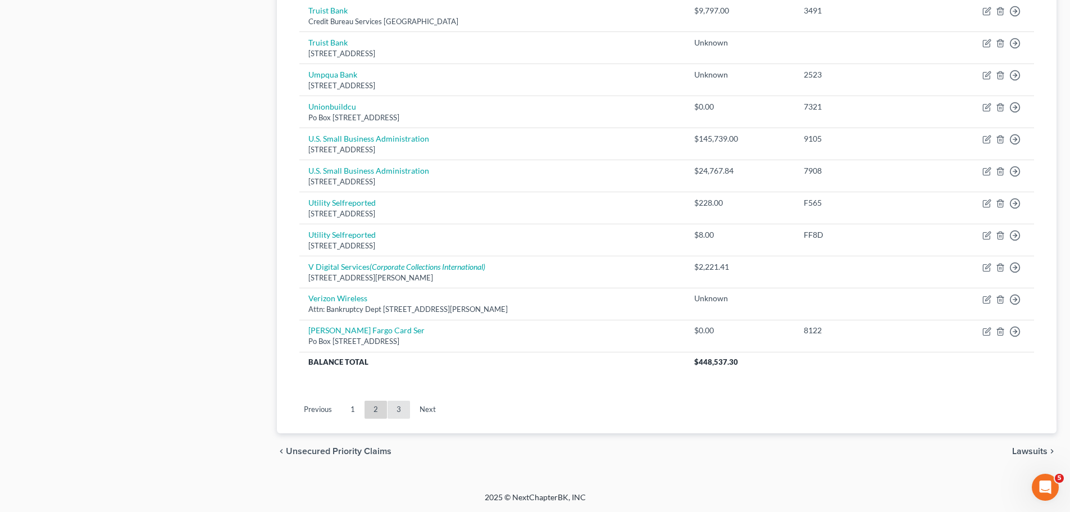
click at [390, 400] on link "3" at bounding box center [398, 409] width 22 height 18
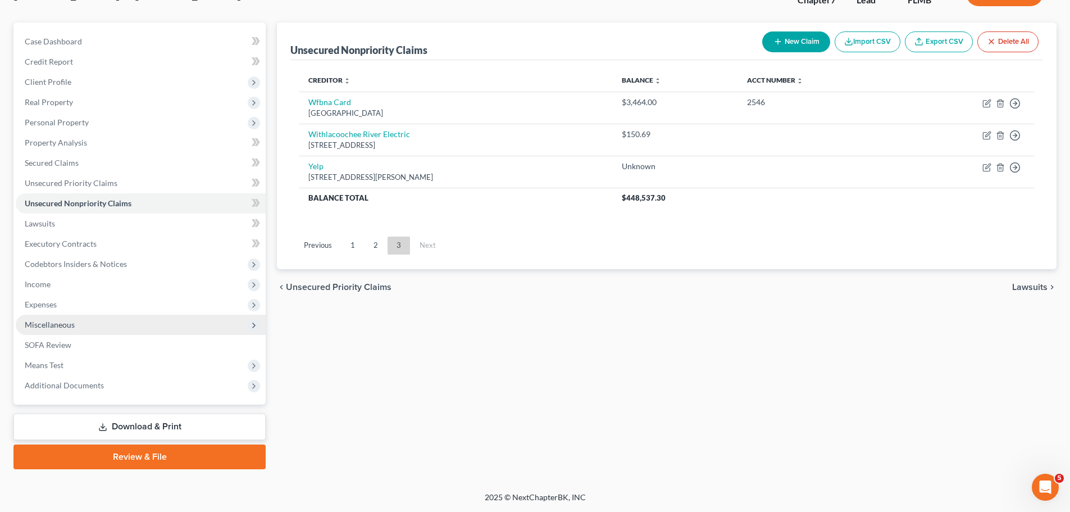
click at [107, 325] on span "Miscellaneous" at bounding box center [141, 324] width 250 height 20
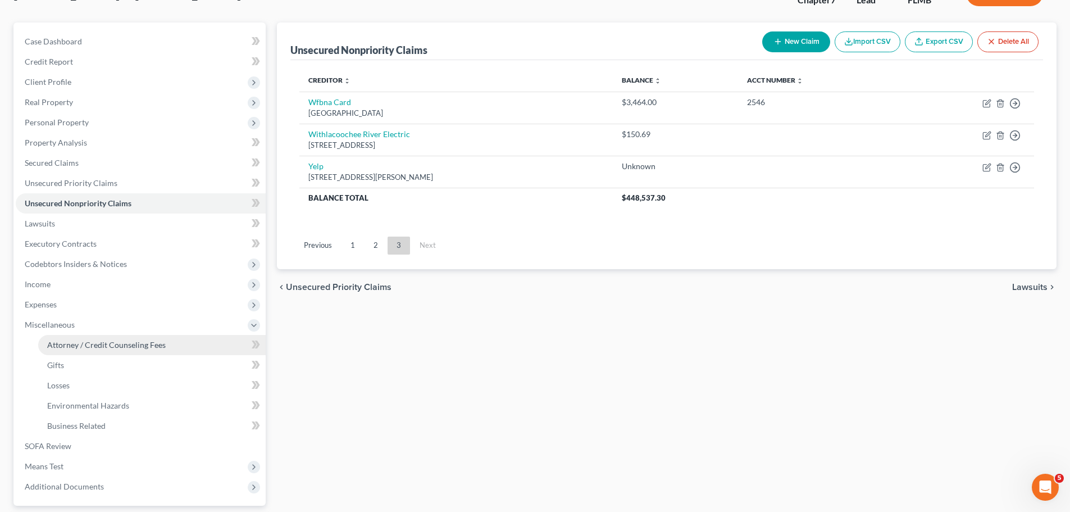
click at [111, 348] on span "Attorney / Credit Counseling Fees" at bounding box center [106, 345] width 118 height 10
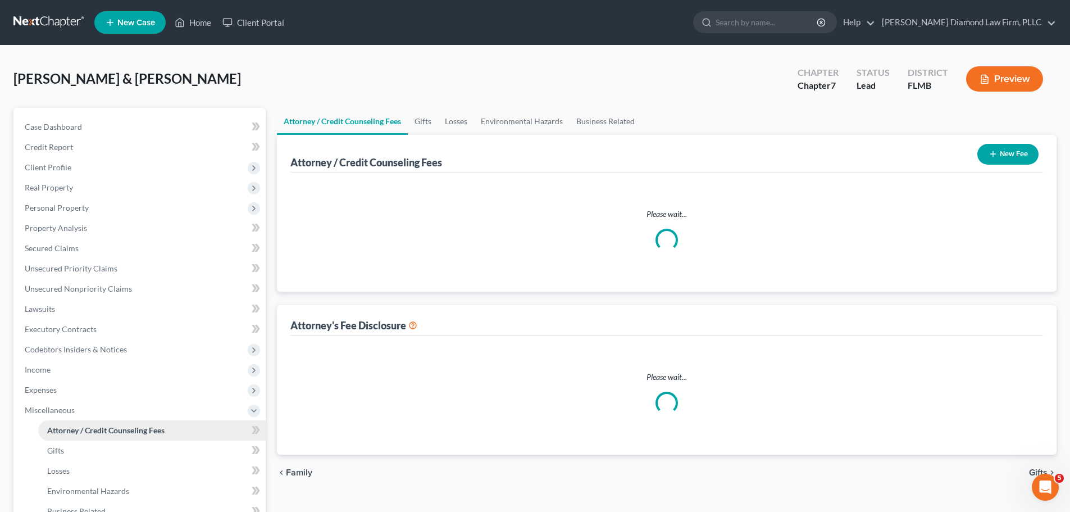
select select "2"
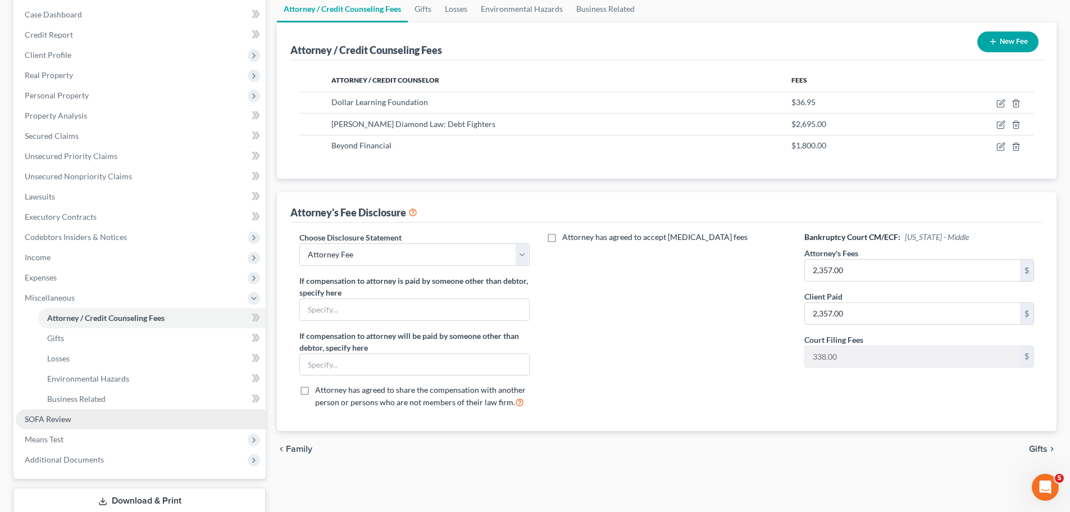
click at [110, 418] on link "SOFA Review" at bounding box center [141, 419] width 250 height 20
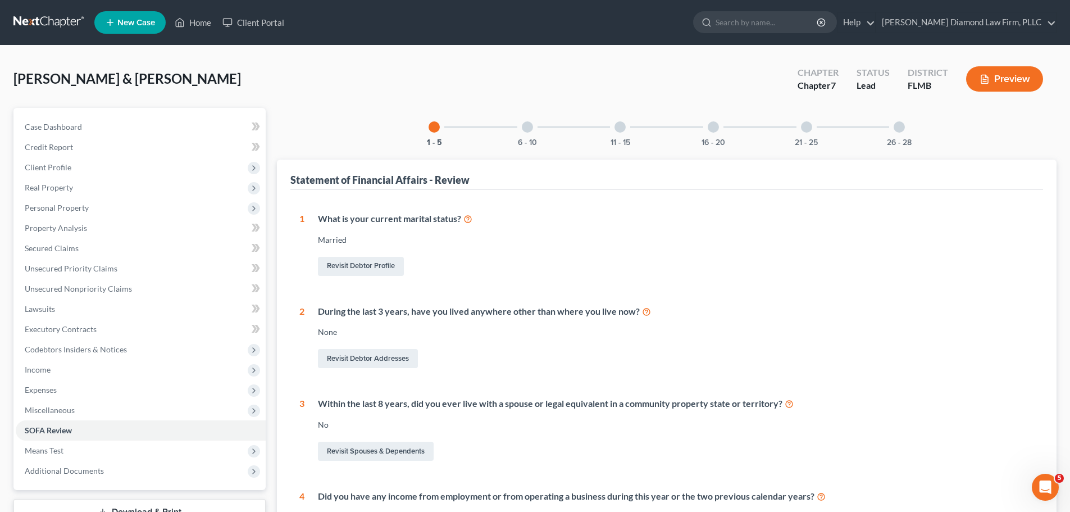
click at [532, 124] on div "6 - 10" at bounding box center [527, 127] width 38 height 38
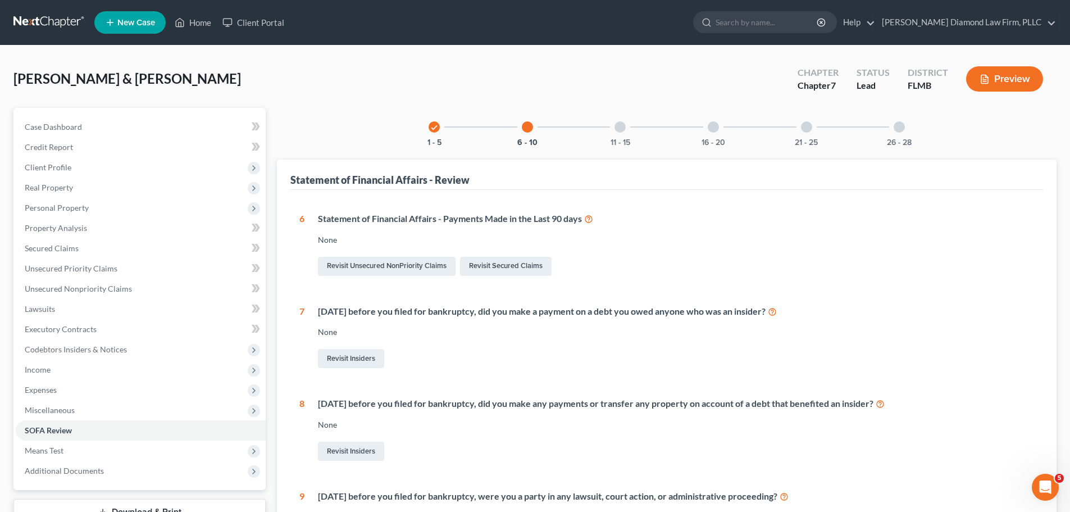
click at [625, 128] on div at bounding box center [619, 126] width 11 height 11
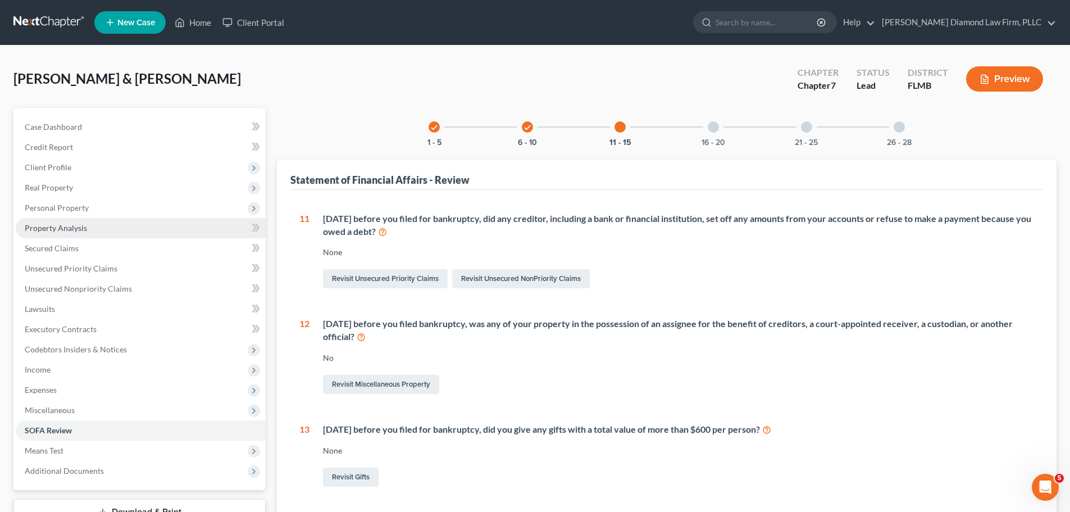
click at [118, 222] on link "Property Analysis" at bounding box center [141, 228] width 250 height 20
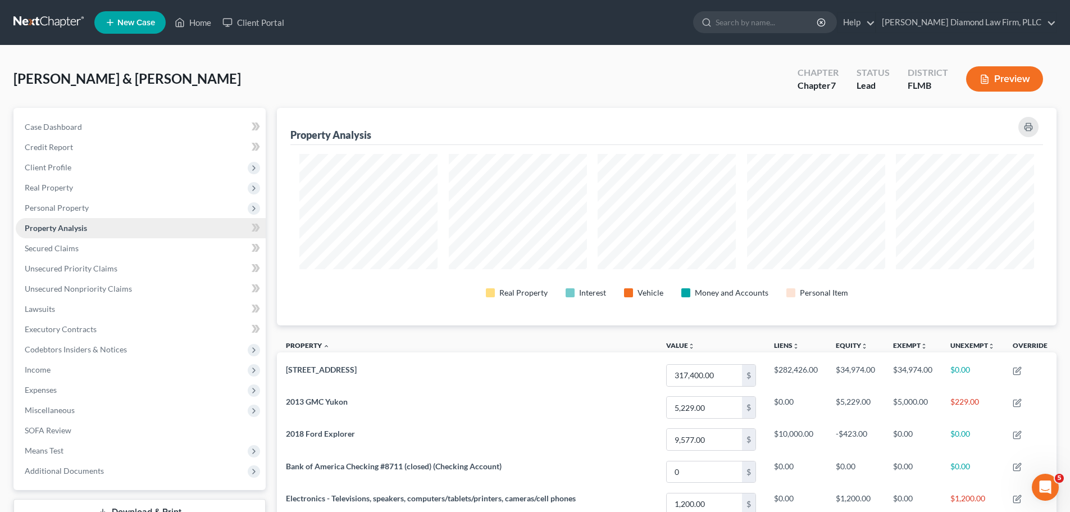
scroll to position [217, 779]
click at [118, 211] on span "Personal Property" at bounding box center [141, 208] width 250 height 20
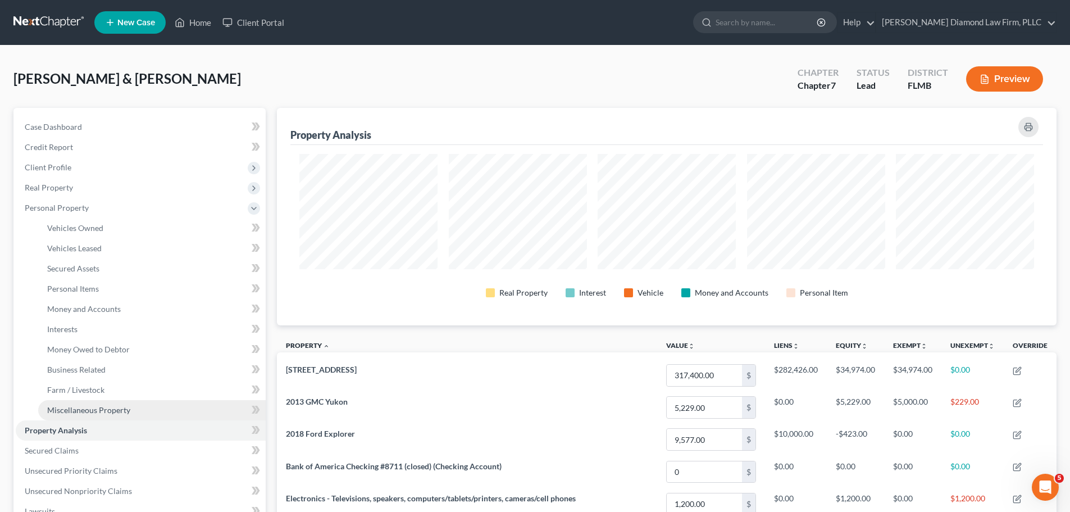
click at [106, 400] on link "Miscellaneous Property" at bounding box center [151, 410] width 227 height 20
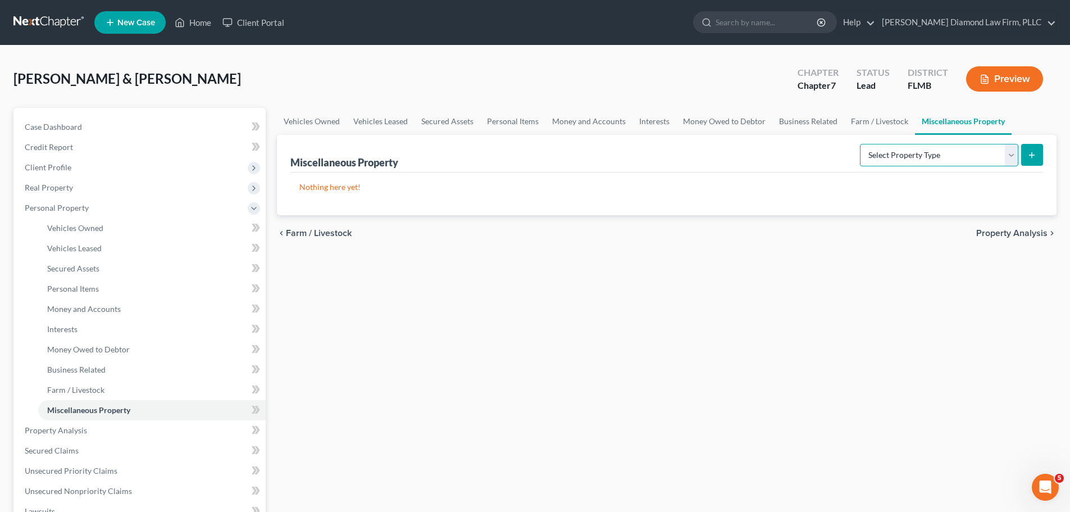
drag, startPoint x: 855, startPoint y: 153, endPoint x: 863, endPoint y: 156, distance: 8.9
click at [860, 153] on select "Select Property Type Assigned for Creditor Benefit Within 1 Year Holding for An…" at bounding box center [939, 155] width 158 height 22
select select "transferred"
click at [860, 144] on select "Select Property Type Assigned for Creditor Benefit Within 1 Year Holding for An…" at bounding box center [939, 155] width 158 height 22
click at [1032, 152] on line "submit" at bounding box center [1032, 154] width 0 height 5
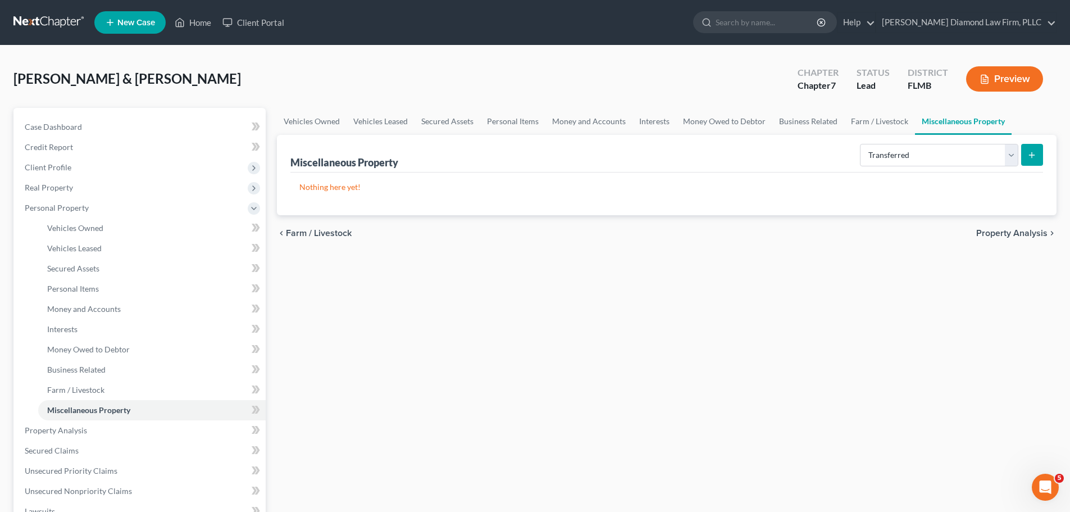
select select "Ordinary (within 2 years)"
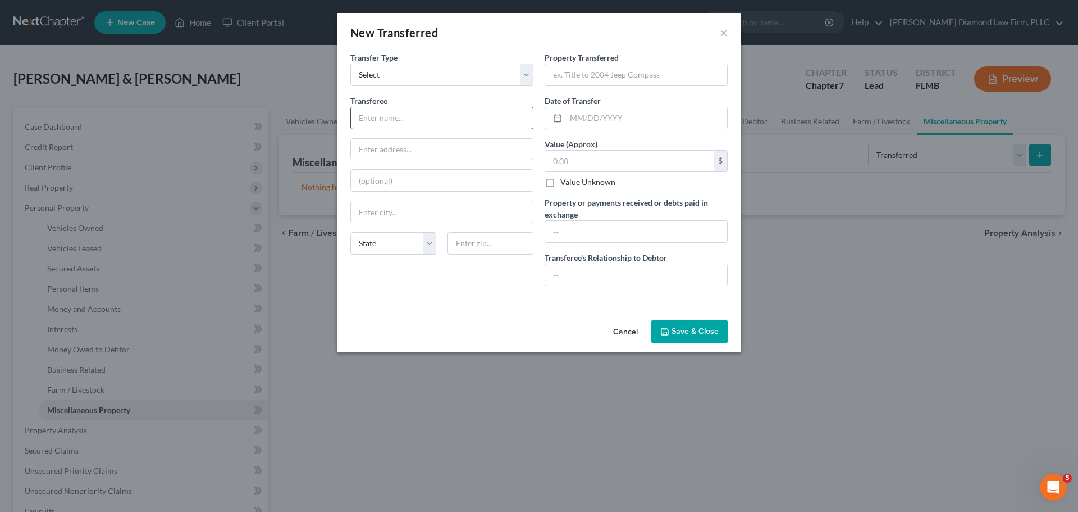
click at [400, 122] on input "text" at bounding box center [442, 117] width 182 height 21
click at [412, 116] on input "text" at bounding box center [442, 117] width 182 height 21
type input "Selig Leasing"
click at [652, 72] on input "text" at bounding box center [636, 74] width 182 height 21
type input "2 commercial vans"
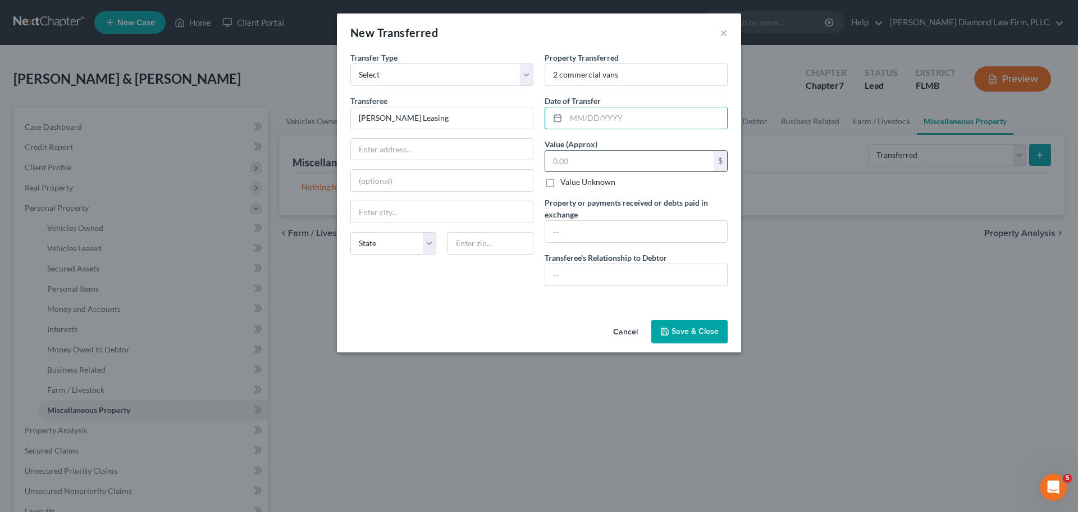
click at [635, 166] on input "text" at bounding box center [629, 160] width 168 height 21
type input "102,628.58"
click at [635, 125] on input "text" at bounding box center [646, 117] width 161 height 21
click at [424, 157] on input "text" at bounding box center [442, 149] width 182 height 21
type input "2510 108th St"
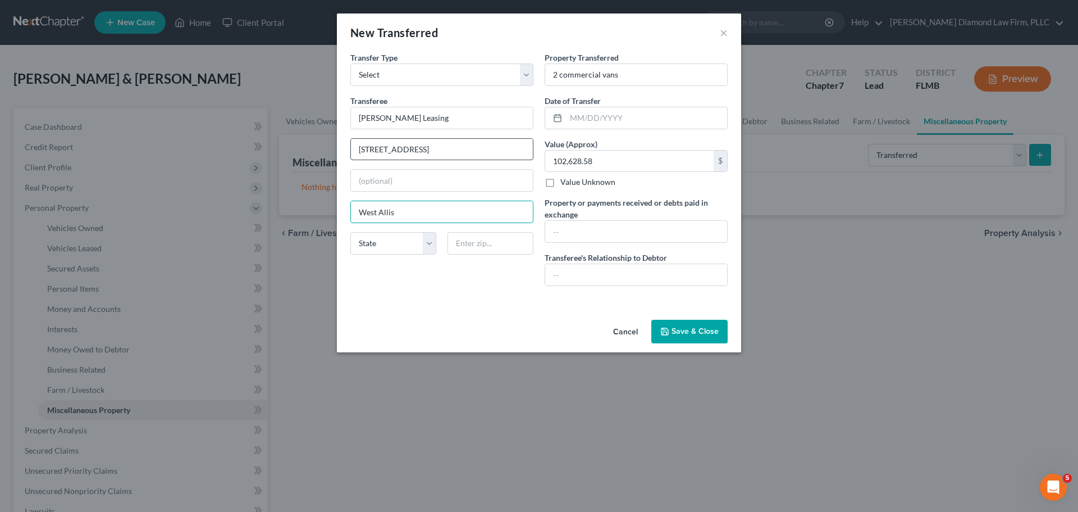
type input "West Allis"
select select "52"
type input "53227"
click at [690, 325] on button "Save & Close" at bounding box center [689, 332] width 76 height 24
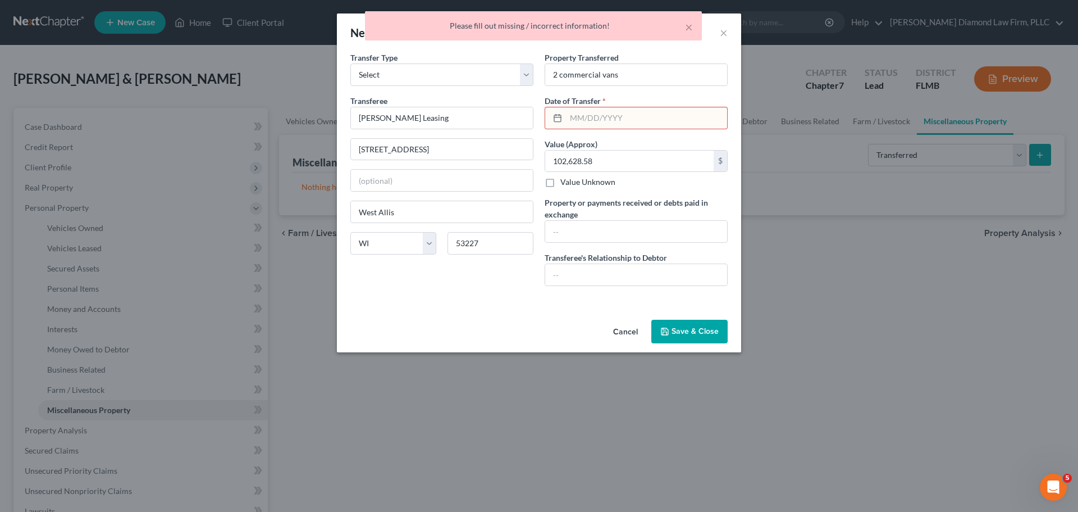
type input "Milwaukee"
click at [622, 113] on input "text" at bounding box center [646, 117] width 161 height 21
type input "01/31/2025"
click at [690, 323] on button "Save & Close" at bounding box center [689, 332] width 76 height 24
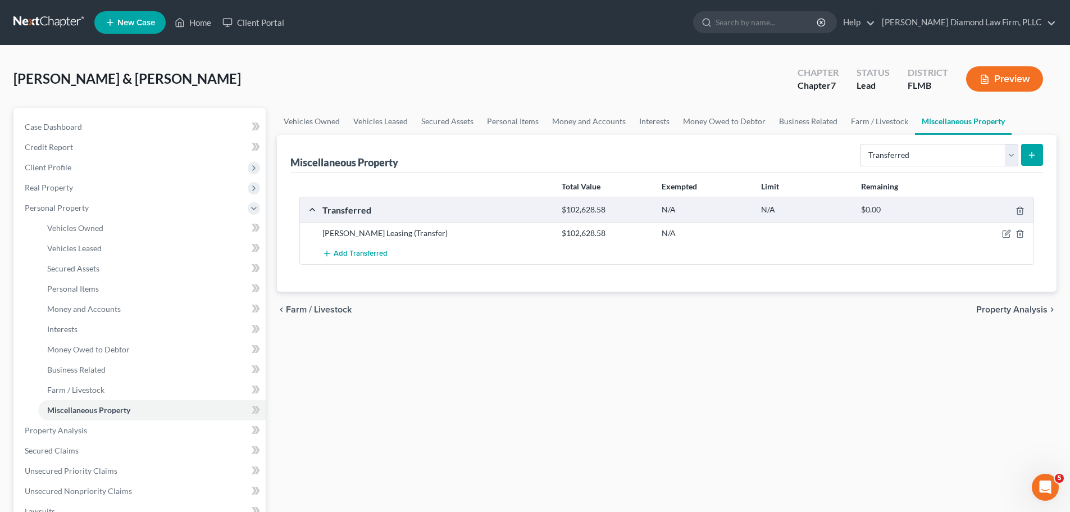
click at [48, 22] on link at bounding box center [49, 22] width 72 height 20
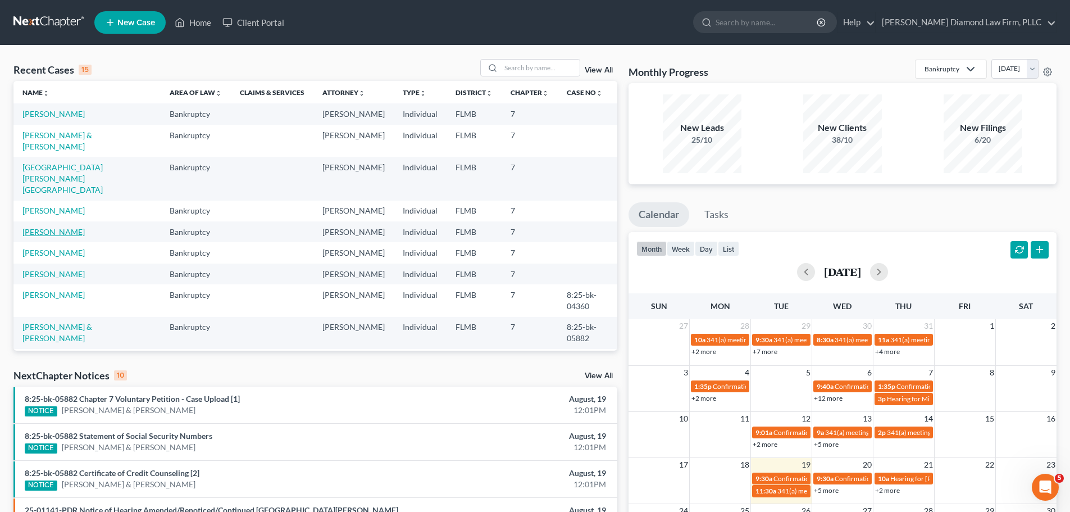
click at [54, 227] on link "[PERSON_NAME]" at bounding box center [53, 232] width 62 height 10
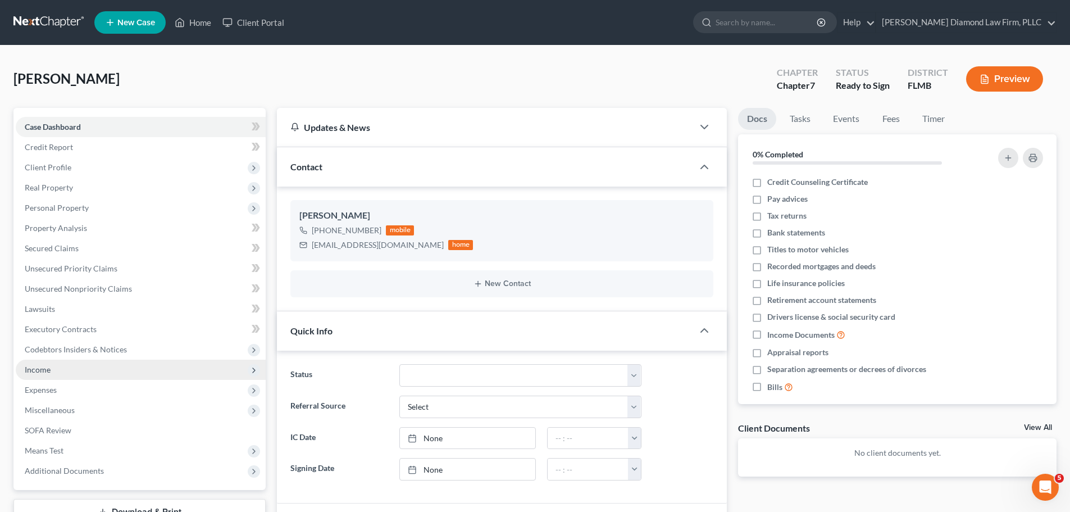
click at [83, 366] on span "Income" at bounding box center [141, 369] width 250 height 20
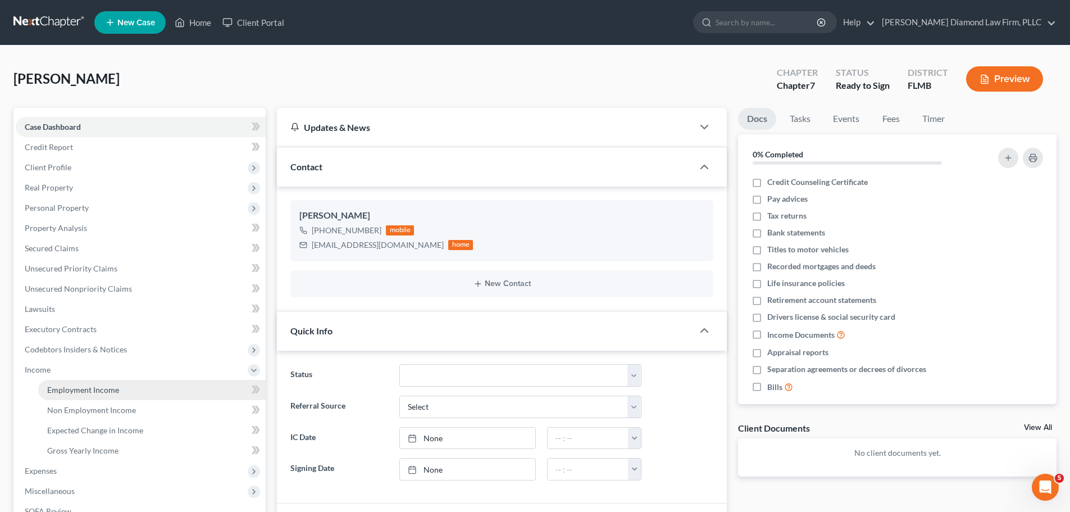
click at [83, 386] on span "Employment Income" at bounding box center [83, 390] width 72 height 10
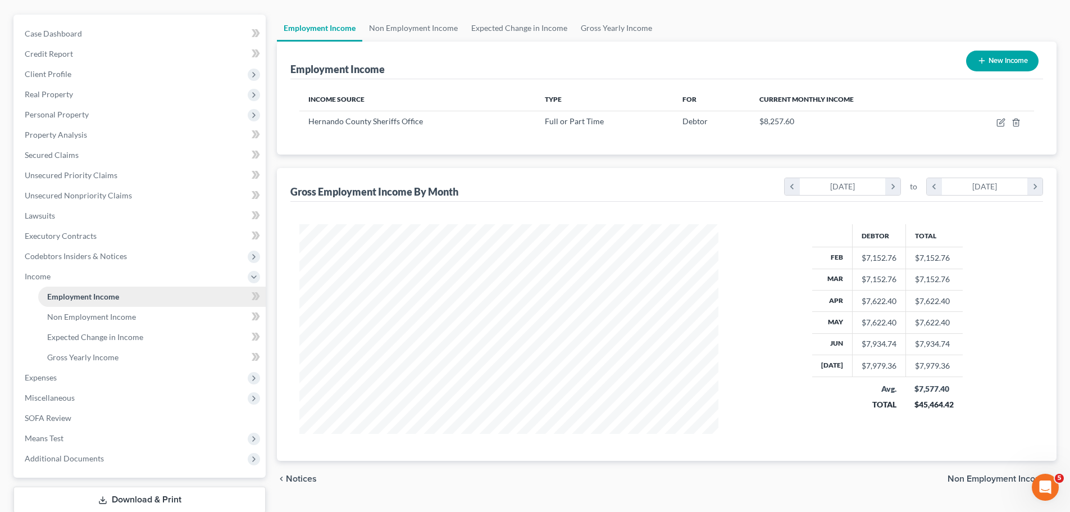
scroll to position [166, 0]
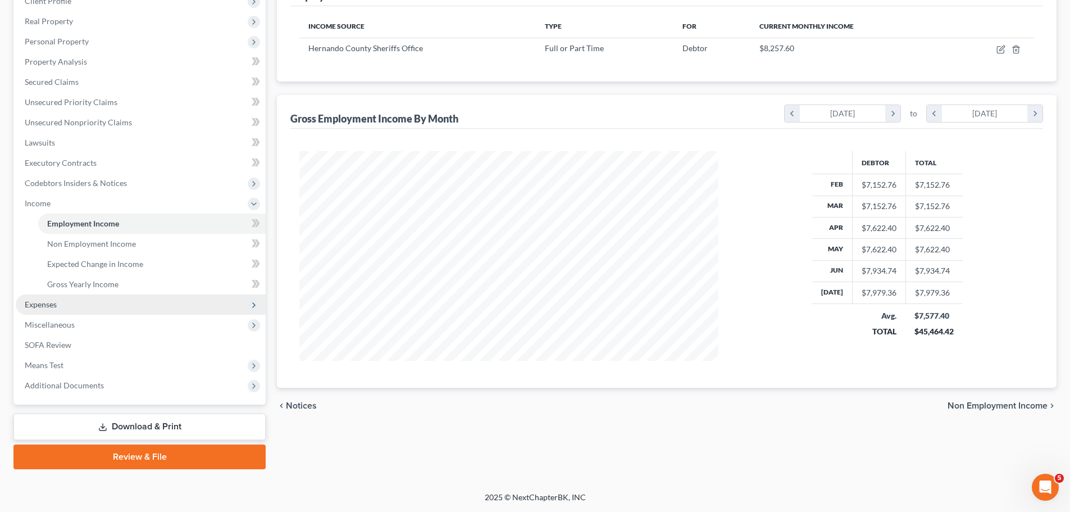
click at [60, 299] on span "Expenses" at bounding box center [141, 304] width 250 height 20
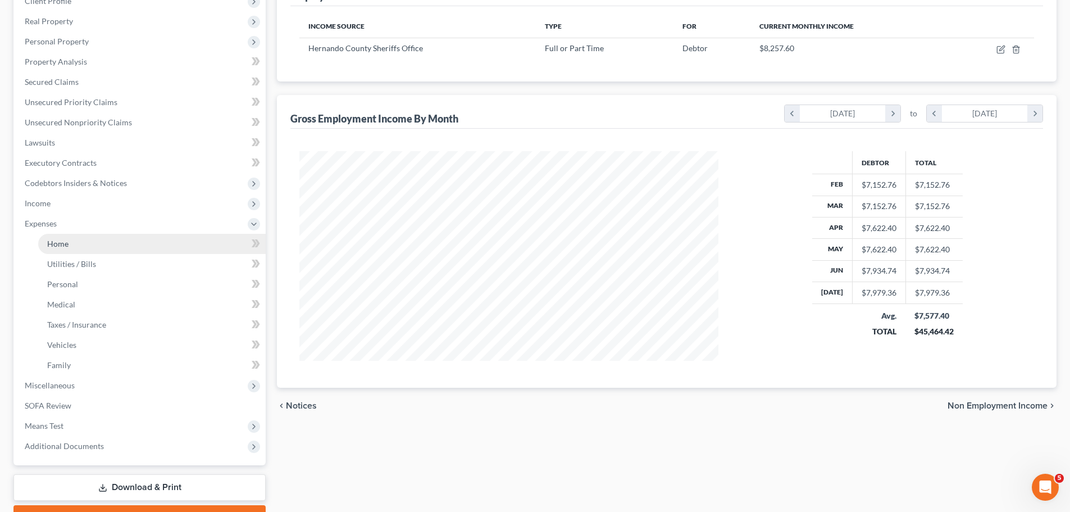
click at [61, 239] on span "Home" at bounding box center [57, 244] width 21 height 10
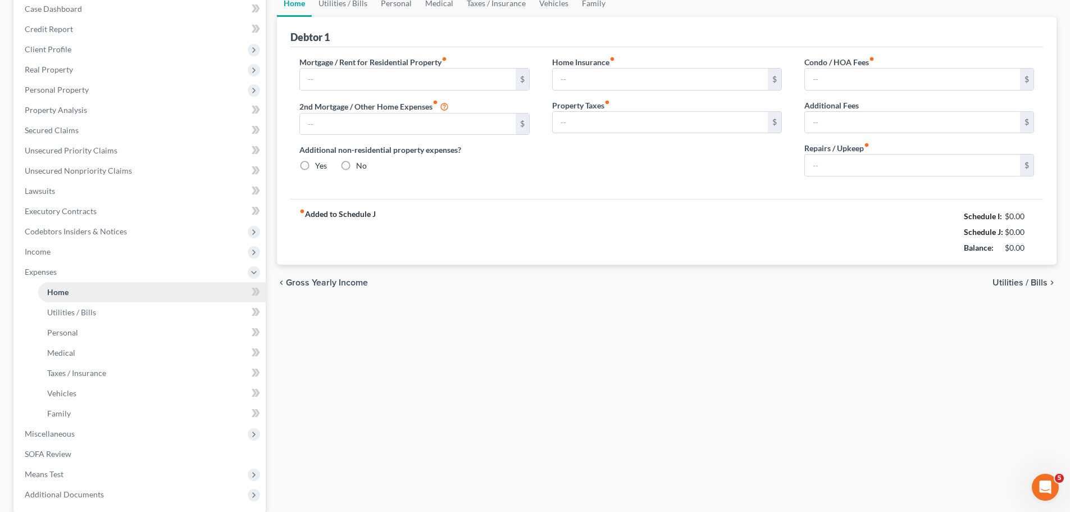
type input "2,484.95"
type input "0.00"
radio input "true"
type input "0.00"
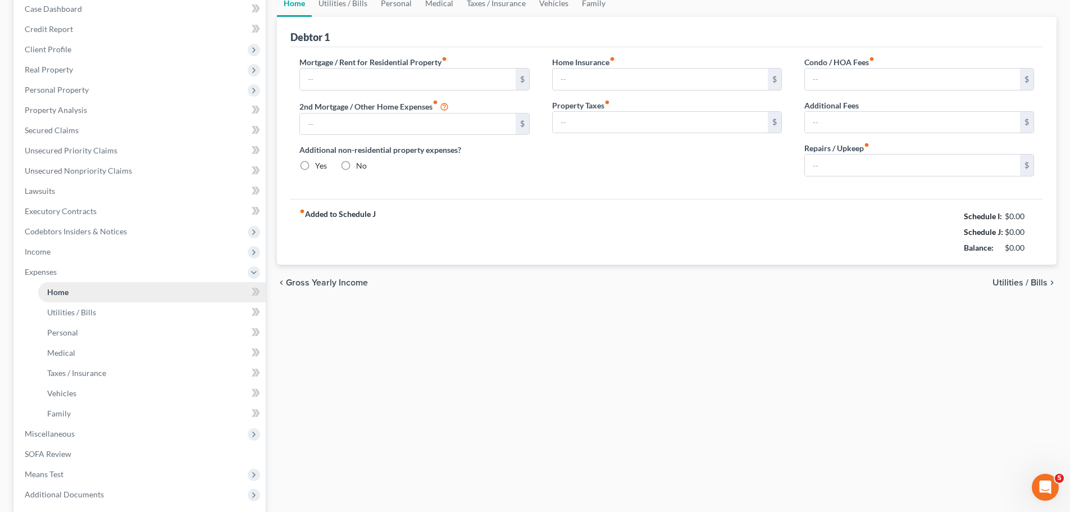
type input "0.00"
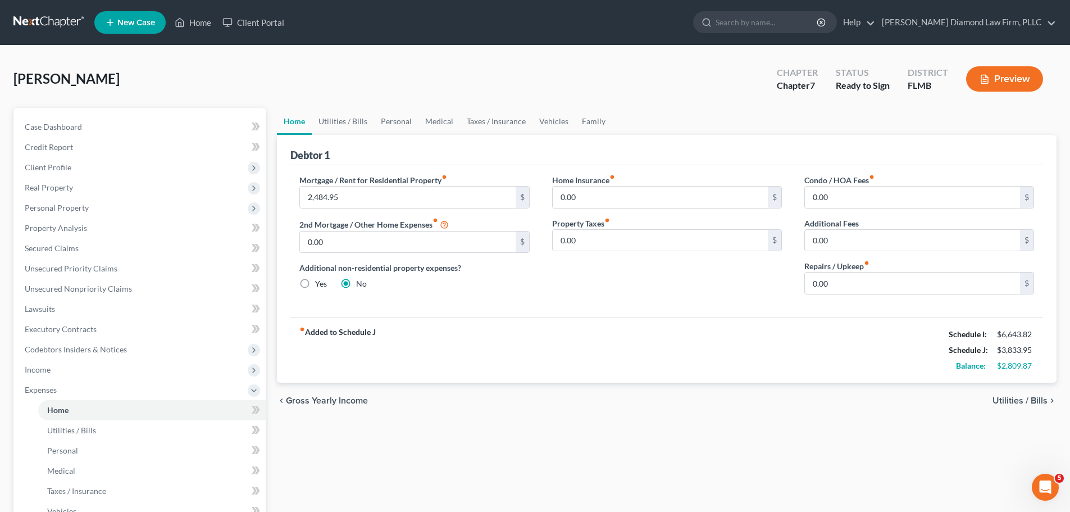
click at [37, 20] on link at bounding box center [49, 22] width 72 height 20
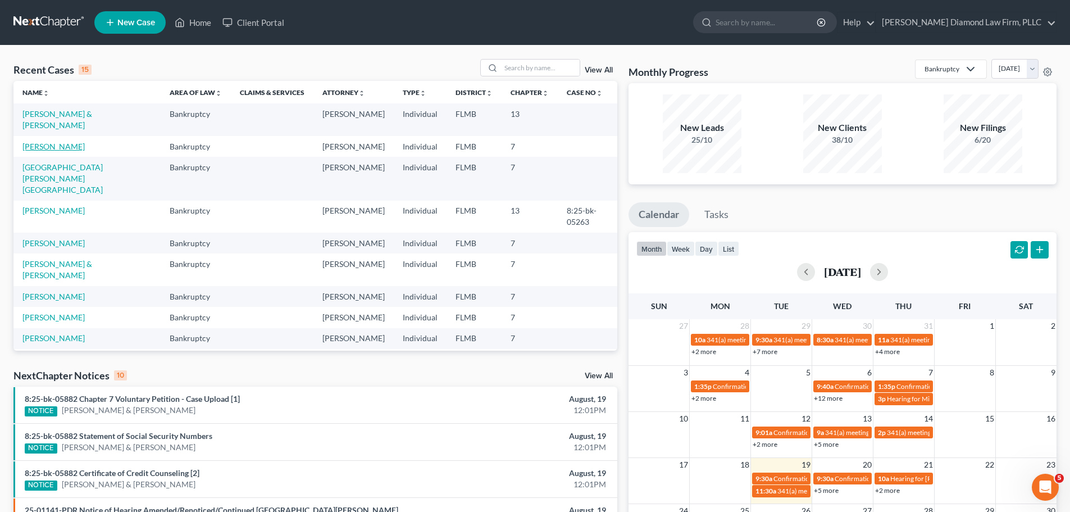
click at [58, 142] on link "[PERSON_NAME]" at bounding box center [53, 147] width 62 height 10
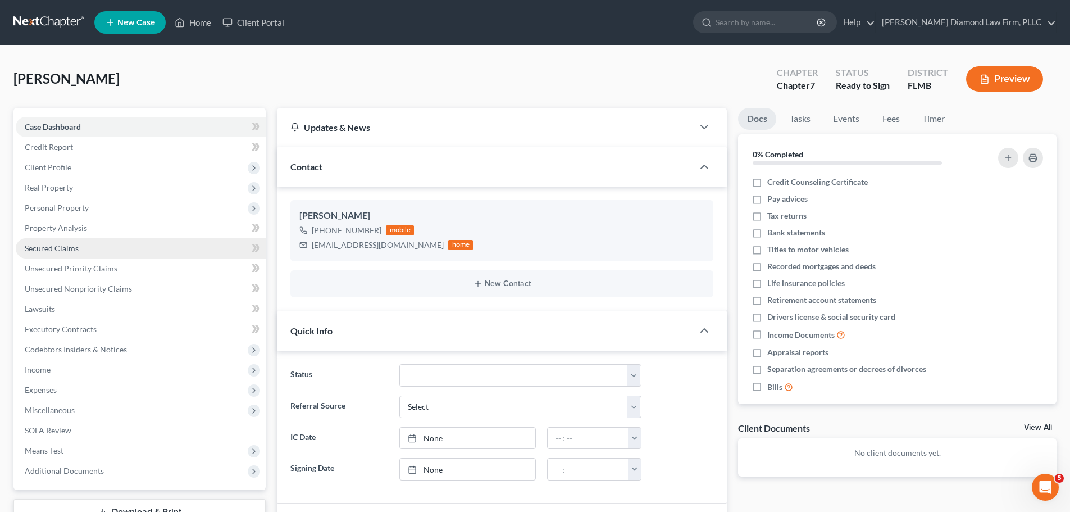
click at [54, 248] on span "Secured Claims" at bounding box center [52, 248] width 54 height 10
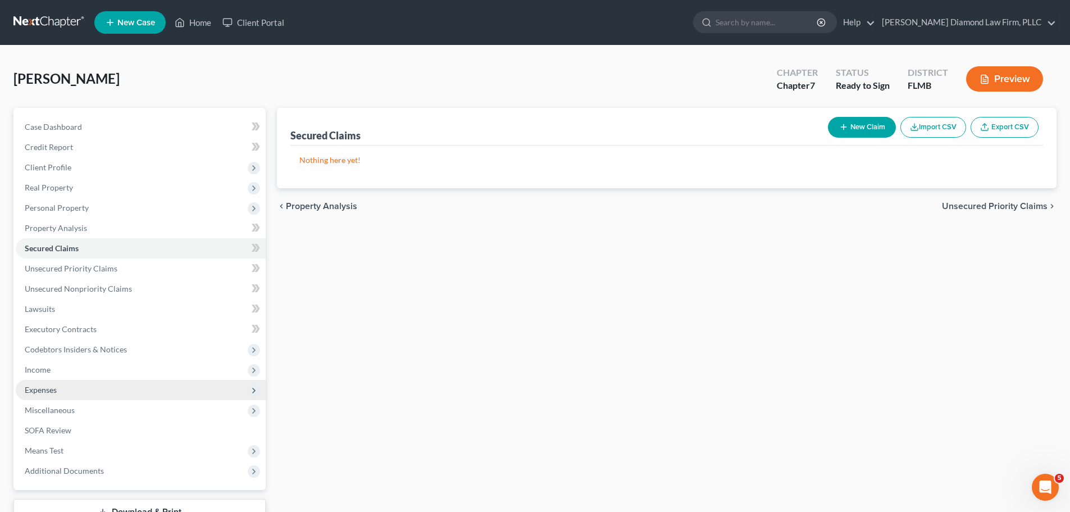
click at [64, 389] on span "Expenses" at bounding box center [141, 390] width 250 height 20
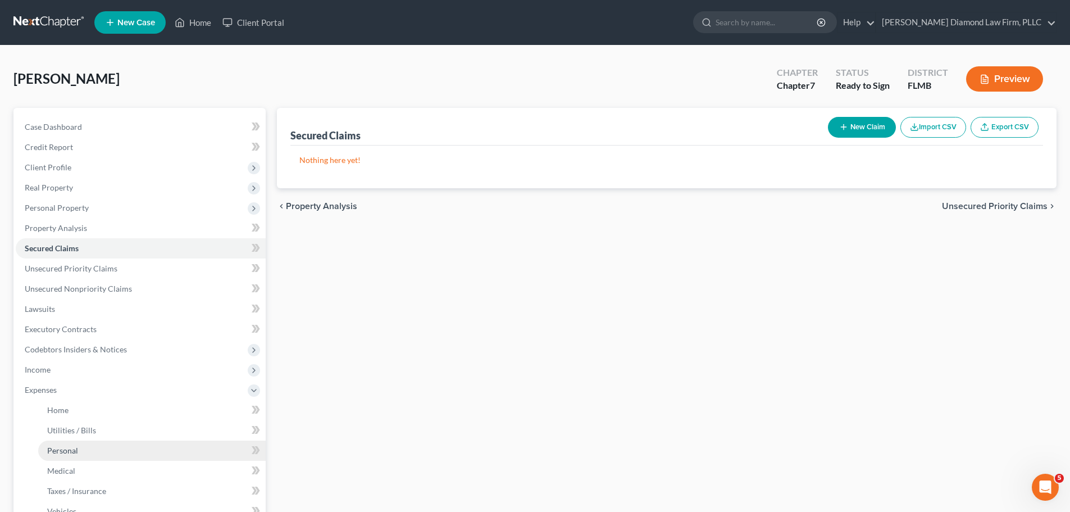
click at [81, 451] on link "Personal" at bounding box center [151, 450] width 227 height 20
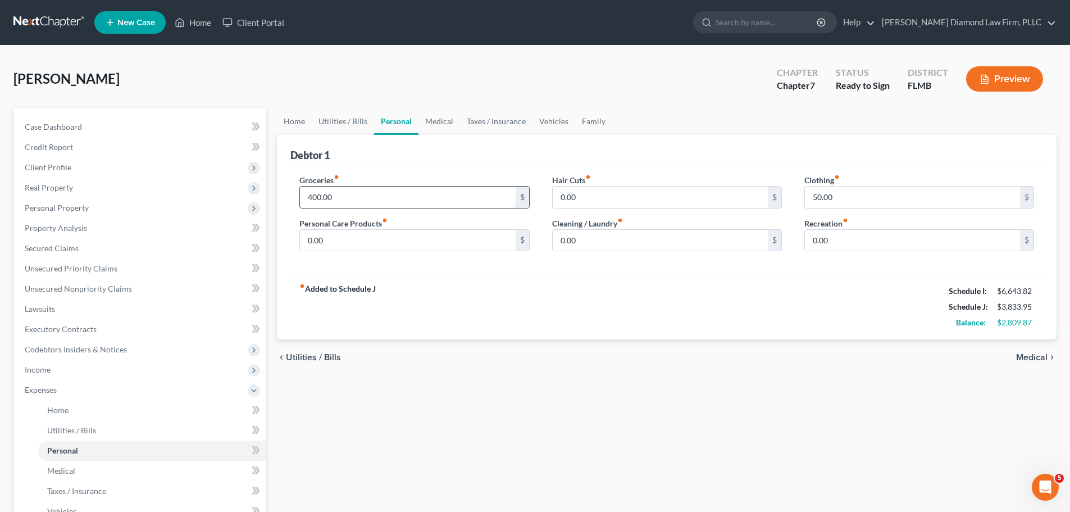
click at [350, 197] on input "400.00" at bounding box center [407, 196] width 215 height 21
click at [352, 66] on div "Quinones, Daniel Upgraded Chapter Chapter 7 Status Ready to Sign District FLMB …" at bounding box center [534, 83] width 1043 height 49
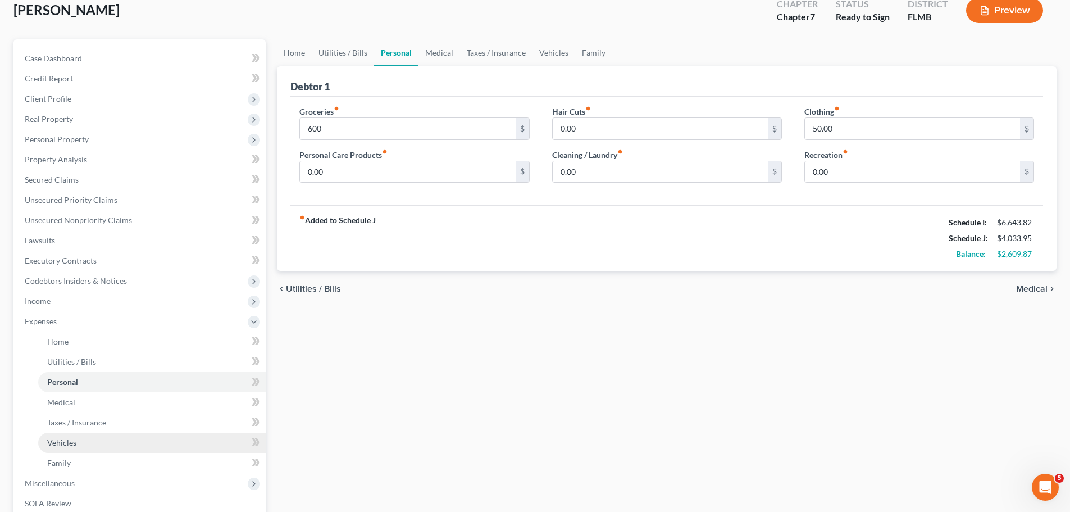
scroll to position [227, 0]
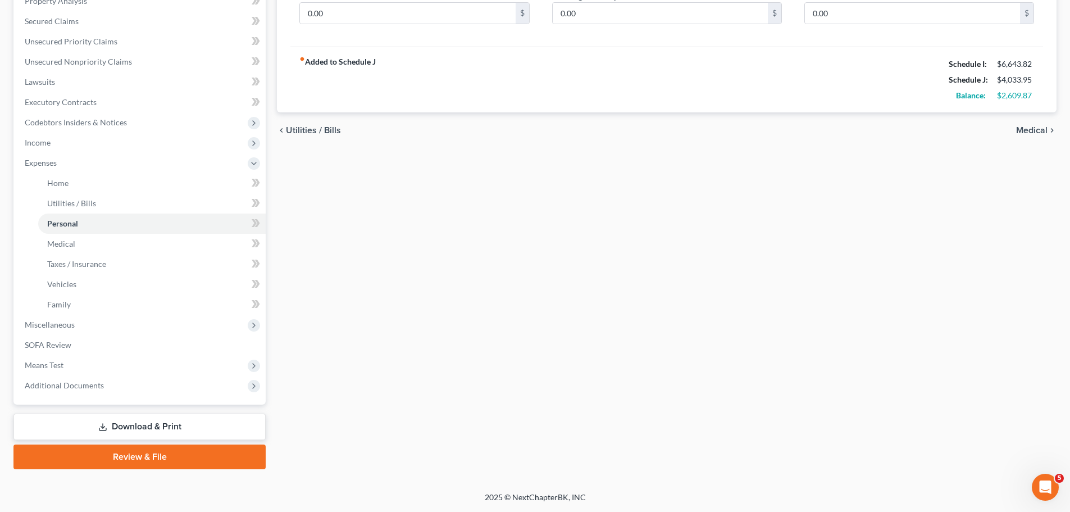
click at [83, 424] on link "Download & Print" at bounding box center [139, 426] width 252 height 26
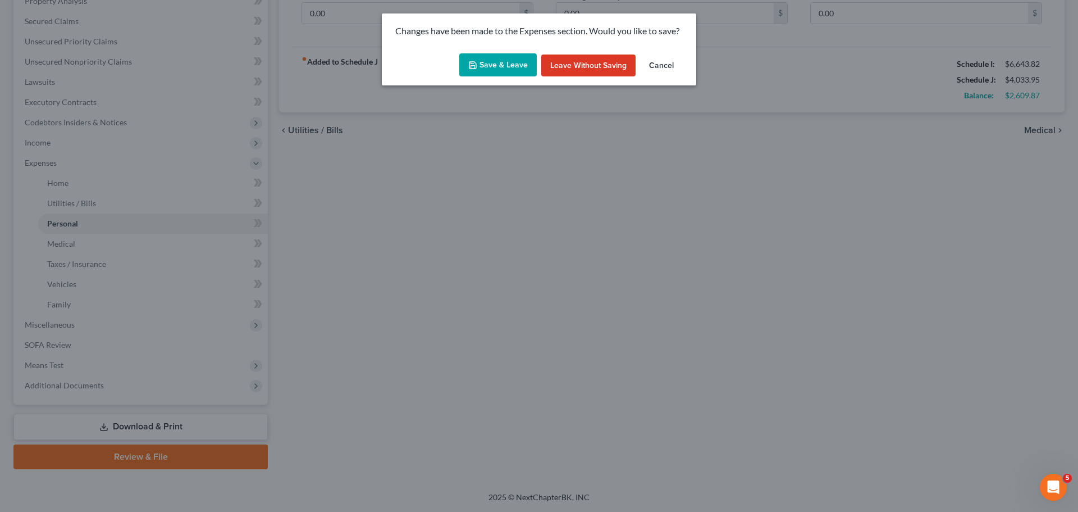
click at [494, 65] on button "Save & Leave" at bounding box center [497, 65] width 77 height 24
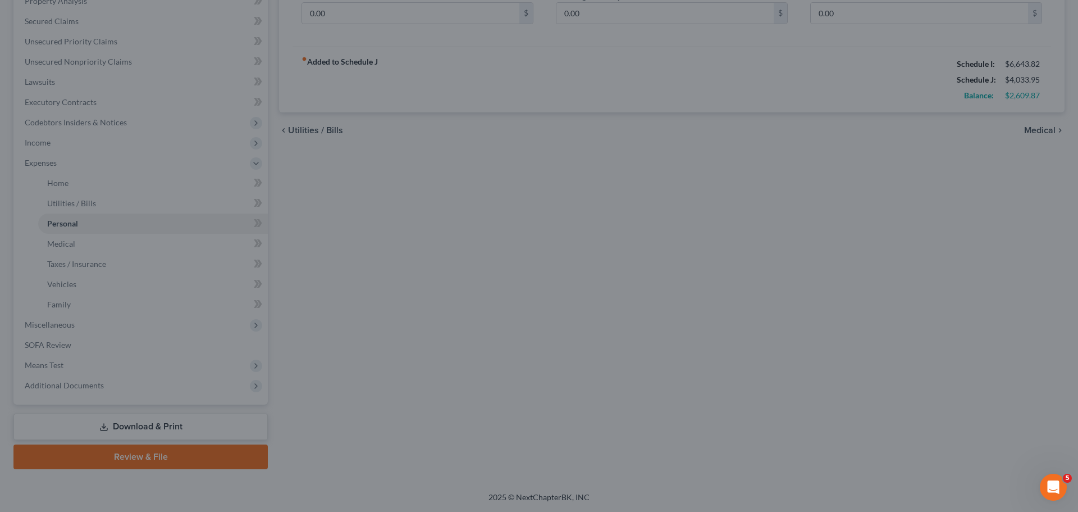
type input "600.00"
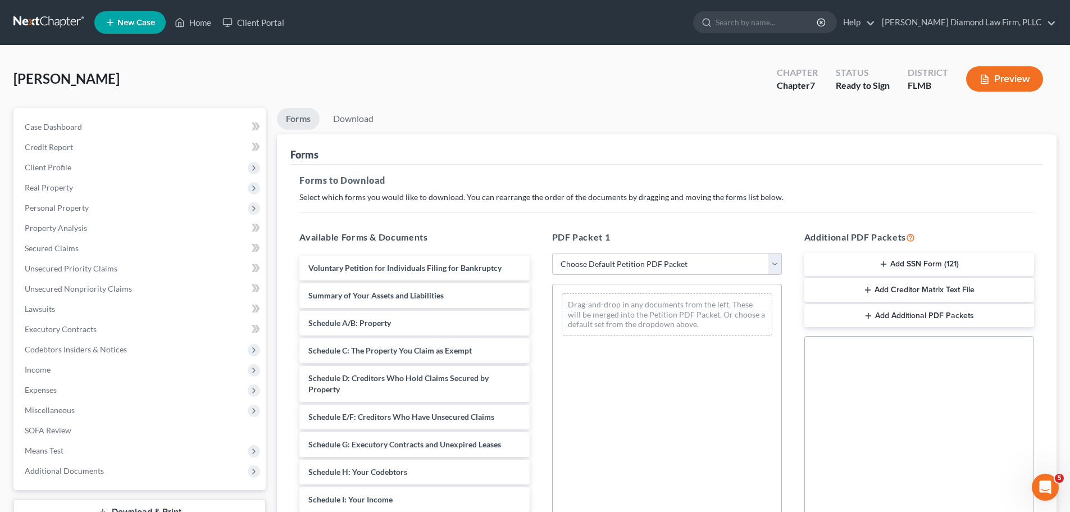
click at [914, 270] on button "Add SSN Form (121)" at bounding box center [919, 265] width 230 height 24
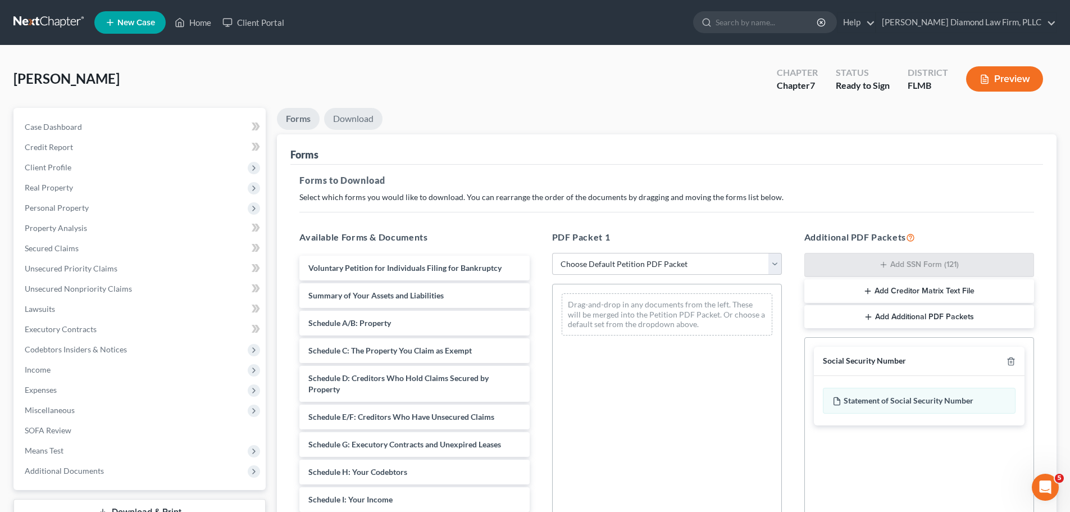
click at [358, 112] on link "Download" at bounding box center [353, 119] width 58 height 22
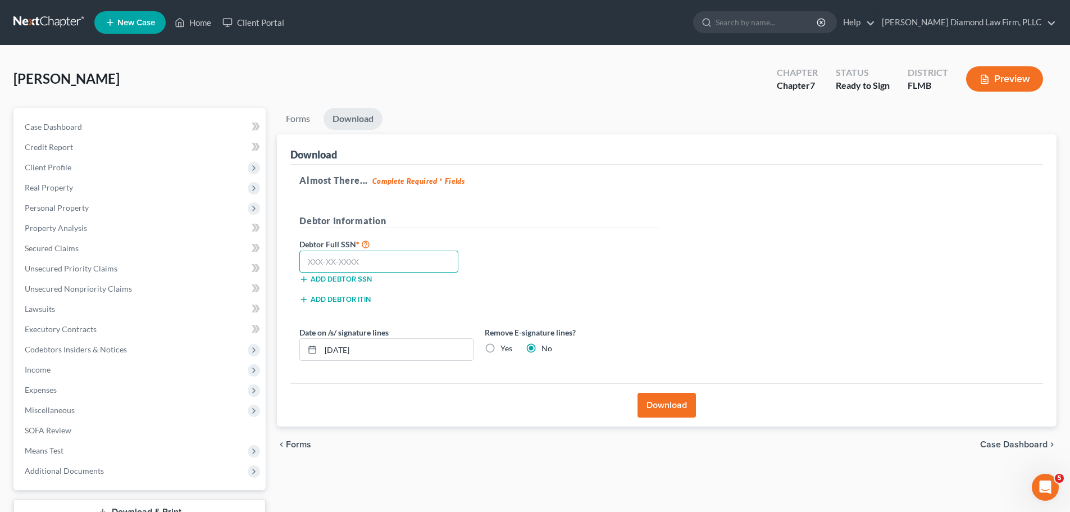
click at [385, 256] on input "text" at bounding box center [378, 261] width 159 height 22
type input "128-64-7954"
click at [651, 394] on button "Download" at bounding box center [666, 405] width 58 height 25
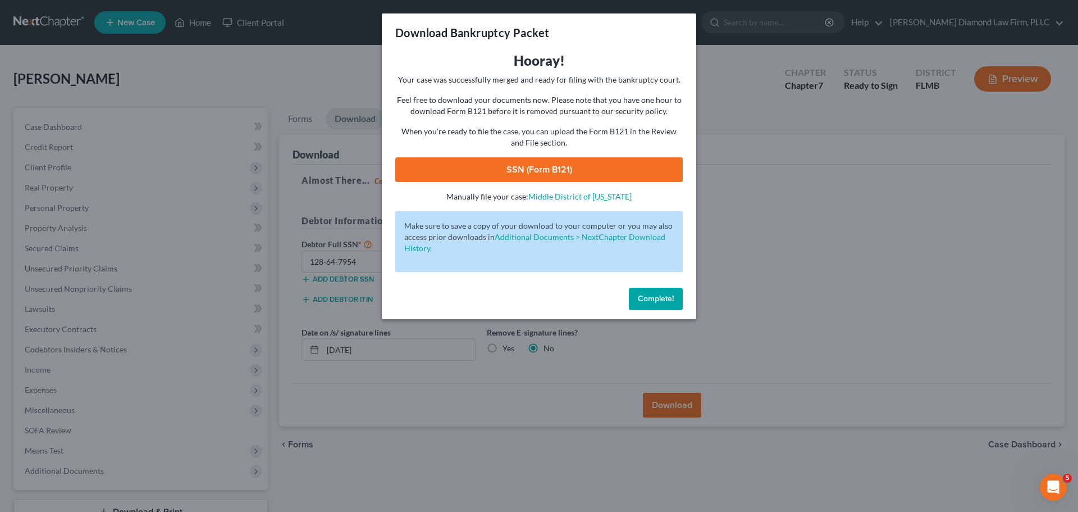
click at [505, 166] on link "SSN (Form B121)" at bounding box center [539, 169] width 288 height 25
drag, startPoint x: 661, startPoint y: 298, endPoint x: 589, endPoint y: 275, distance: 75.5
click at [661, 298] on span "Complete!" at bounding box center [656, 299] width 36 height 10
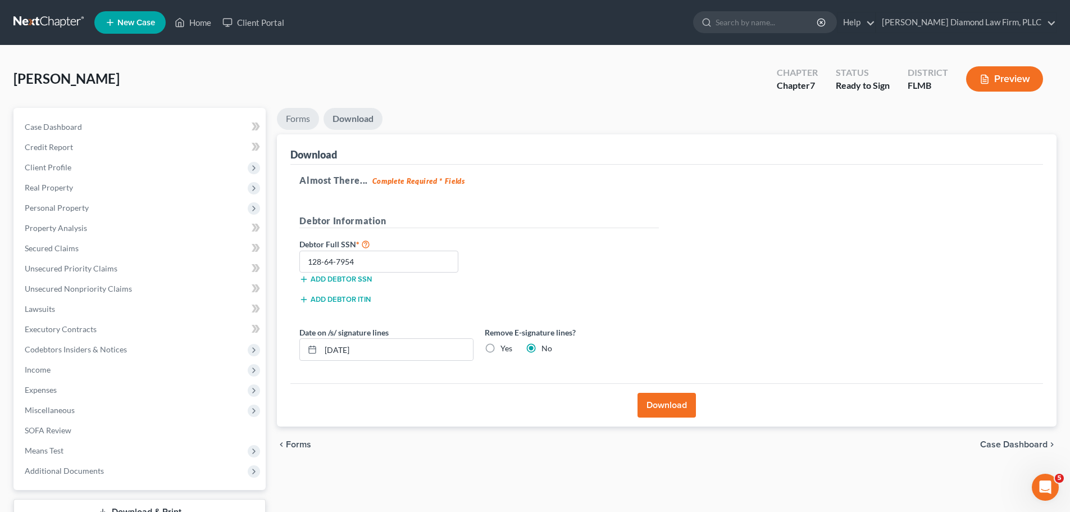
click at [288, 119] on link "Forms" at bounding box center [298, 119] width 42 height 22
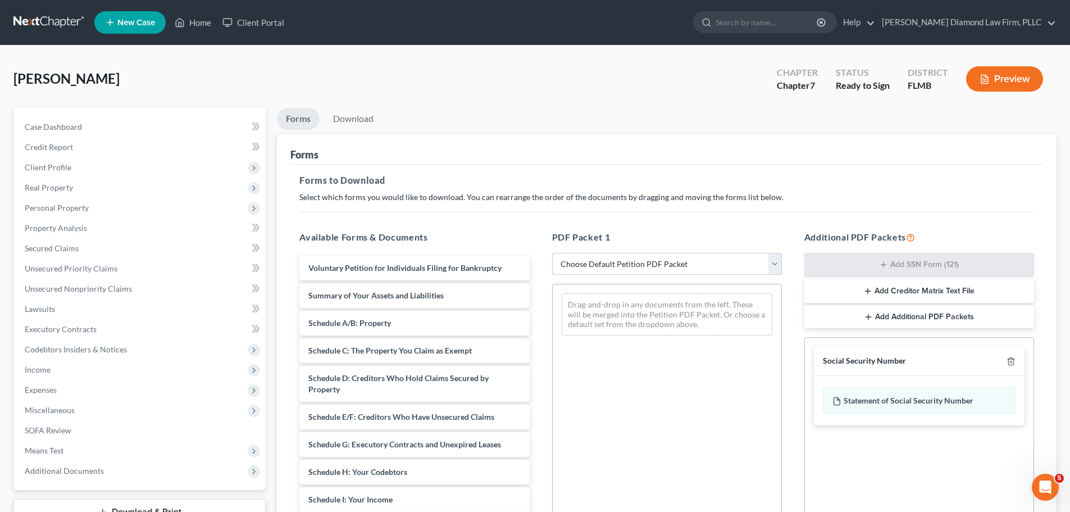
click at [676, 270] on select "Choose Default Petition PDF Packet Complete Bankruptcy Petition (all forms and …" at bounding box center [667, 264] width 230 height 22
select select "0"
click at [552, 253] on select "Choose Default Petition PDF Packet Complete Bankruptcy Petition (all forms and …" at bounding box center [667, 264] width 230 height 22
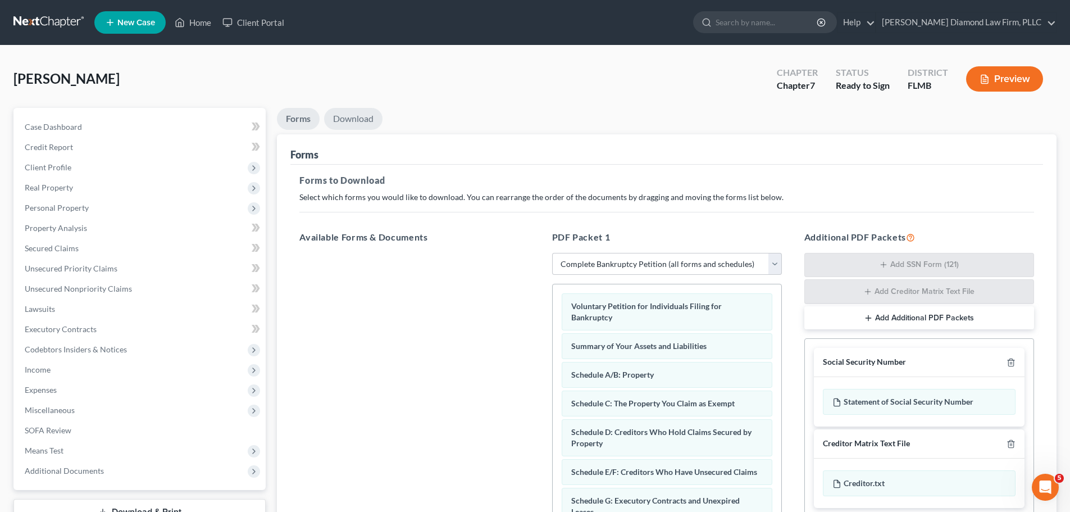
click at [351, 122] on link "Download" at bounding box center [353, 119] width 58 height 22
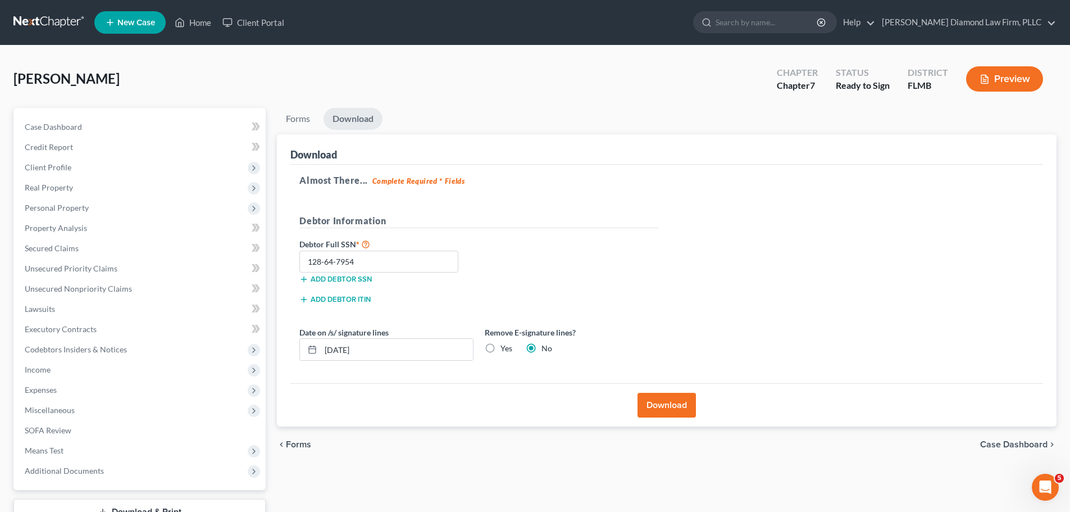
click at [698, 401] on div "Download" at bounding box center [666, 404] width 752 height 43
click at [679, 409] on button "Download" at bounding box center [666, 405] width 58 height 25
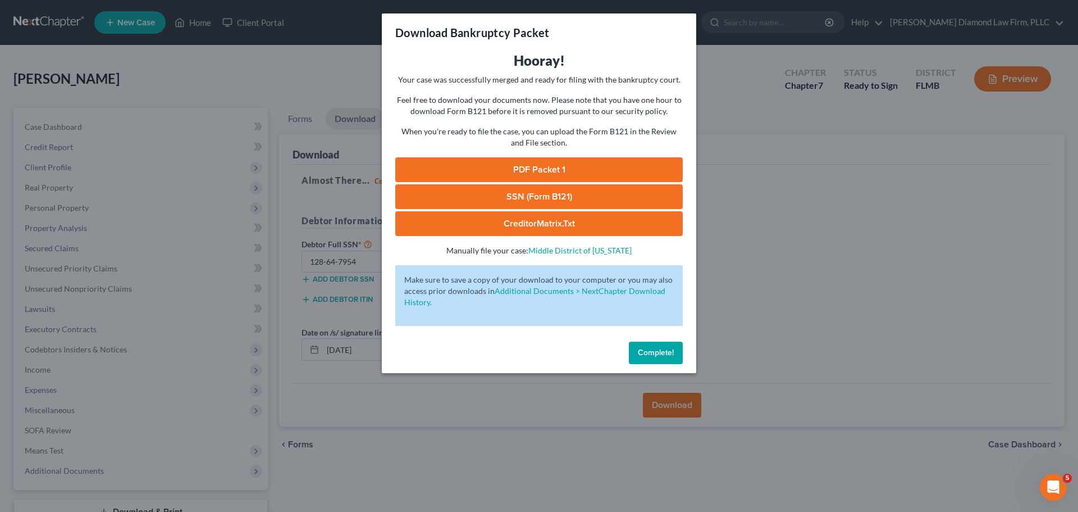
click at [578, 156] on div "Hooray! Your case was successfully merged and ready for filing with the bankrup…" at bounding box center [539, 154] width 288 height 204
click at [572, 164] on link "PDF Packet 1" at bounding box center [539, 169] width 288 height 25
drag, startPoint x: 652, startPoint y: 348, endPoint x: 594, endPoint y: 416, distance: 89.6
click at [652, 348] on span "Complete!" at bounding box center [656, 353] width 36 height 10
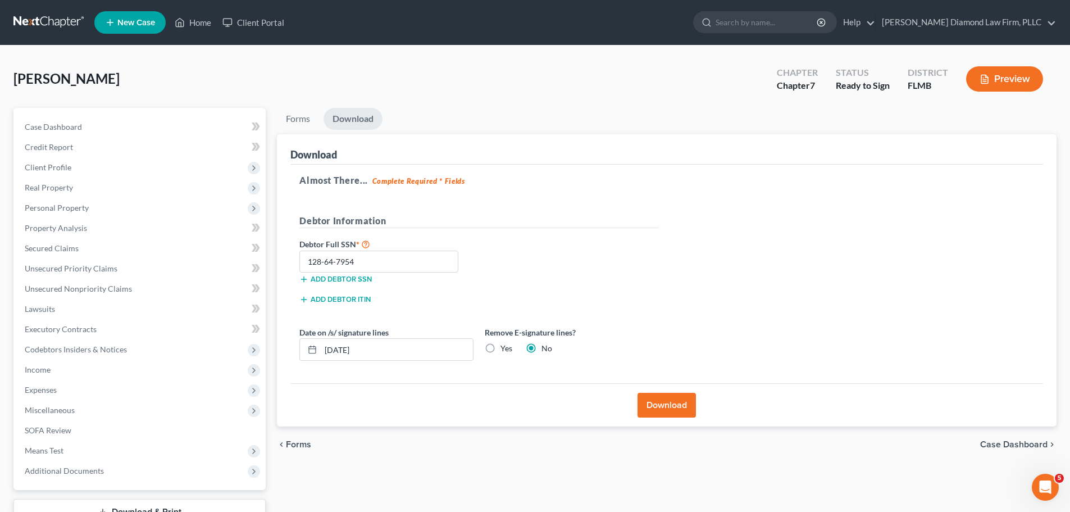
click at [517, 107] on div "Quinones, Daniel Upgraded Chapter Chapter 7 Status Ready to Sign District FLMB …" at bounding box center [534, 83] width 1043 height 49
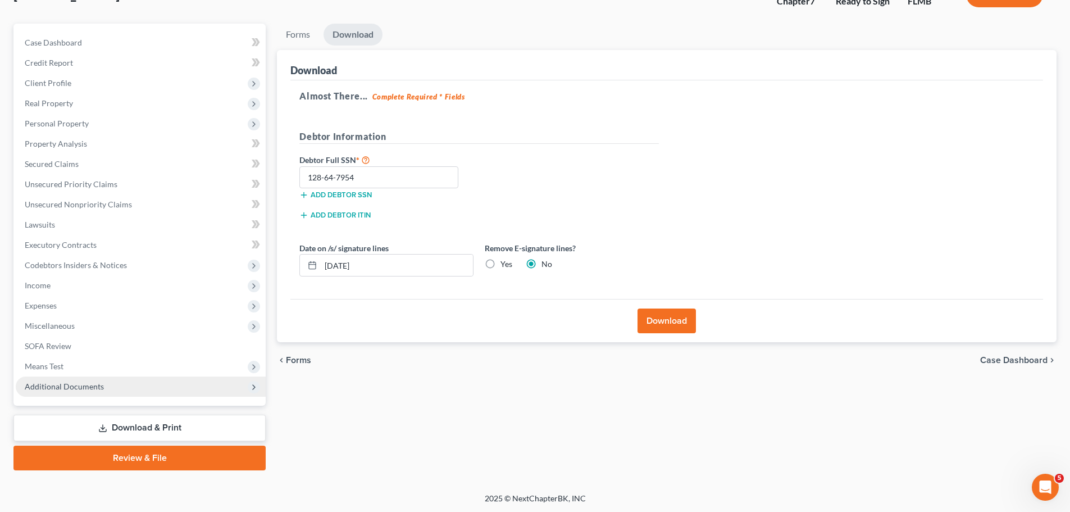
scroll to position [85, 0]
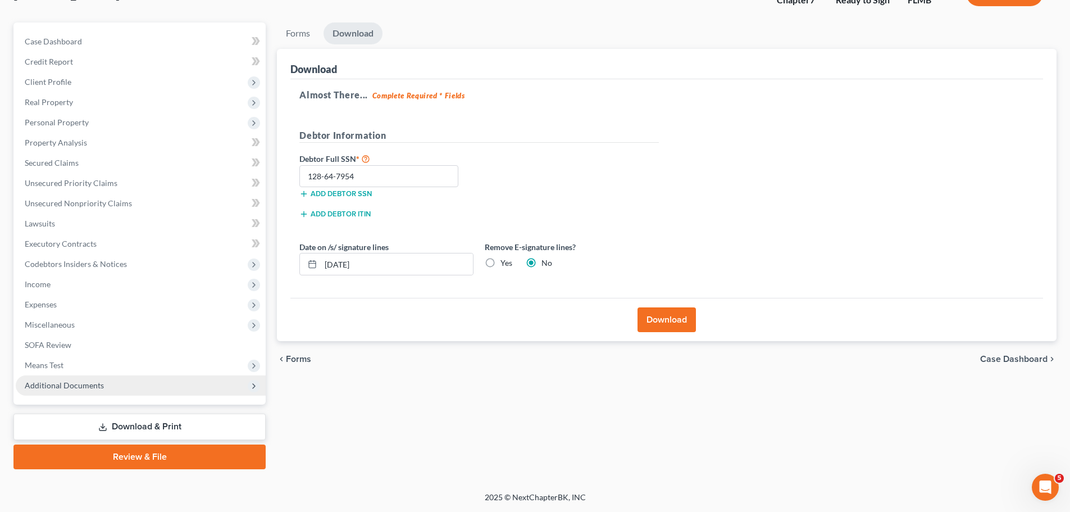
click at [62, 385] on span "Additional Documents" at bounding box center [64, 385] width 79 height 10
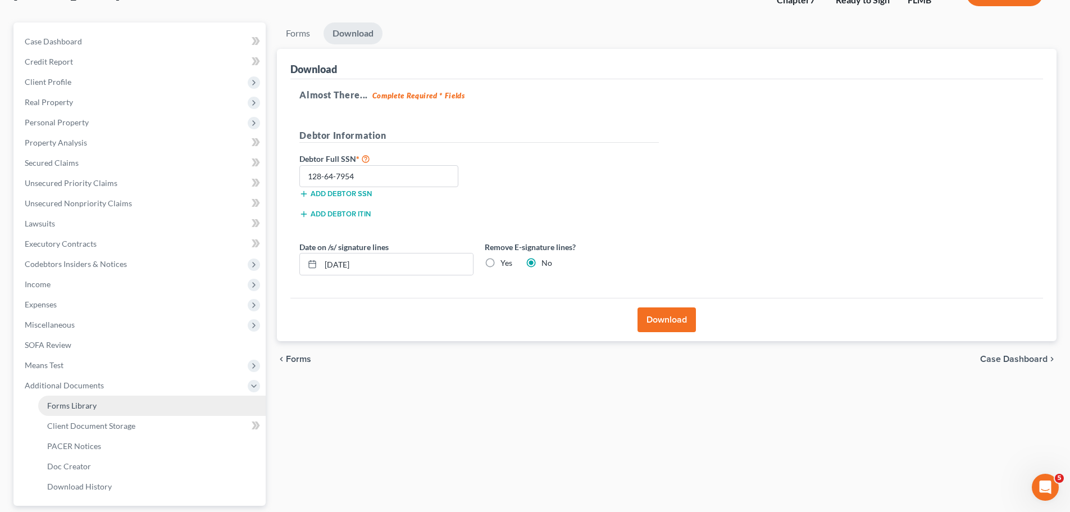
click at [71, 405] on span "Forms Library" at bounding box center [71, 405] width 49 height 10
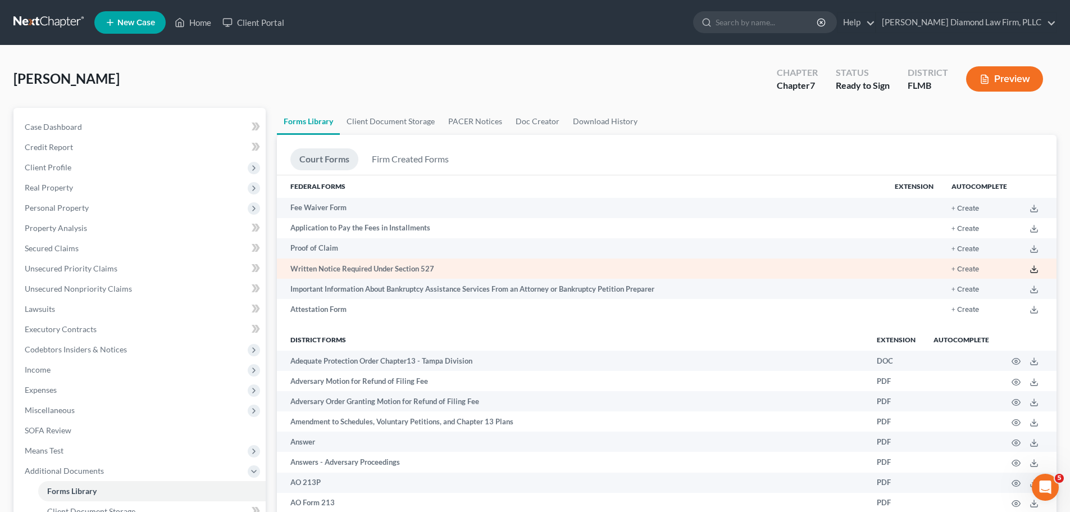
click at [1034, 268] on line at bounding box center [1034, 268] width 0 height 4
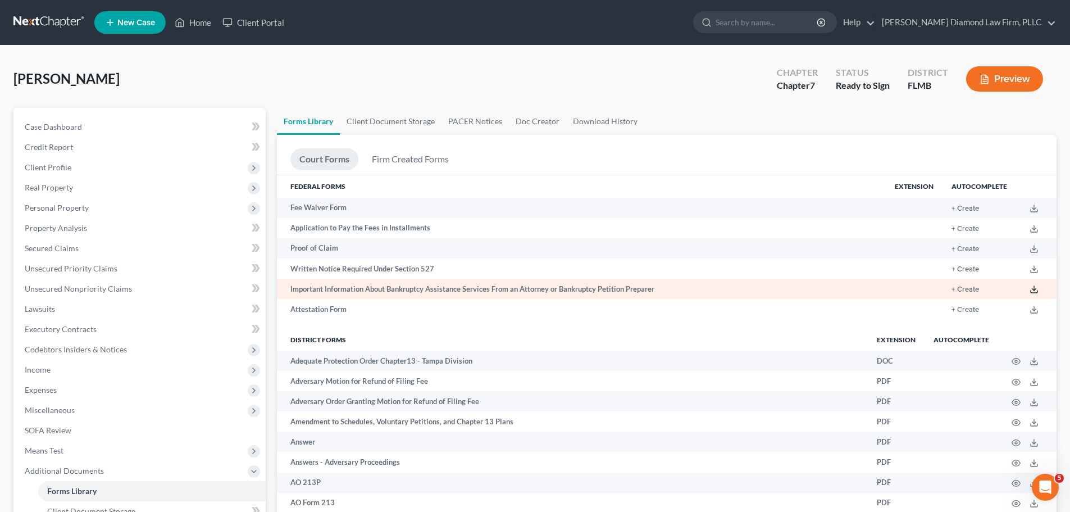
click at [1030, 290] on icon at bounding box center [1033, 289] width 9 height 9
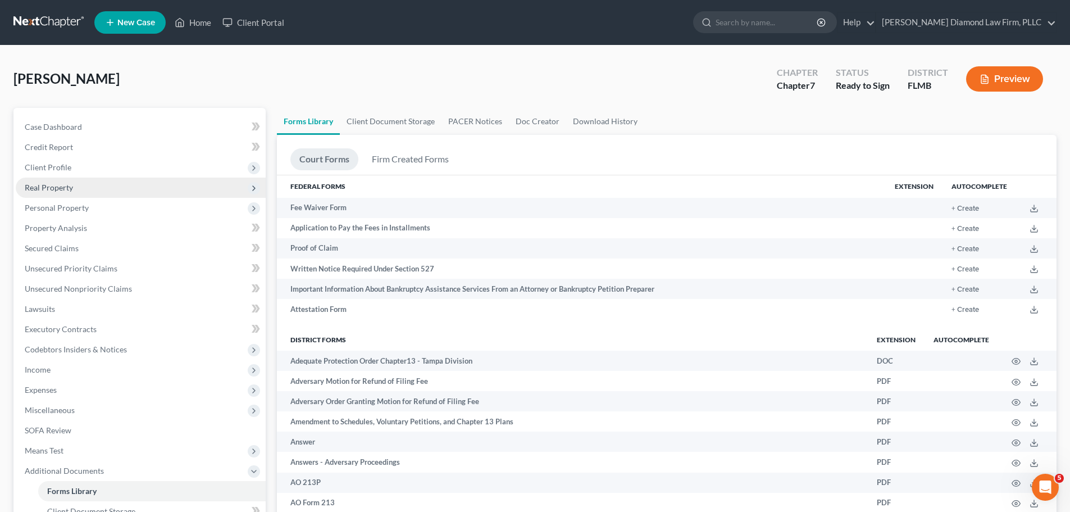
drag, startPoint x: 486, startPoint y: 88, endPoint x: 197, endPoint y: 195, distance: 307.9
click at [486, 88] on div "Quinones, Daniel Upgraded Chapter Chapter 7 Status Ready to Sign District FLMB …" at bounding box center [534, 83] width 1043 height 49
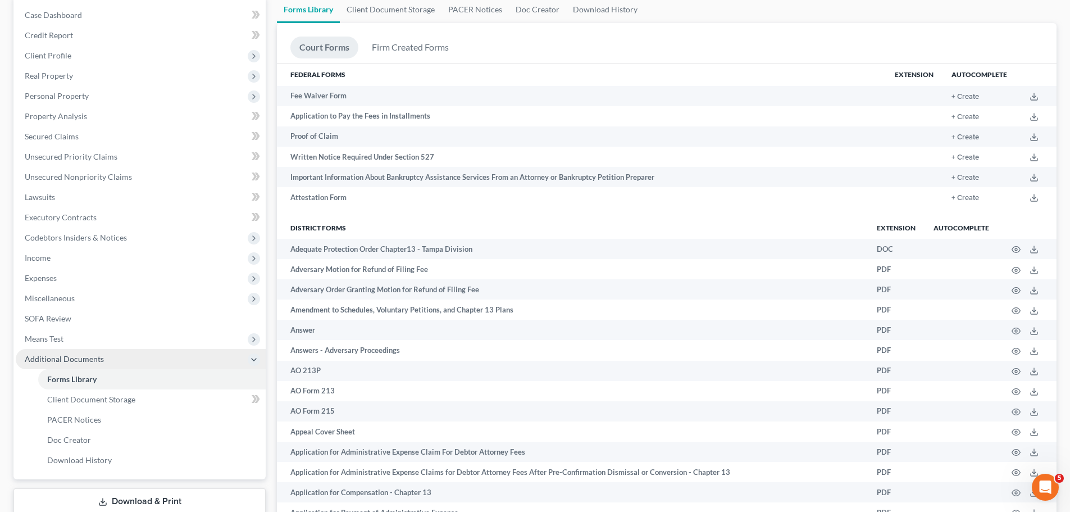
scroll to position [112, 0]
click at [116, 499] on link "Download & Print" at bounding box center [139, 500] width 252 height 26
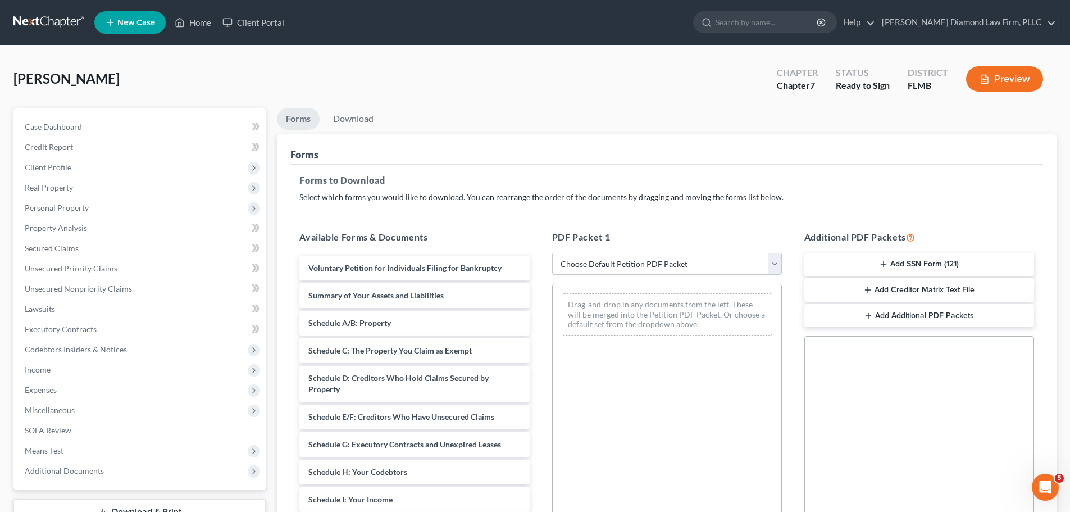
click at [614, 273] on select "Choose Default Petition PDF Packet Complete Bankruptcy Petition (all forms and …" at bounding box center [667, 264] width 230 height 22
select select "3"
click at [552, 253] on select "Choose Default Petition PDF Packet Complete Bankruptcy Petition (all forms and …" at bounding box center [667, 264] width 230 height 22
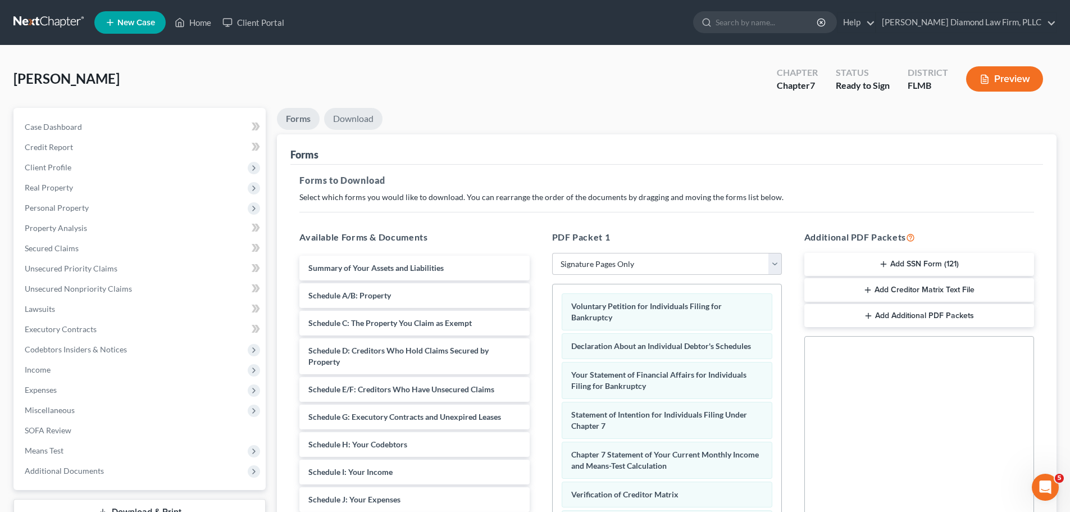
click at [358, 121] on link "Download" at bounding box center [353, 119] width 58 height 22
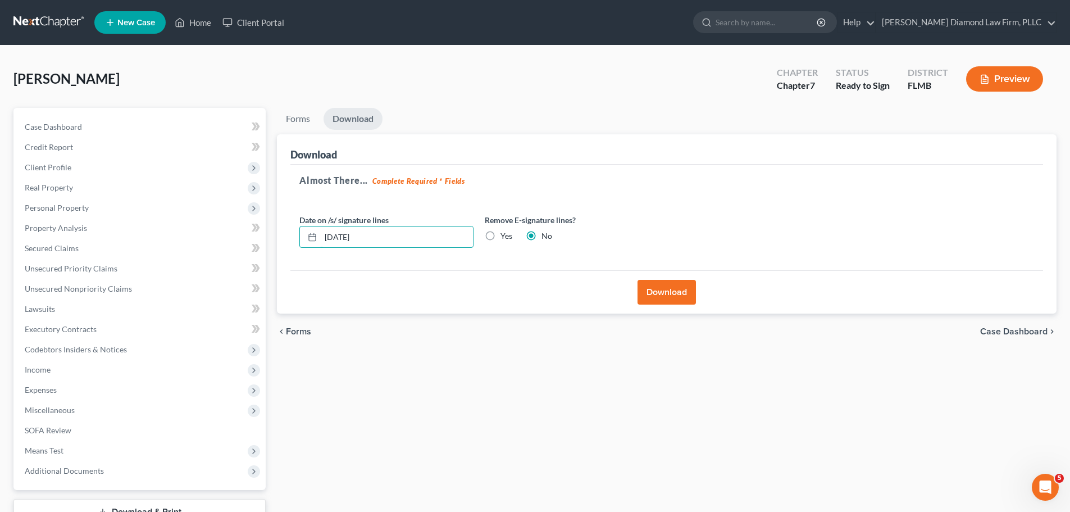
drag, startPoint x: 398, startPoint y: 230, endPoint x: 280, endPoint y: 236, distance: 118.1
click at [280, 236] on div "Download Almost There... Complete Required * Fields Date on /s/ signature lines…" at bounding box center [666, 224] width 779 height 180
click at [503, 232] on label "Yes" at bounding box center [506, 235] width 12 height 11
click at [505, 232] on input "Yes" at bounding box center [508, 233] width 7 height 7
radio input "true"
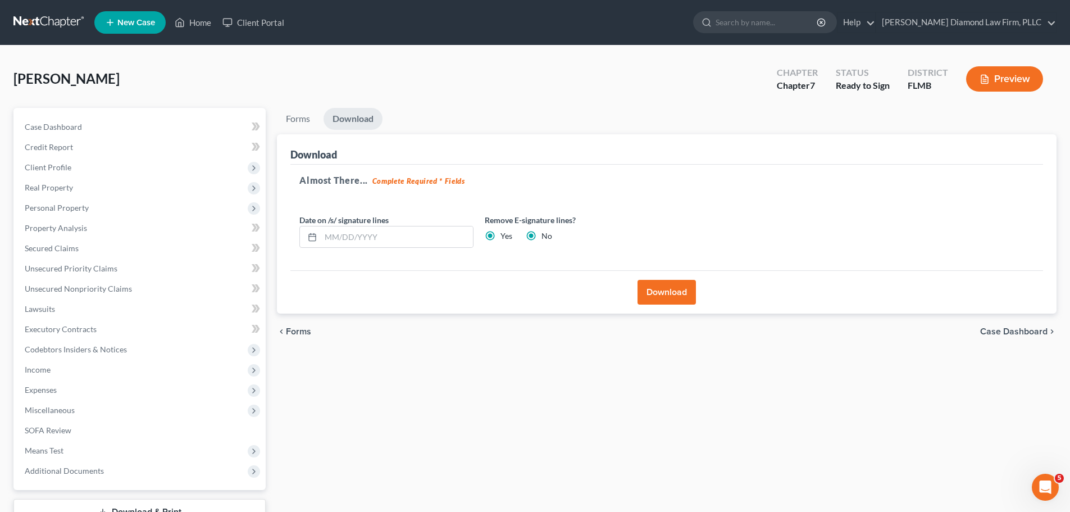
radio input "false"
click at [660, 285] on button "Download" at bounding box center [666, 292] width 58 height 25
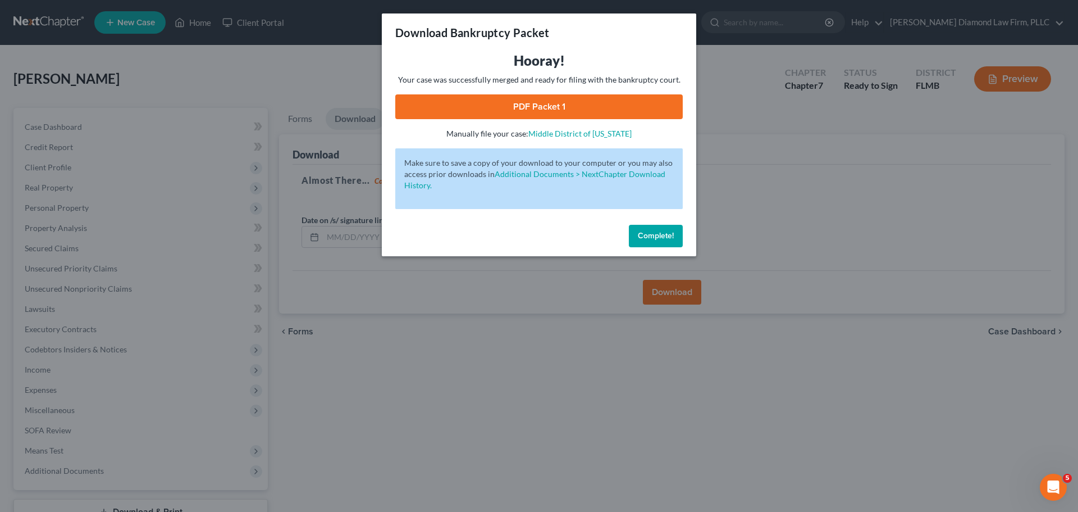
click at [514, 113] on link "PDF Packet 1" at bounding box center [539, 106] width 288 height 25
click at [652, 245] on button "Complete!" at bounding box center [656, 236] width 54 height 22
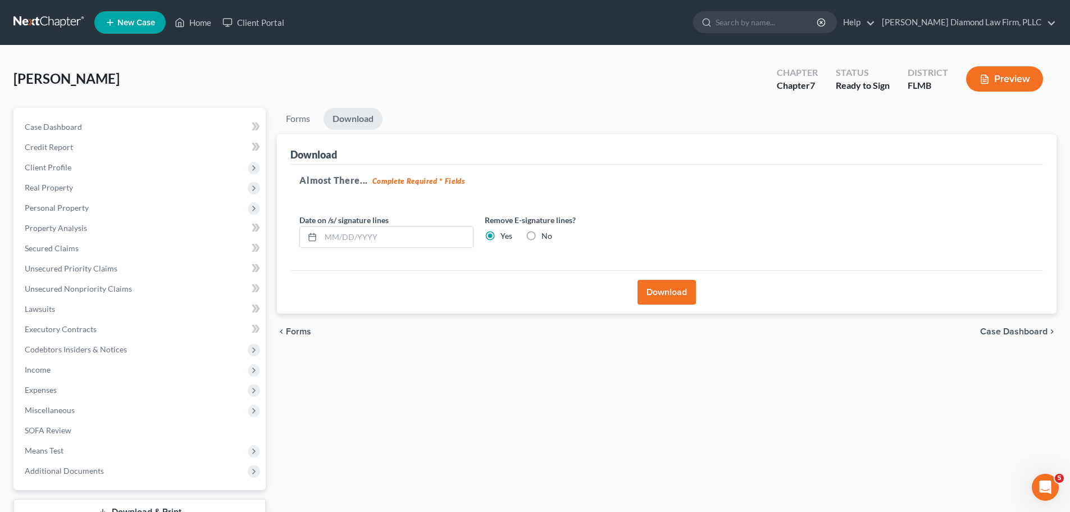
click at [60, 13] on link at bounding box center [49, 22] width 72 height 20
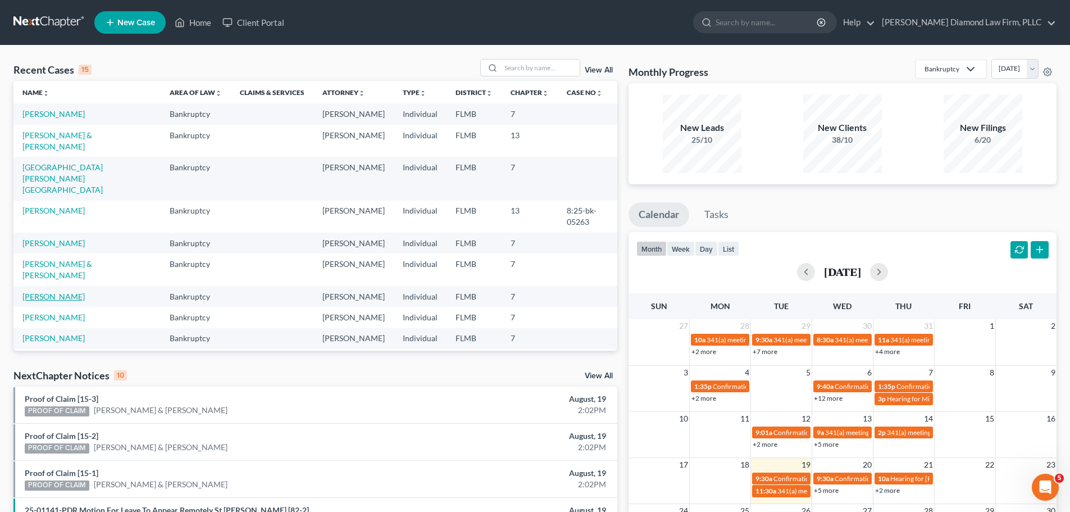
click at [44, 291] on link "[PERSON_NAME]" at bounding box center [53, 296] width 62 height 10
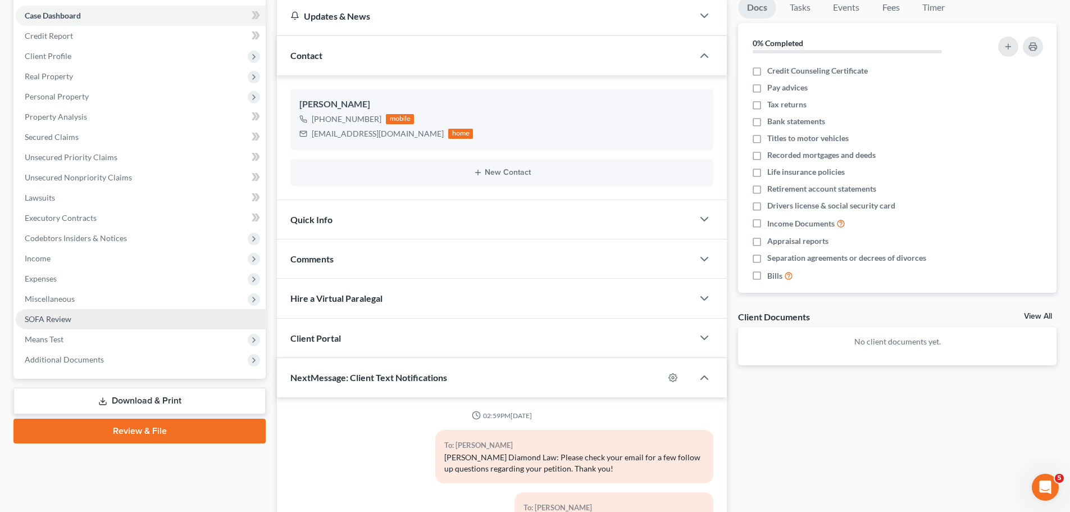
scroll to position [112, 0]
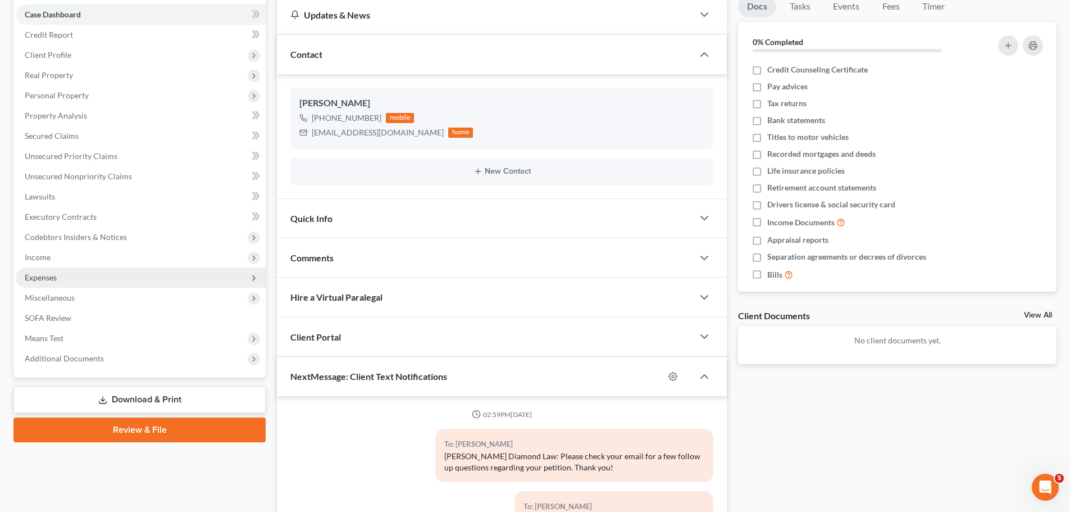
click at [94, 282] on span "Expenses" at bounding box center [141, 277] width 250 height 20
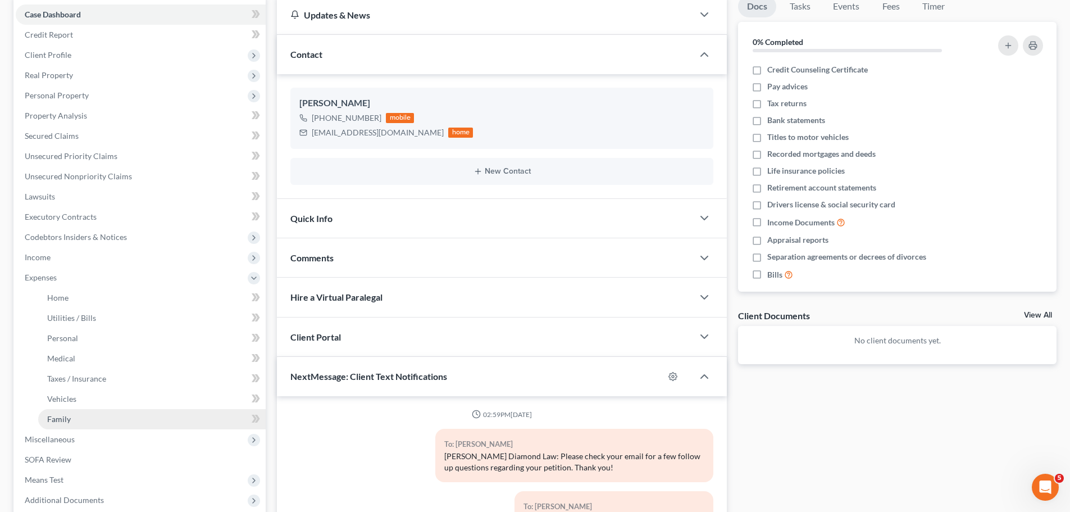
click at [77, 424] on link "Family" at bounding box center [151, 419] width 227 height 20
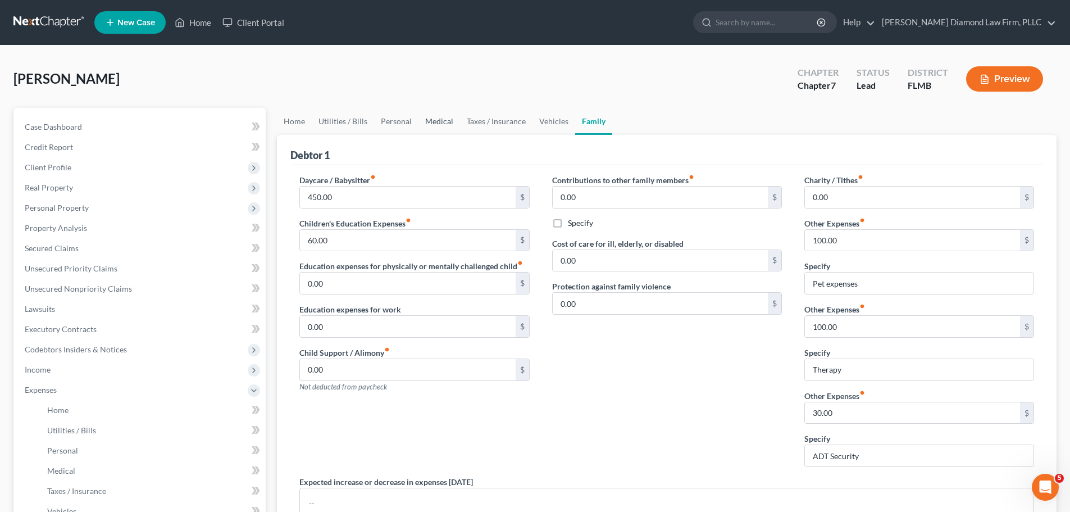
click at [445, 119] on link "Medical" at bounding box center [439, 121] width 42 height 27
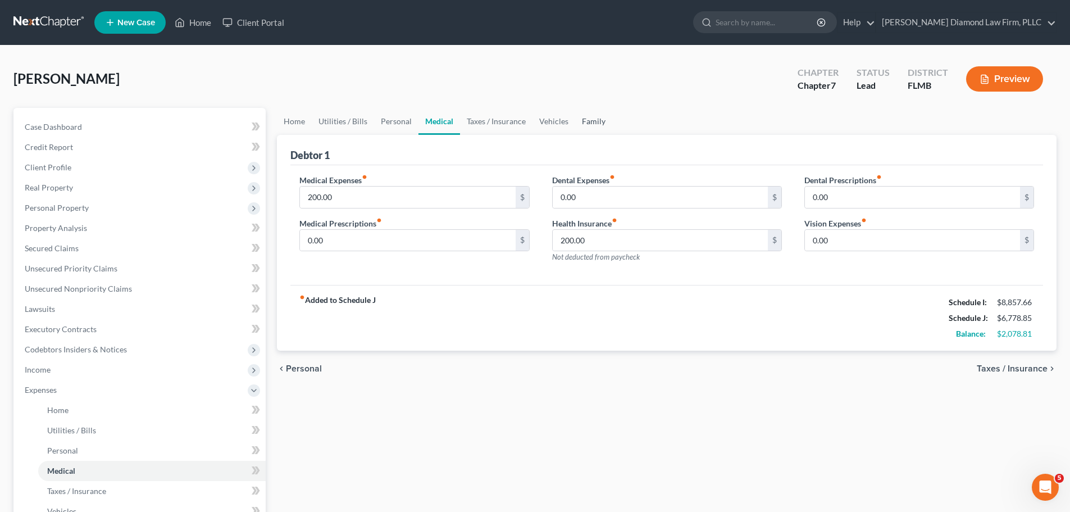
click at [591, 121] on link "Family" at bounding box center [593, 121] width 37 height 27
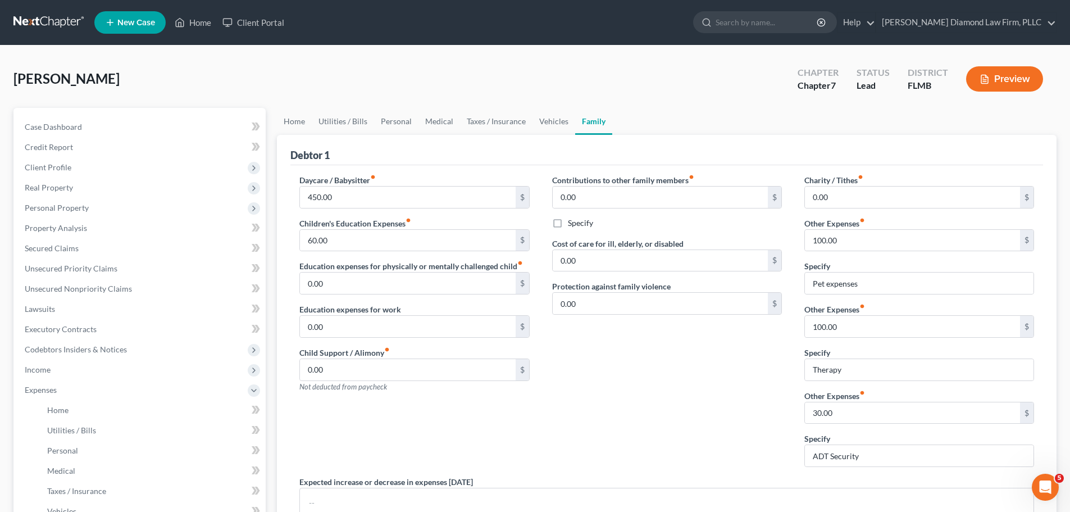
click at [581, 225] on label "Specify" at bounding box center [580, 222] width 25 height 11
click at [579, 225] on input "Specify" at bounding box center [575, 220] width 7 height 7
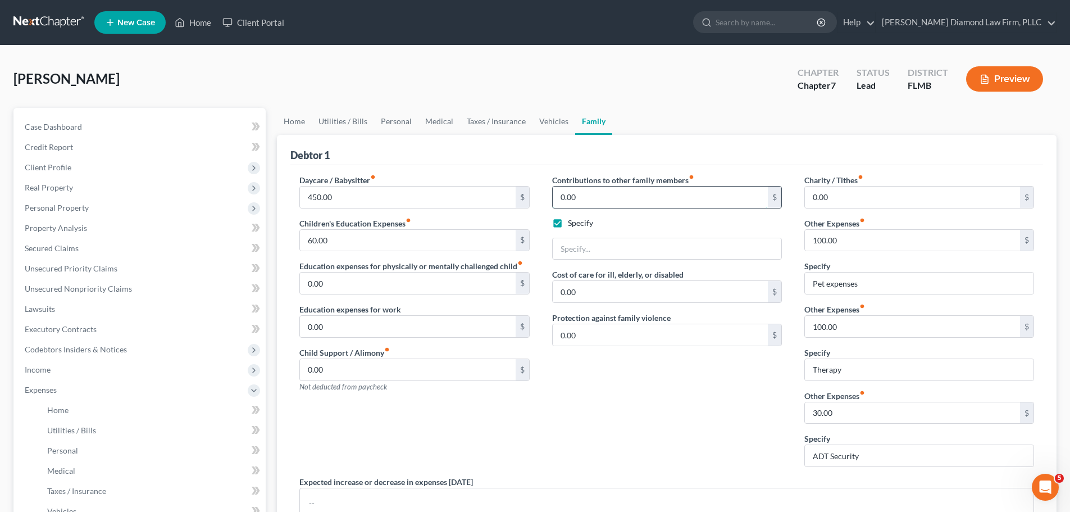
click at [586, 199] on input "0.00" at bounding box center [660, 196] width 215 height 21
click at [585, 221] on label "Specify" at bounding box center [580, 222] width 25 height 11
click at [579, 221] on input "Specify" at bounding box center [575, 220] width 7 height 7
checkbox input "false"
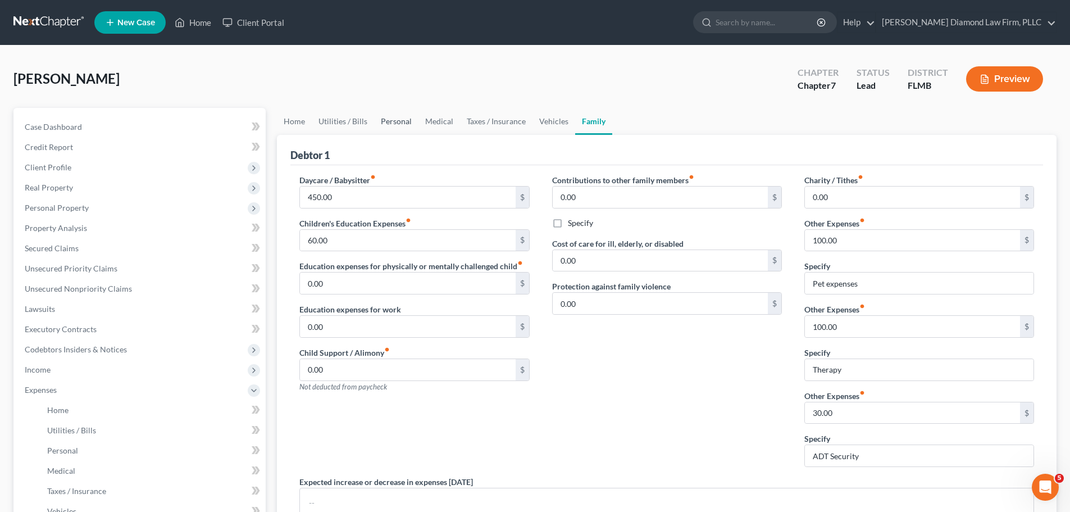
click at [400, 123] on link "Personal" at bounding box center [396, 121] width 44 height 27
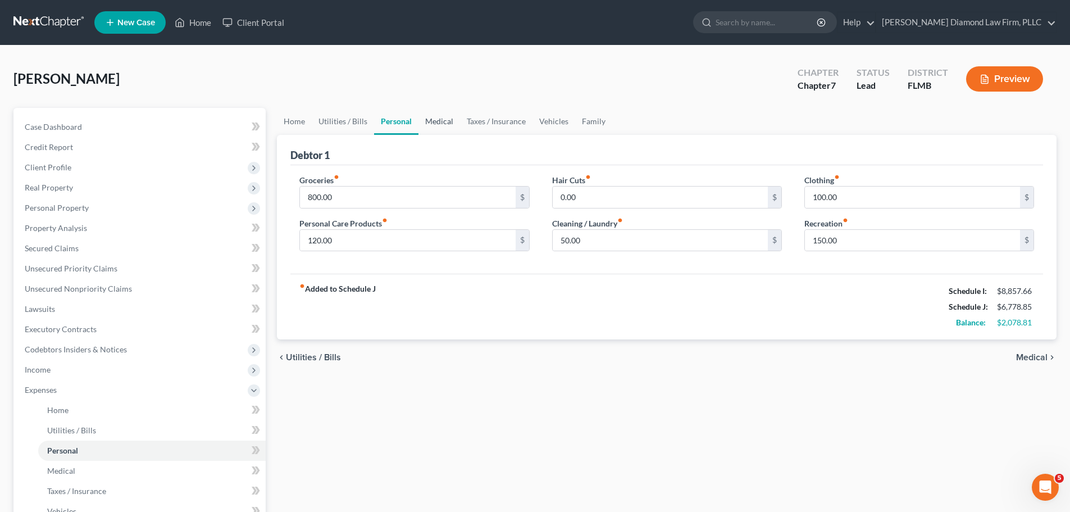
click at [441, 126] on link "Medical" at bounding box center [439, 121] width 42 height 27
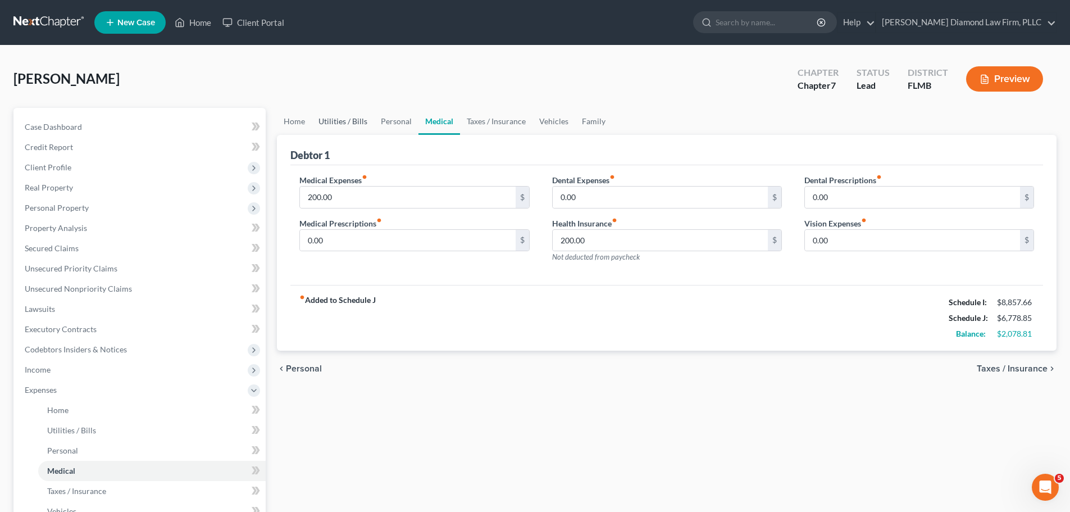
click at [349, 118] on link "Utilities / Bills" at bounding box center [343, 121] width 62 height 27
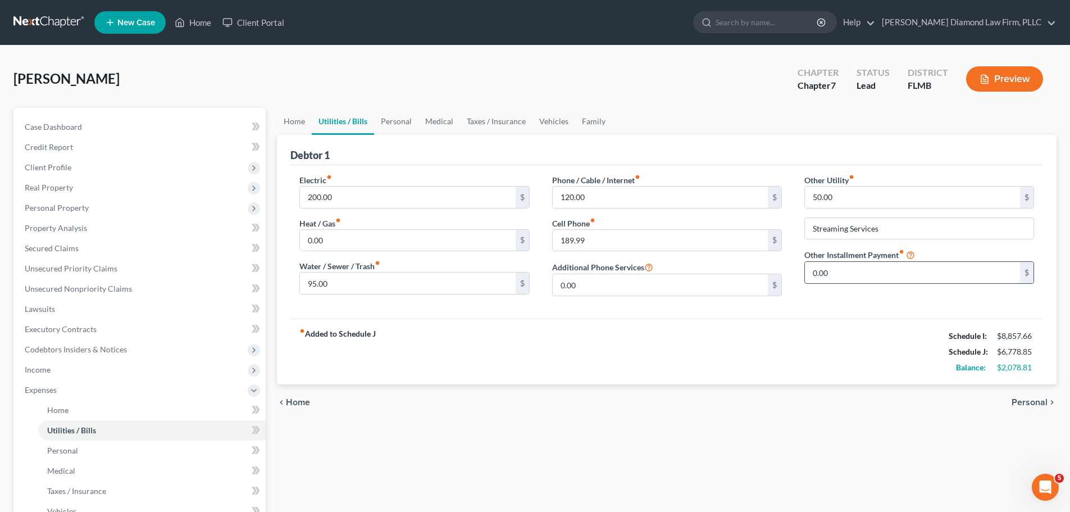
click at [815, 270] on input "0.00" at bounding box center [912, 272] width 215 height 21
click at [583, 116] on link "Family" at bounding box center [593, 121] width 37 height 27
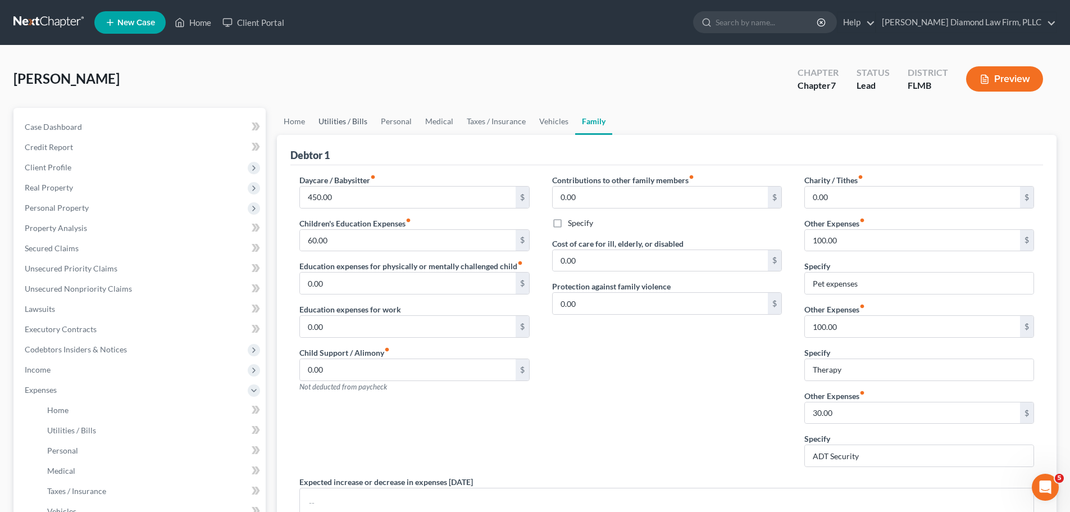
click at [340, 113] on link "Utilities / Bills" at bounding box center [343, 121] width 62 height 27
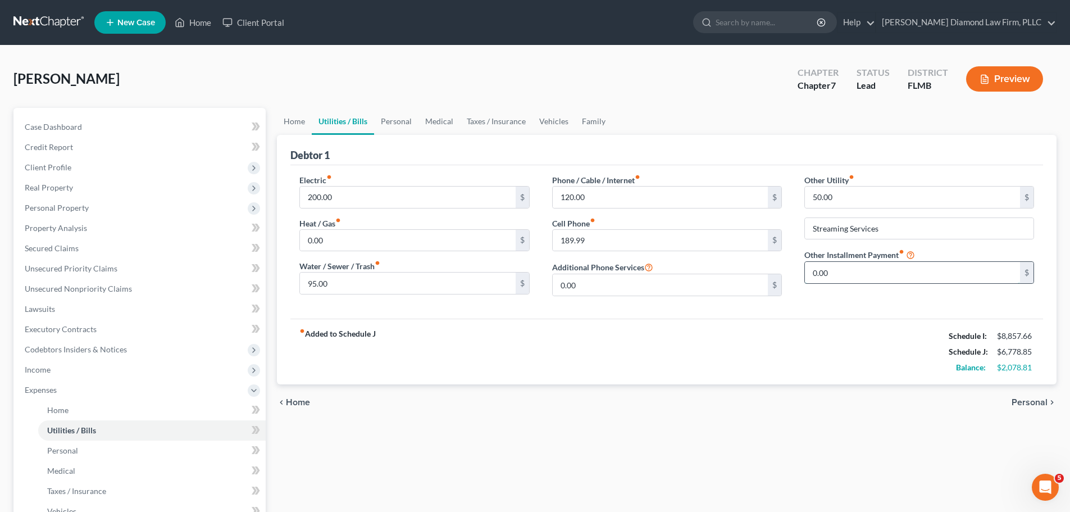
click at [823, 279] on input "0.00" at bounding box center [912, 272] width 215 height 21
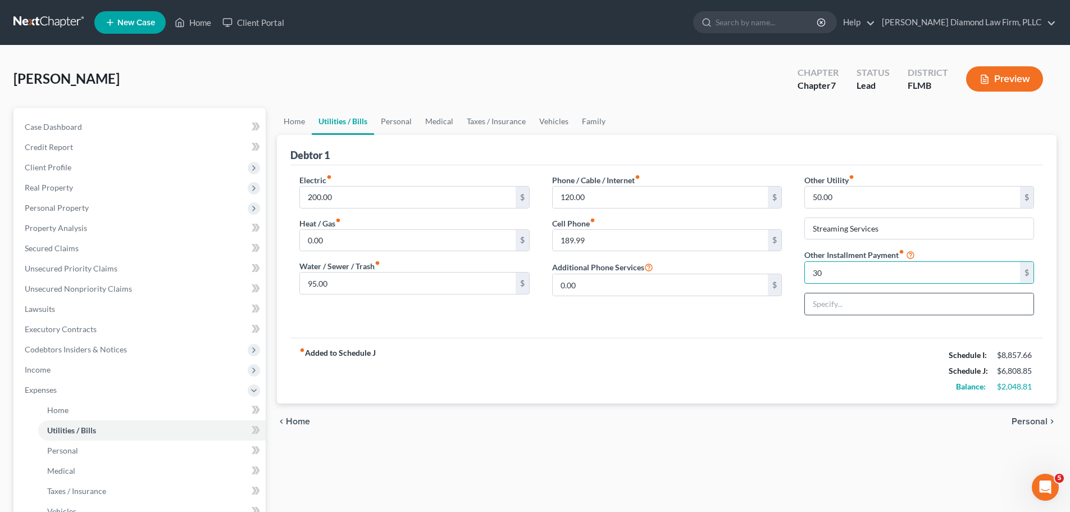
type input "30"
click at [902, 301] on input "text" at bounding box center [919, 303] width 229 height 21
type input "ADT Security"
click at [585, 113] on link "Family" at bounding box center [593, 121] width 37 height 27
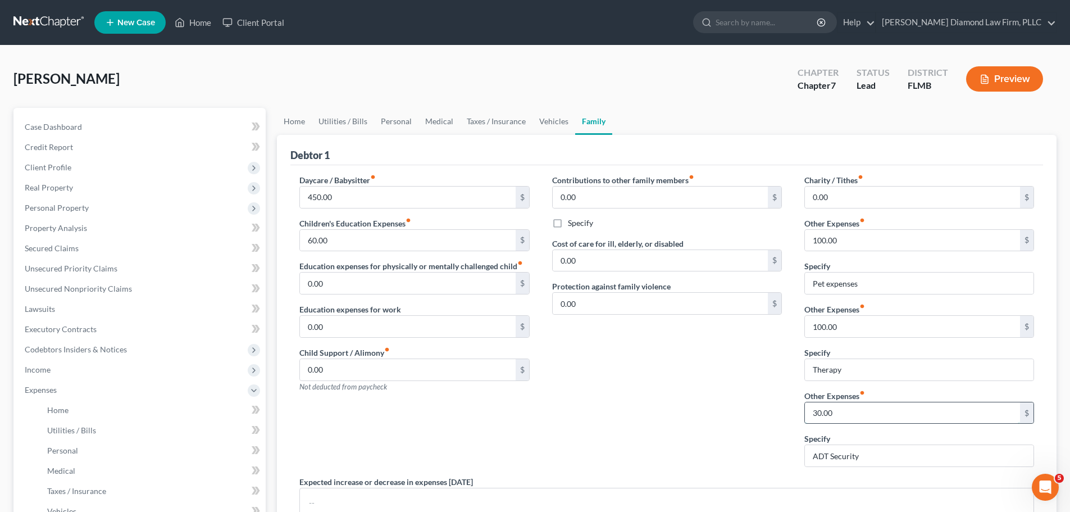
click at [875, 416] on input "30.00" at bounding box center [912, 412] width 215 height 21
type input "500"
click at [879, 457] on input "ADT Security" at bounding box center [919, 455] width 229 height 21
drag, startPoint x: 882, startPoint y: 454, endPoint x: 787, endPoint y: 454, distance: 95.5
click at [787, 454] on div "Daycare / Babysitter fiber_manual_record 450.00 $ Children's Education Expenses…" at bounding box center [666, 374] width 757 height 400
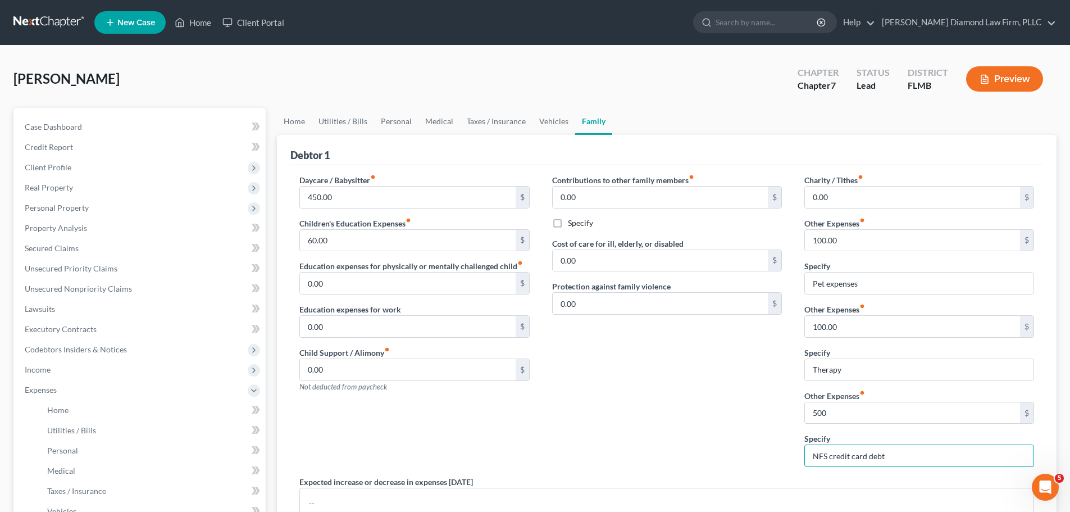
type input "NFS credit card debt"
click at [748, 435] on div "Contributions to other family members fiber_manual_record 0.00 $ Specify Cost o…" at bounding box center [667, 325] width 252 height 302
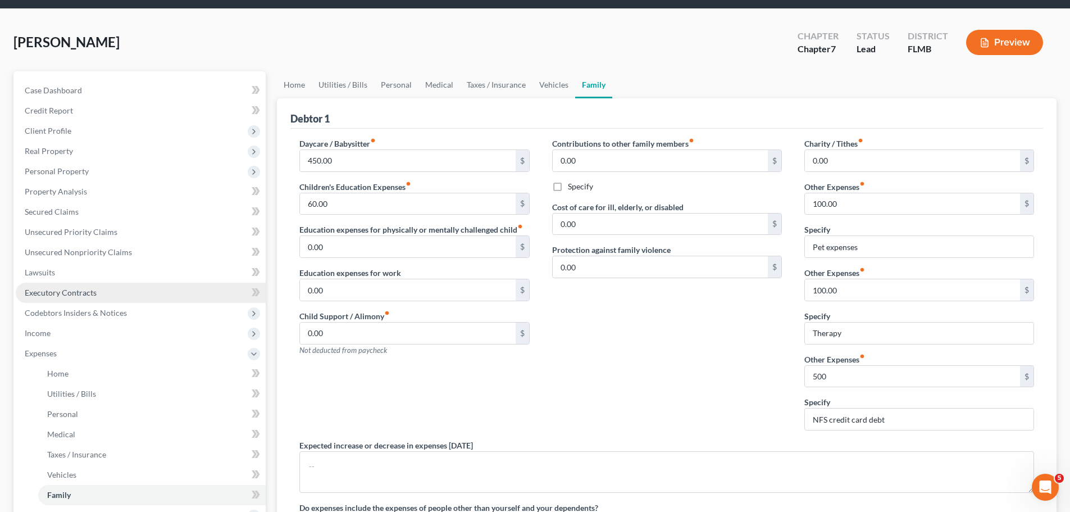
scroll to position [56, 0]
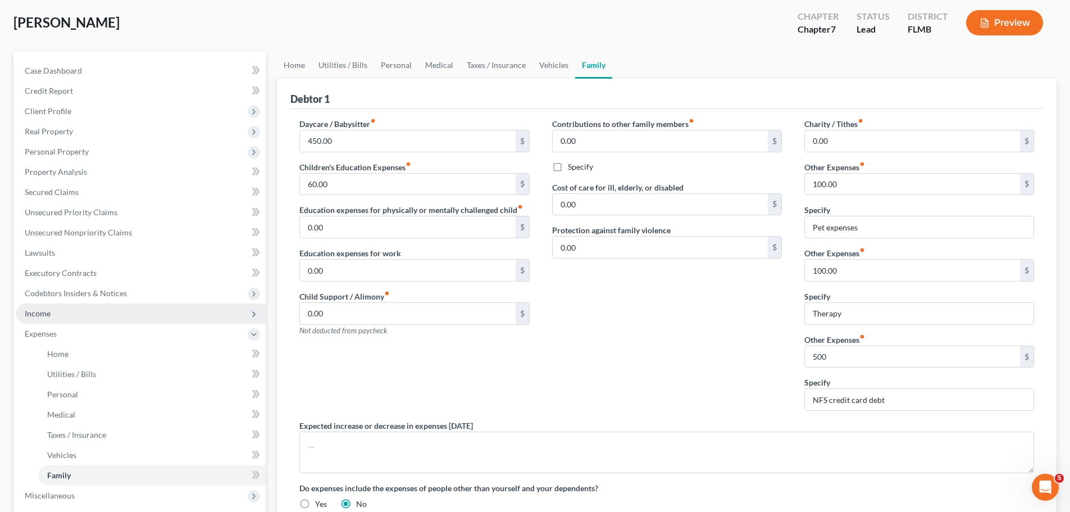
click at [95, 314] on span "Income" at bounding box center [141, 313] width 250 height 20
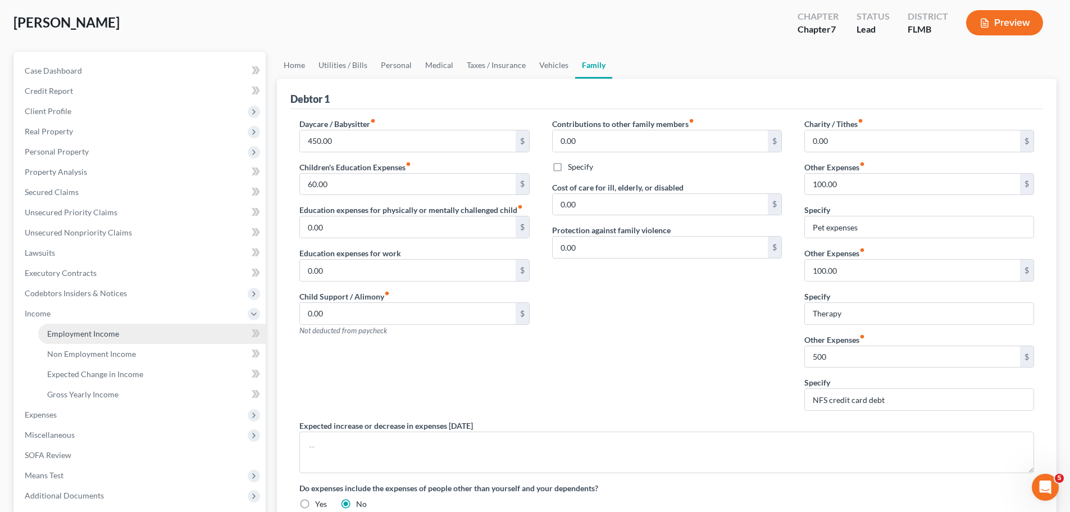
click at [89, 332] on span "Employment Income" at bounding box center [83, 333] width 72 height 10
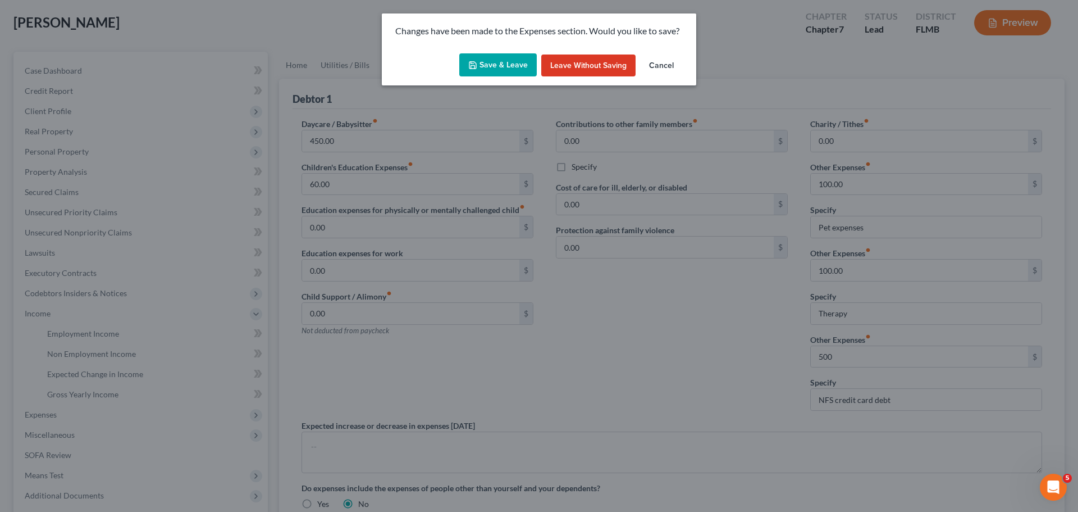
click at [494, 63] on button "Save & Leave" at bounding box center [497, 65] width 77 height 24
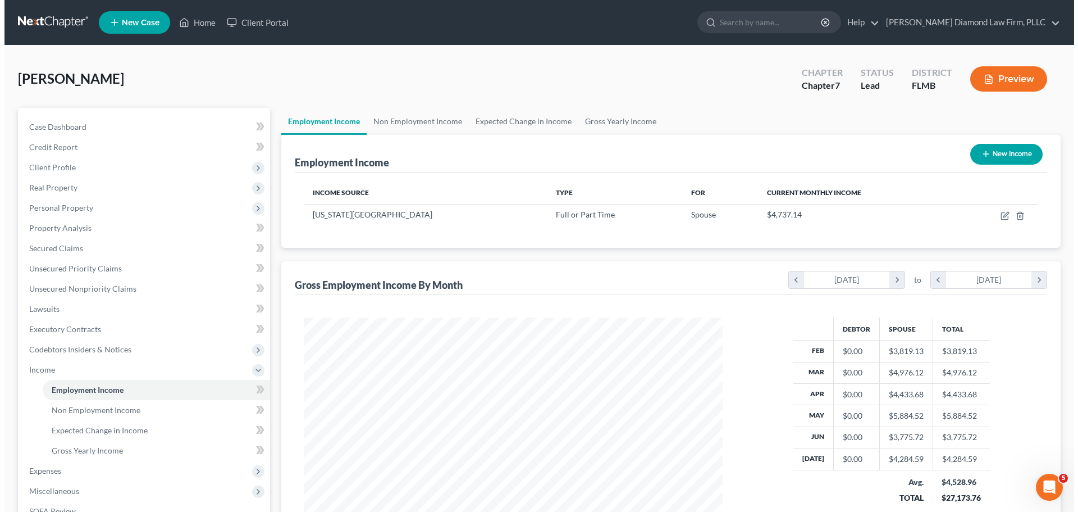
scroll to position [209, 441]
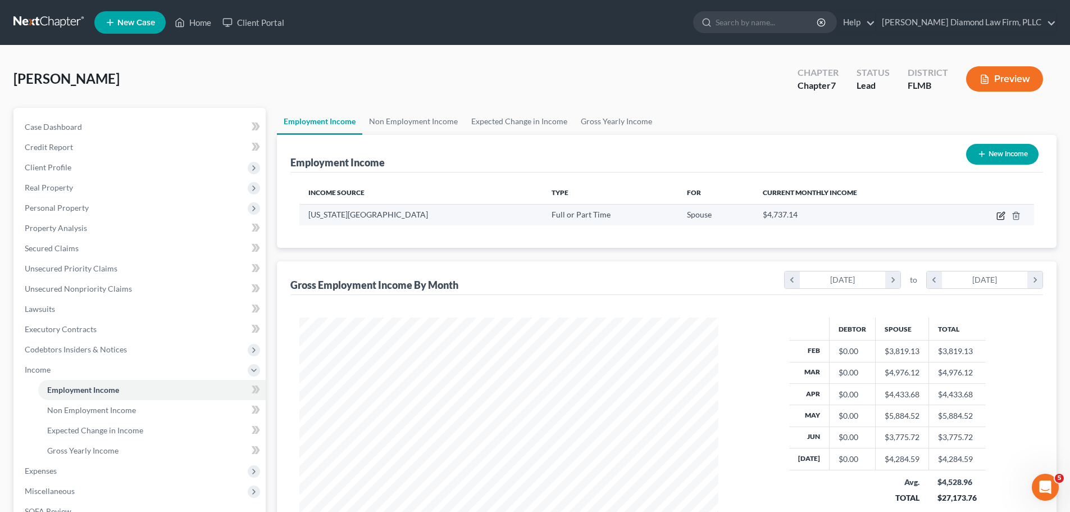
click at [1000, 213] on icon "button" at bounding box center [1000, 216] width 7 height 7
select select "0"
select select "9"
select select "2"
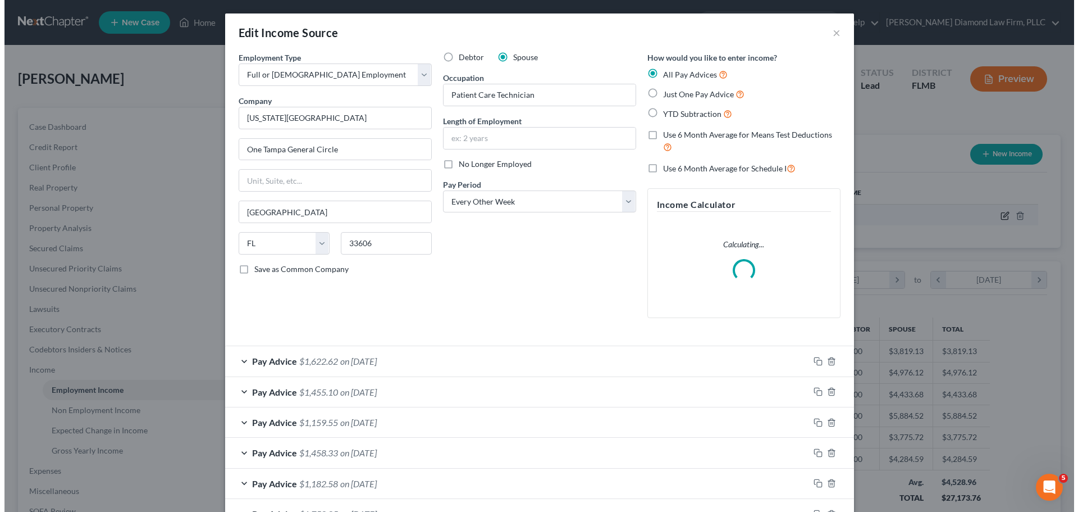
scroll to position [211, 445]
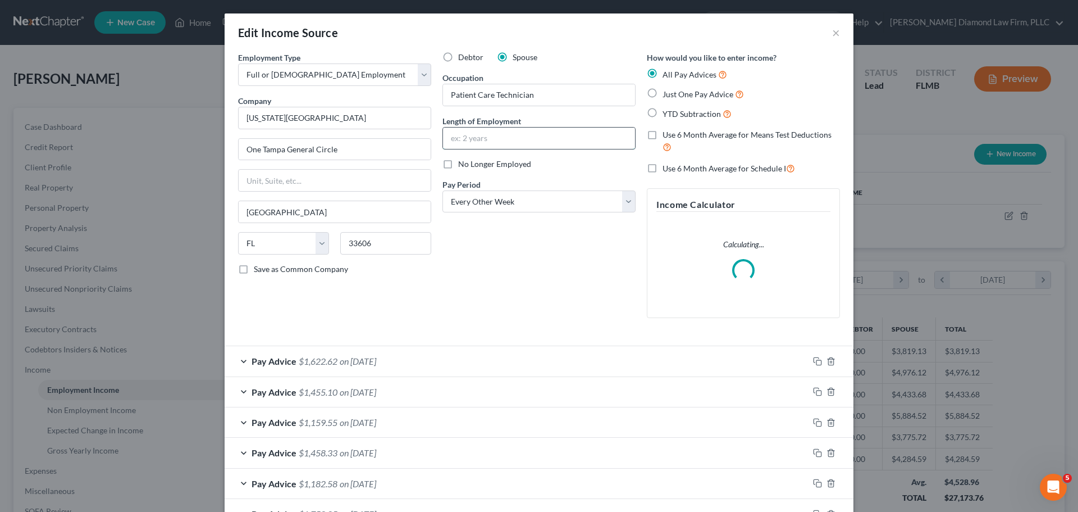
click at [549, 138] on input "text" at bounding box center [539, 137] width 192 height 21
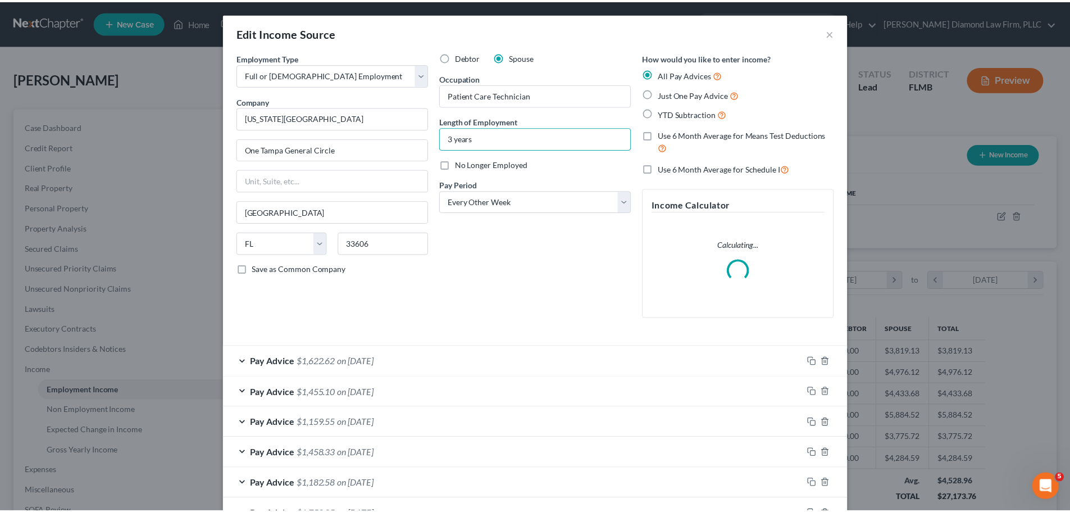
scroll to position [293, 0]
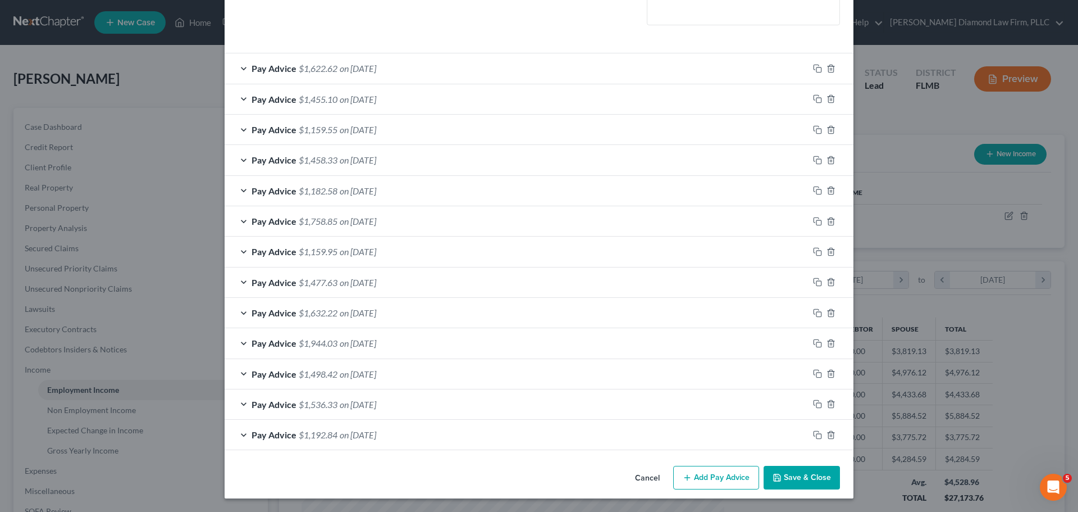
type input "3 years"
click at [796, 484] on button "Save & Close" at bounding box center [802, 478] width 76 height 24
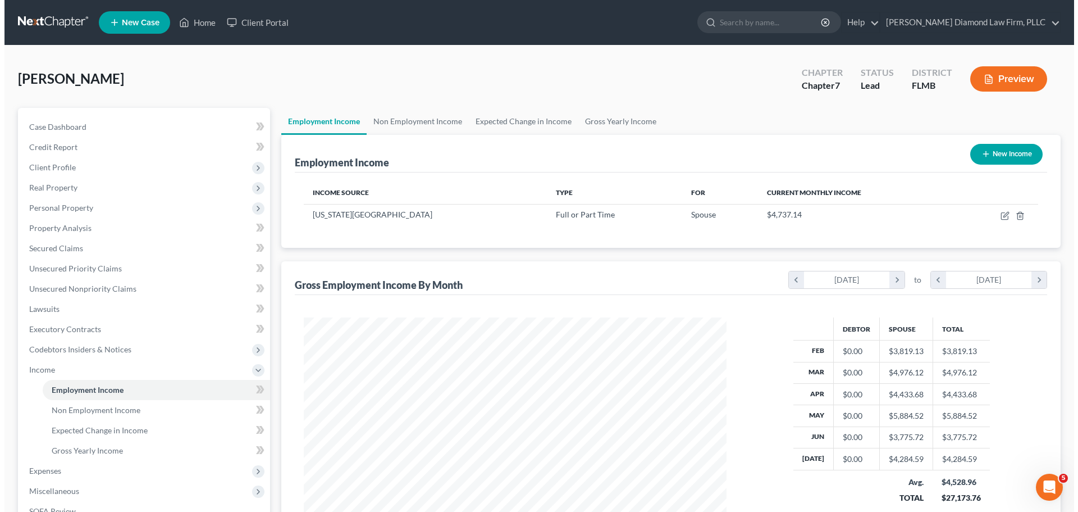
scroll to position [561320, 561088]
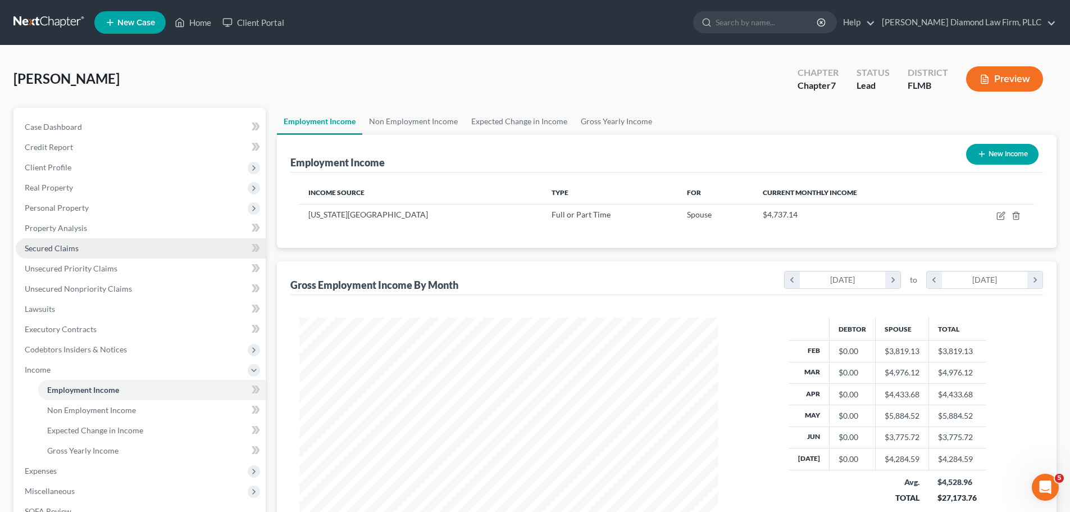
click at [68, 247] on span "Secured Claims" at bounding box center [52, 248] width 54 height 10
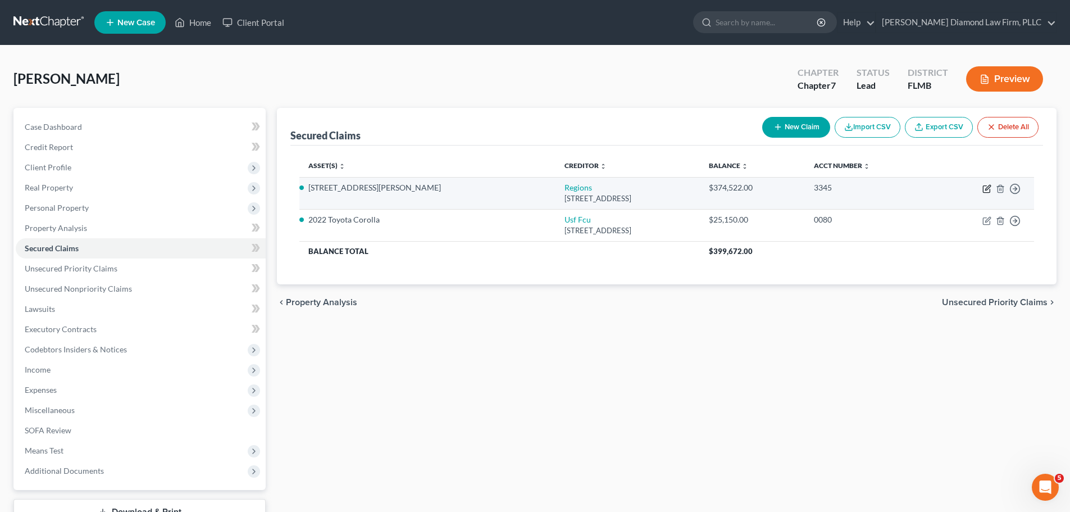
click at [987, 188] on icon "button" at bounding box center [987, 187] width 5 height 5
select select "25"
select select "3"
select select "10"
select select "4"
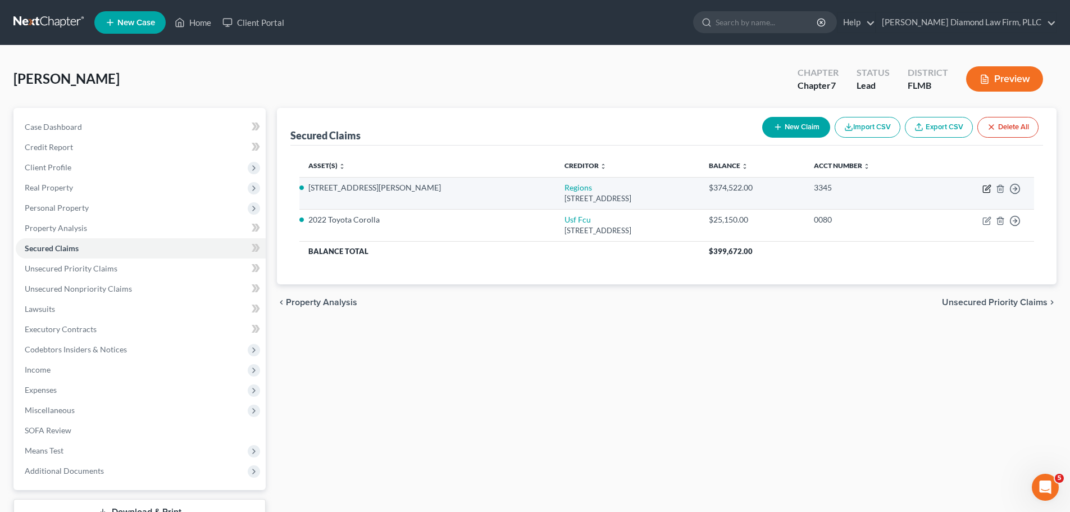
select select "3"
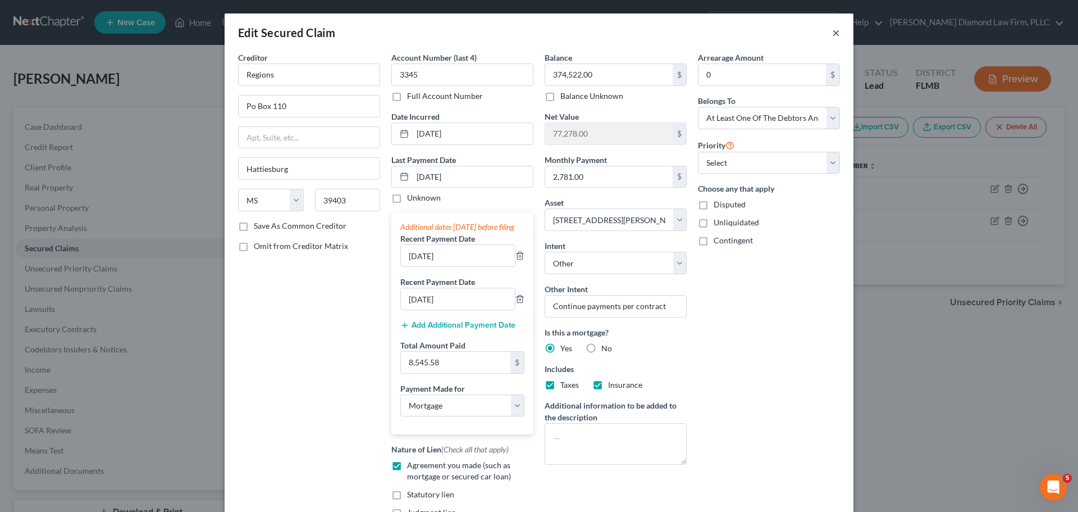
click at [832, 30] on button "×" at bounding box center [836, 32] width 8 height 13
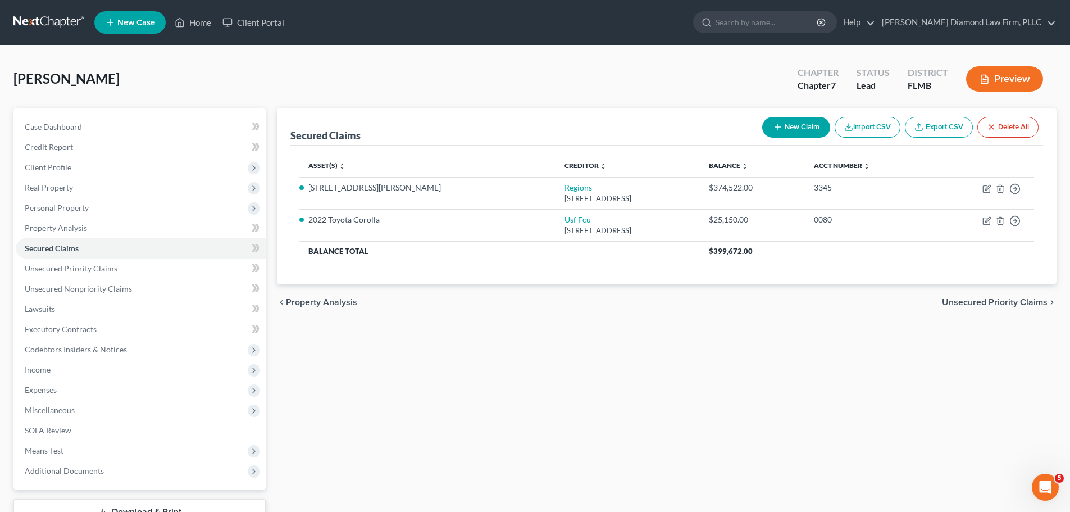
click at [622, 329] on div "Secured Claims New Claim Import CSV Export CSV Delete All Asset(s) expand_more …" at bounding box center [666, 331] width 791 height 446
click at [61, 31] on link at bounding box center [49, 22] width 72 height 20
